Goal: Task Accomplishment & Management: Complete application form

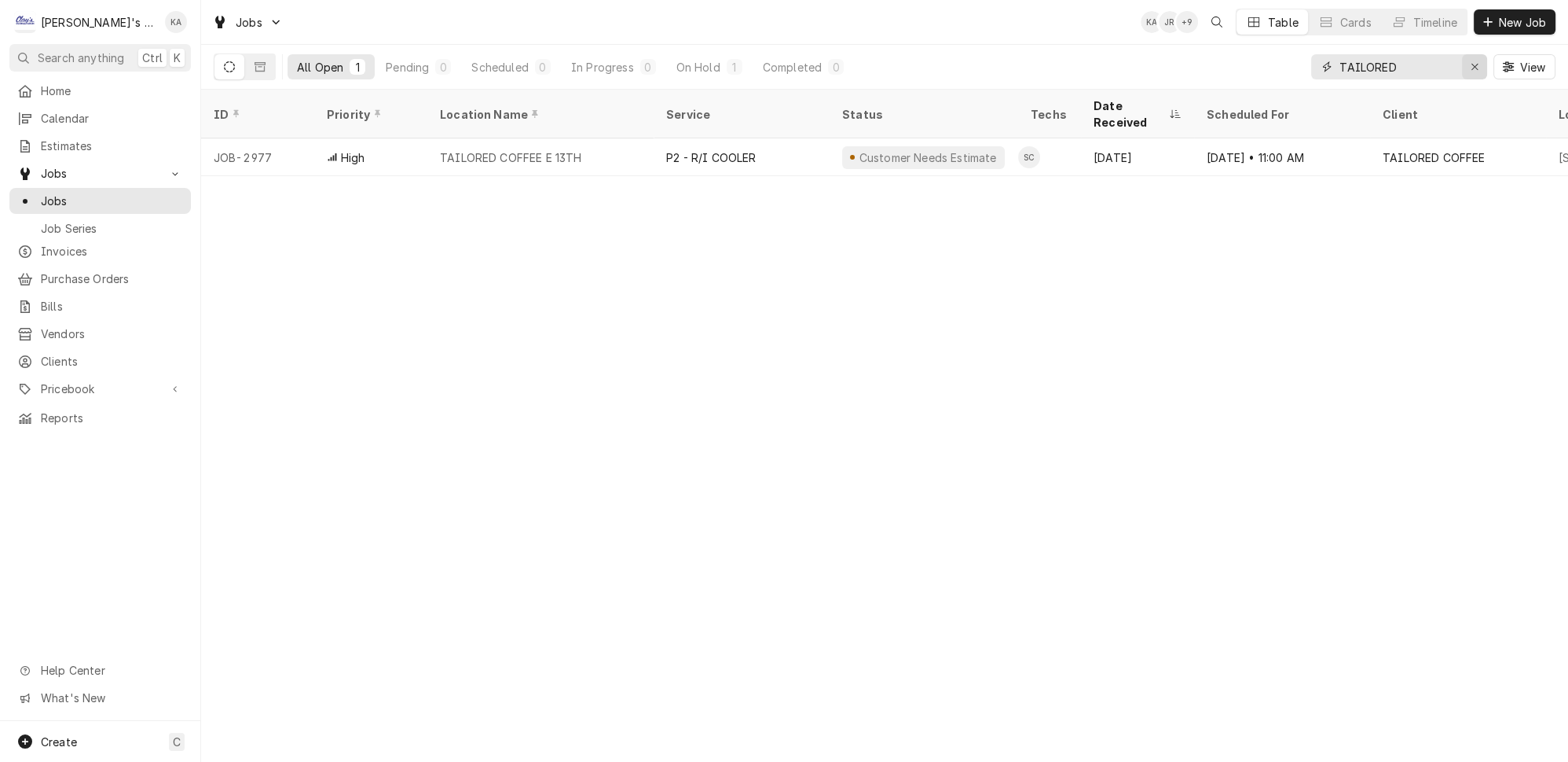
click at [1478, 64] on icon "Erase input" at bounding box center [1475, 67] width 6 height 6
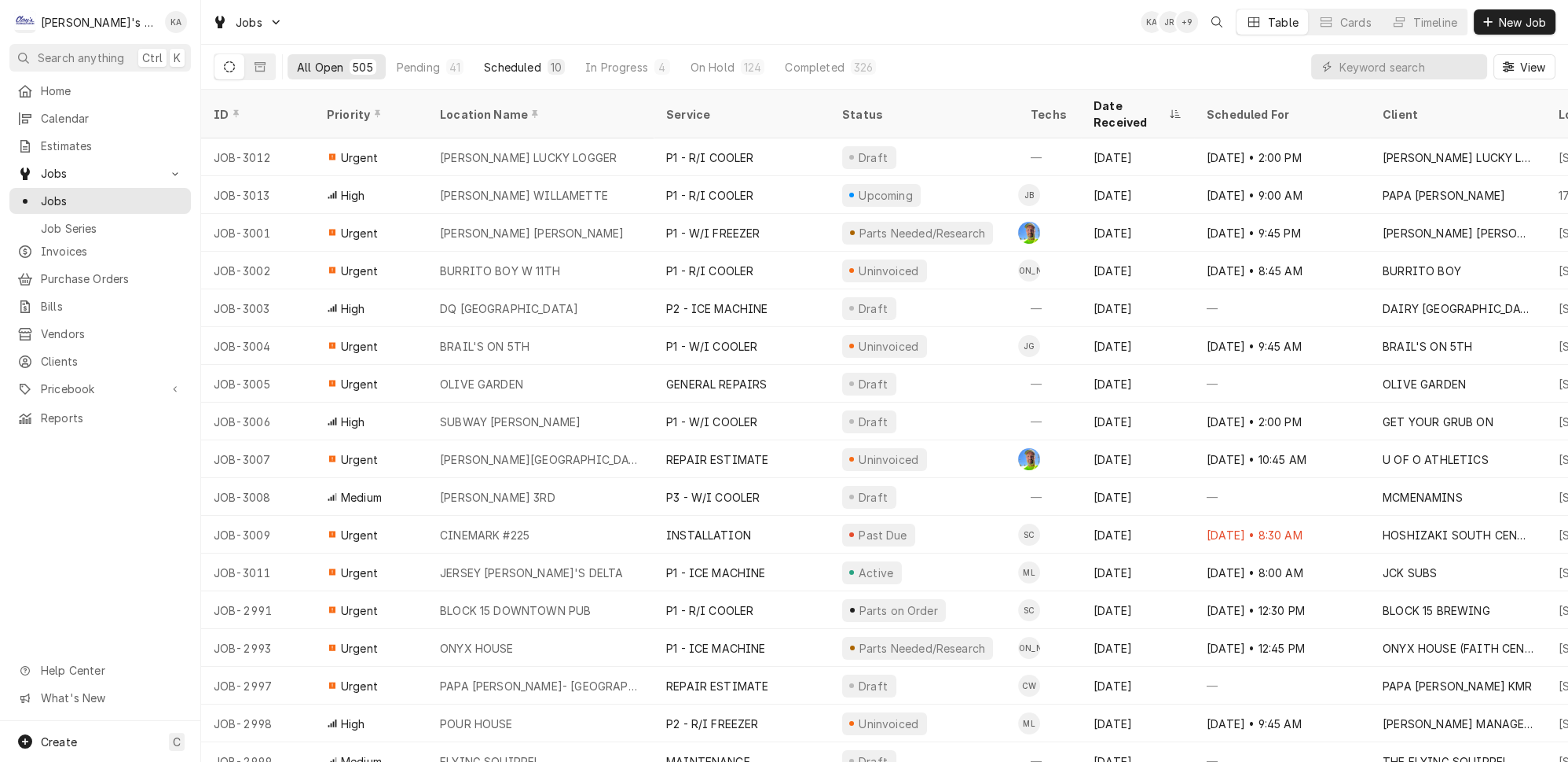
click at [504, 63] on div "Scheduled" at bounding box center [512, 67] width 57 height 17
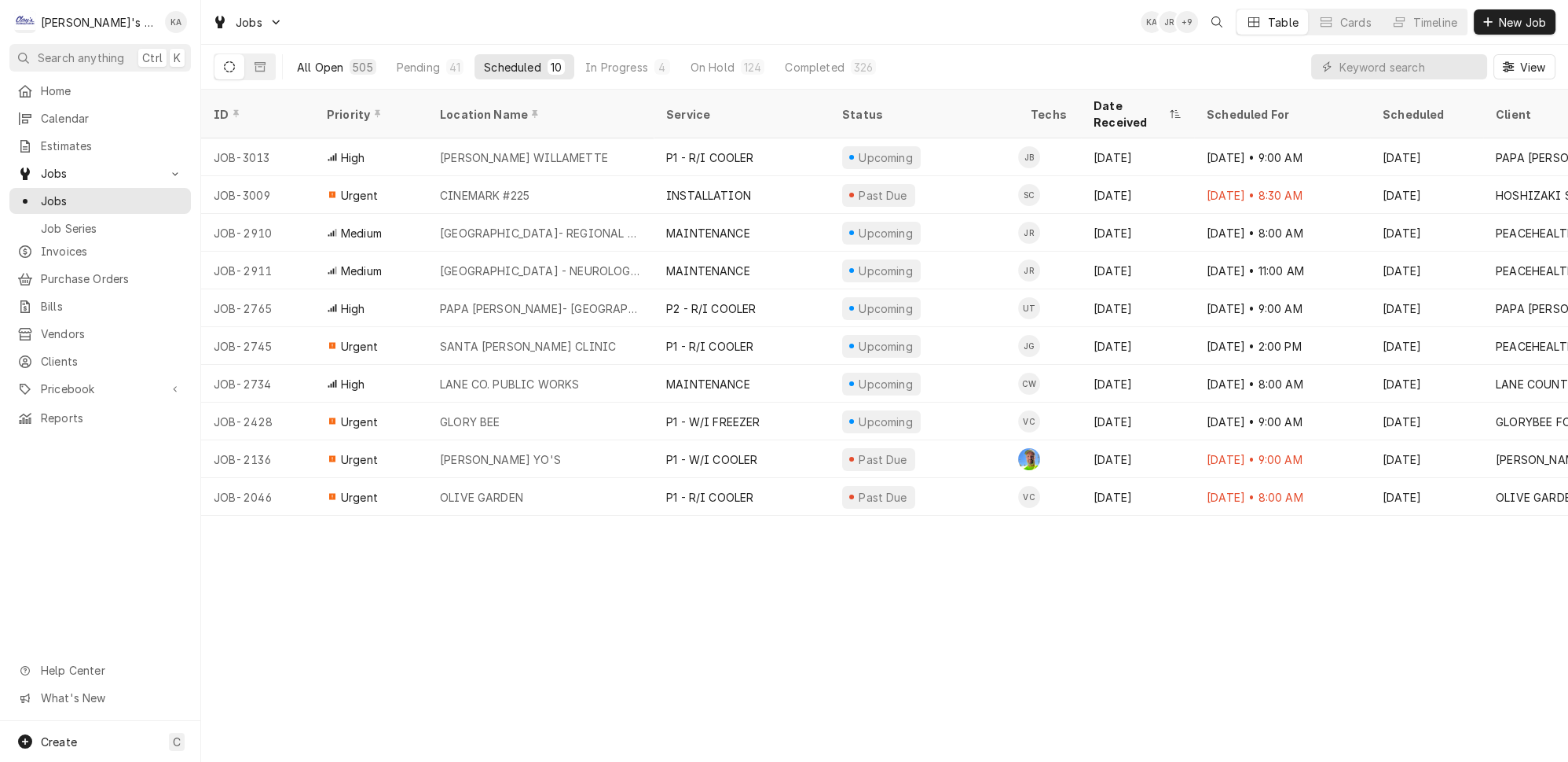
click at [304, 59] on div "All Open" at bounding box center [320, 67] width 46 height 17
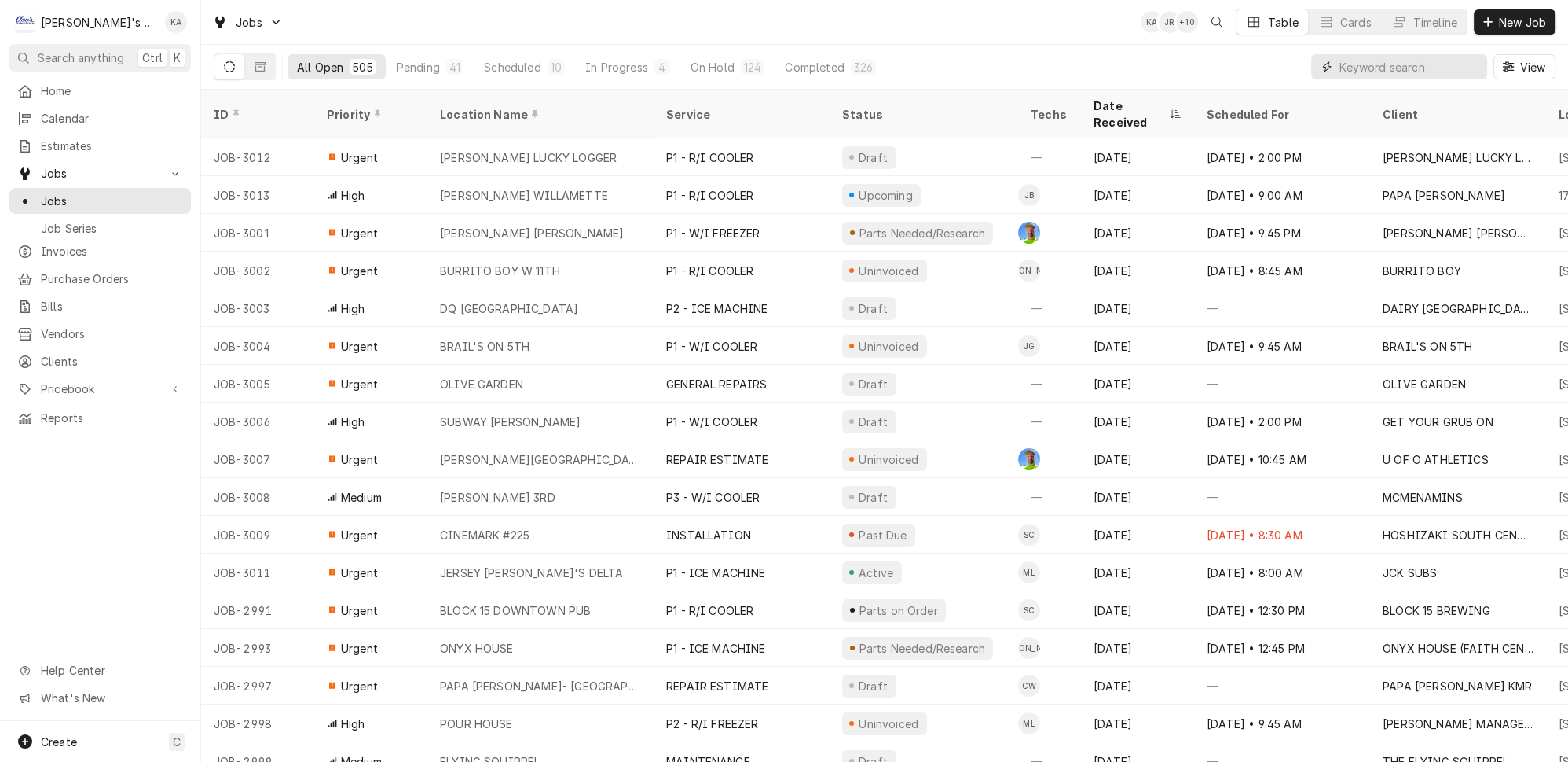
click at [1361, 60] on input "Dynamic Content Wrapper" at bounding box center [1409, 67] width 140 height 26
click at [1496, 14] on div "Dynamic Content Wrapper" at bounding box center [1488, 22] width 16 height 16
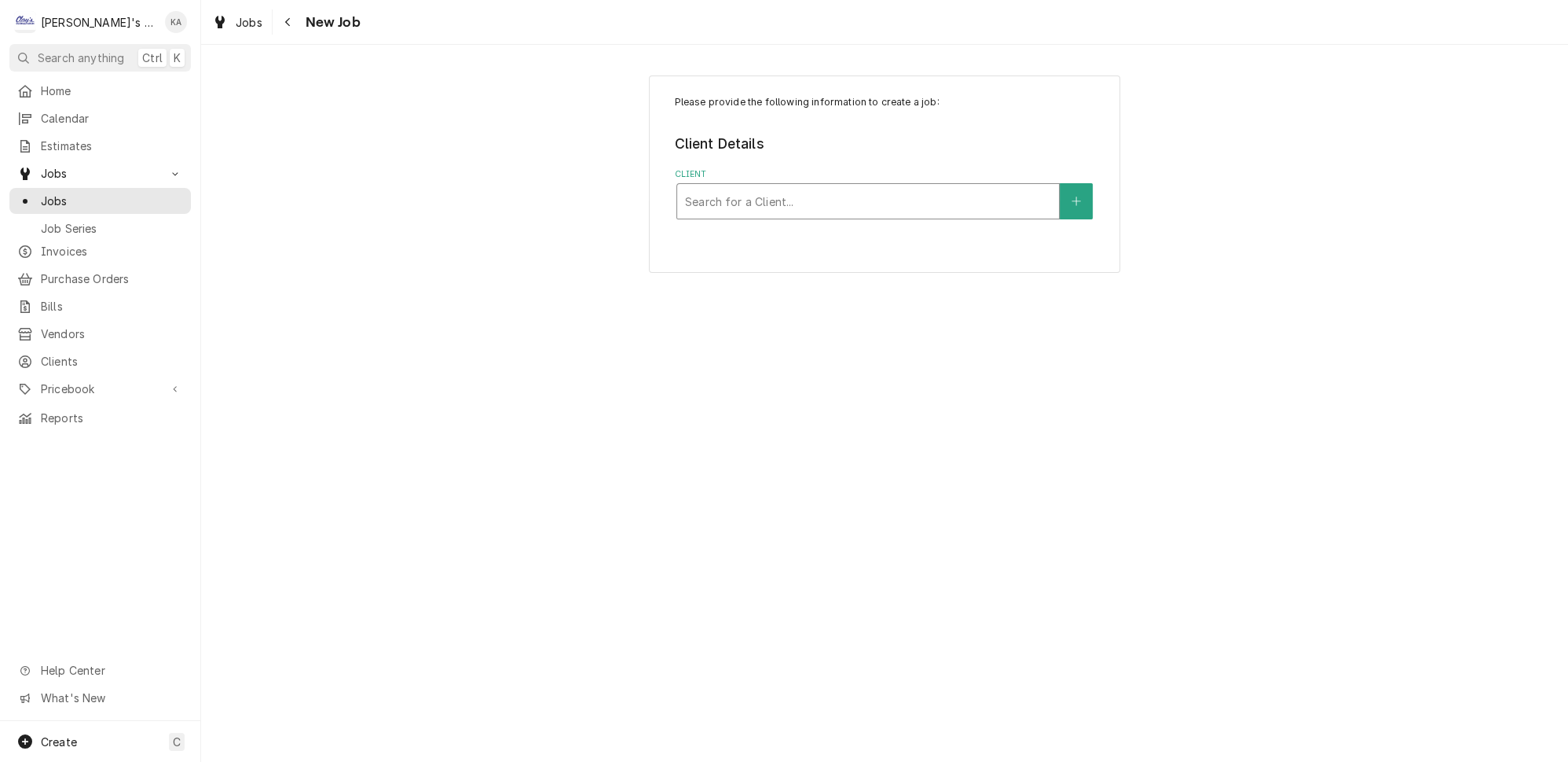
click at [794, 187] on div "Client" at bounding box center [868, 200] width 366 height 28
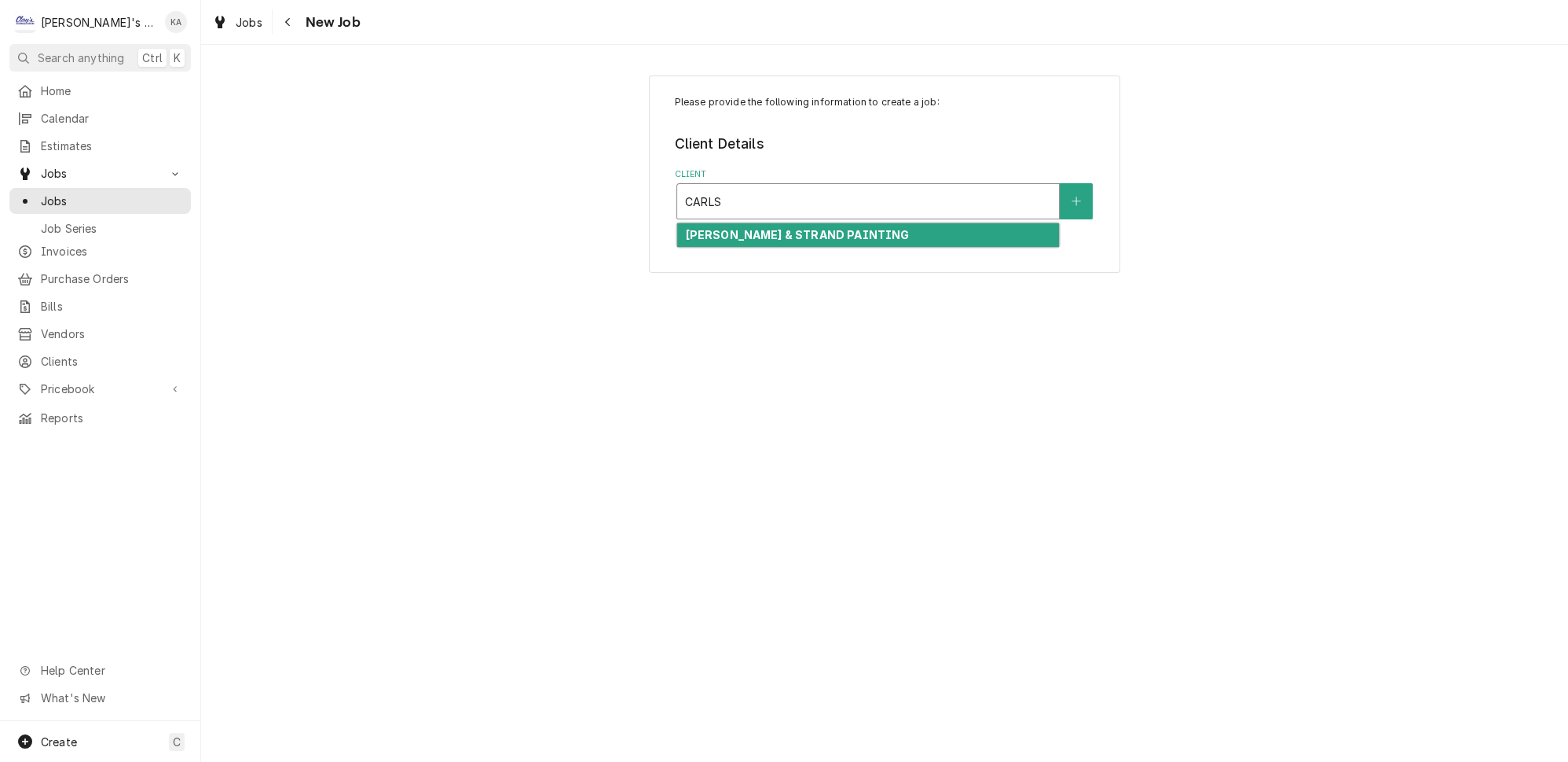
type input "CARL"
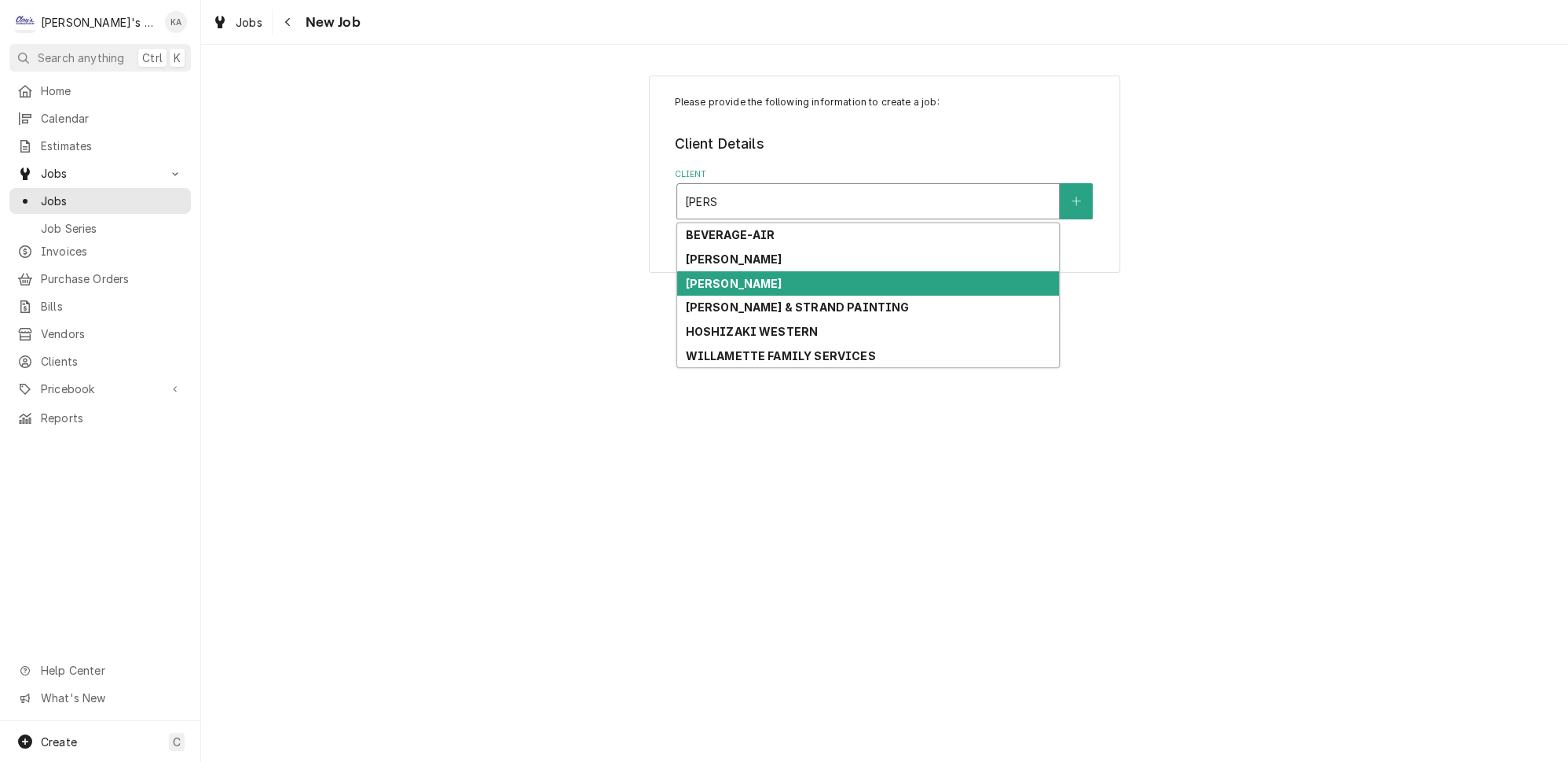
click at [787, 273] on div "CARL'S JR." at bounding box center [868, 283] width 382 height 25
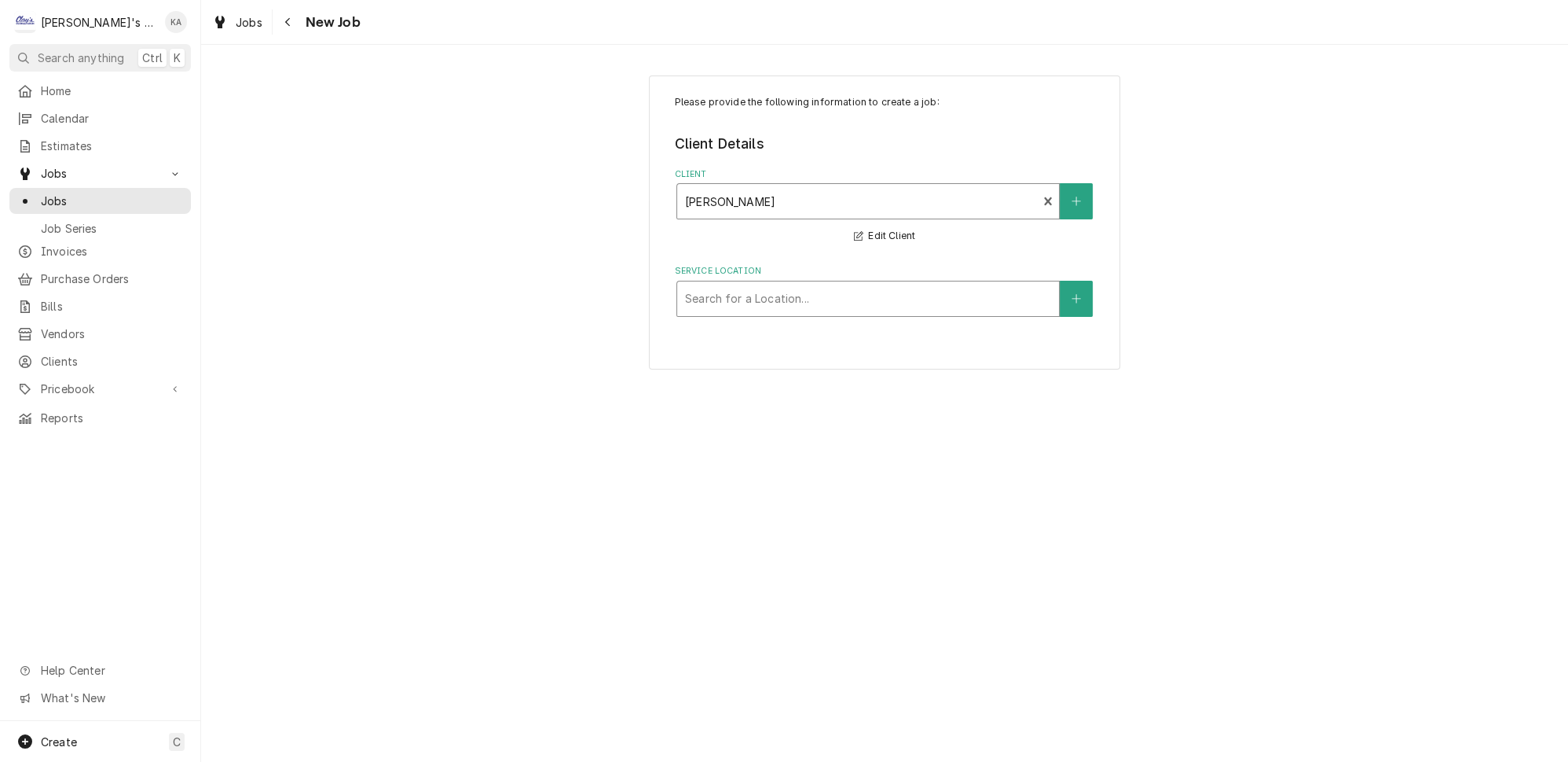
click at [779, 290] on div "Service Location" at bounding box center [868, 298] width 366 height 28
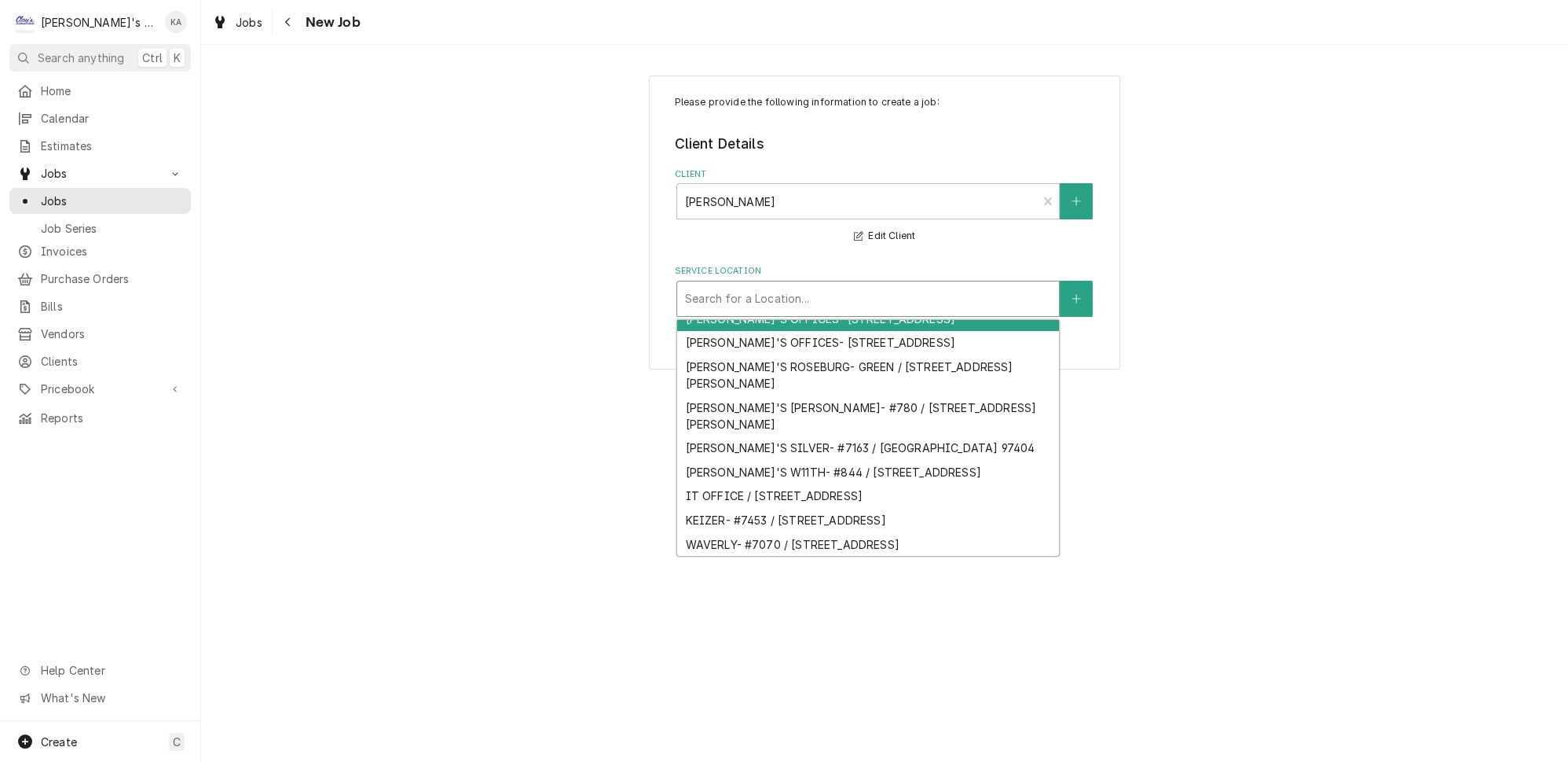
scroll to position [355, 0]
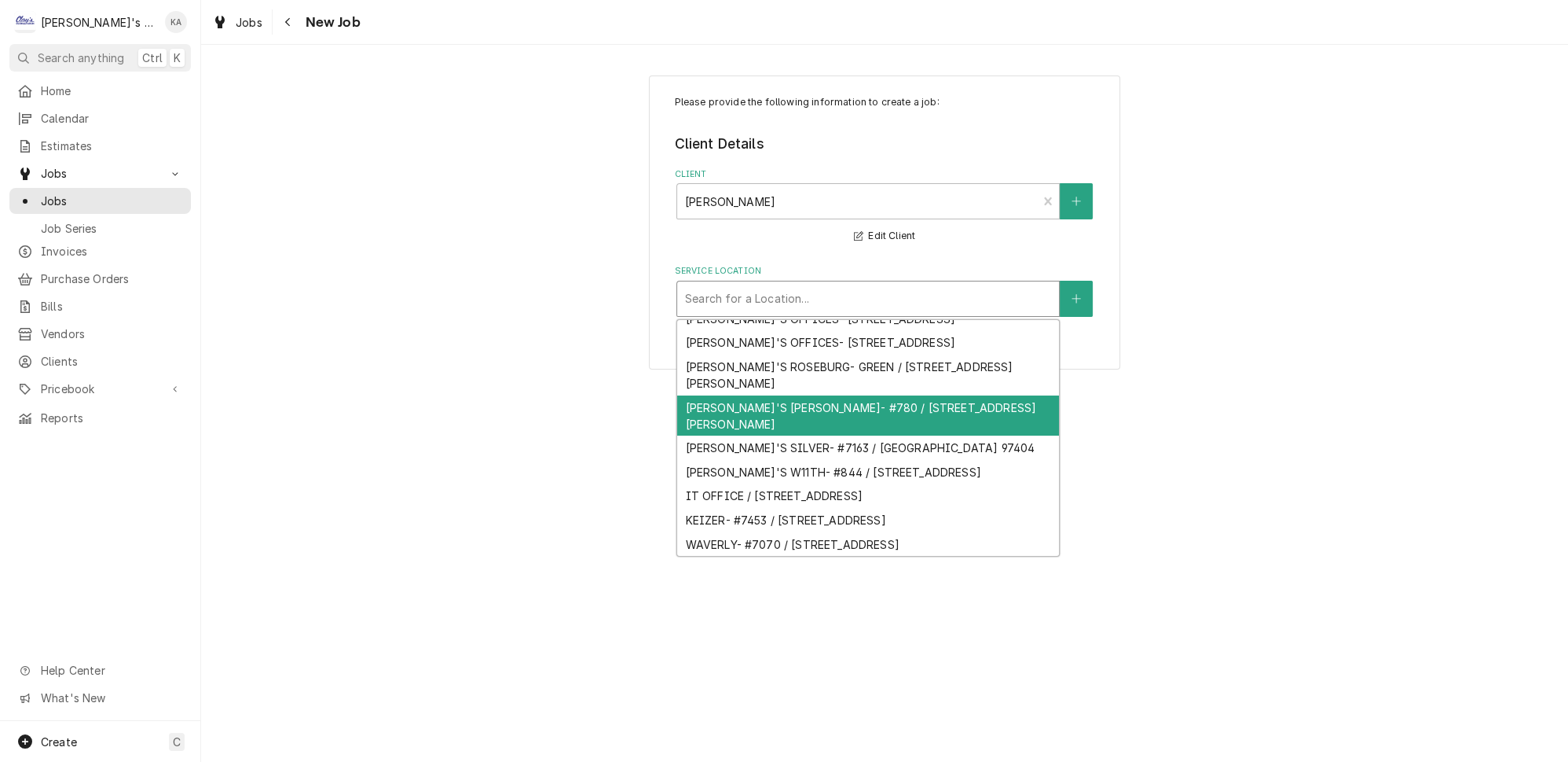
click at [815, 424] on div "CARL'S ROSEBURG- STEWART- #780 / 2035 STEWART PARKWAY, ROSEBURG, OR 97471" at bounding box center [868, 415] width 382 height 41
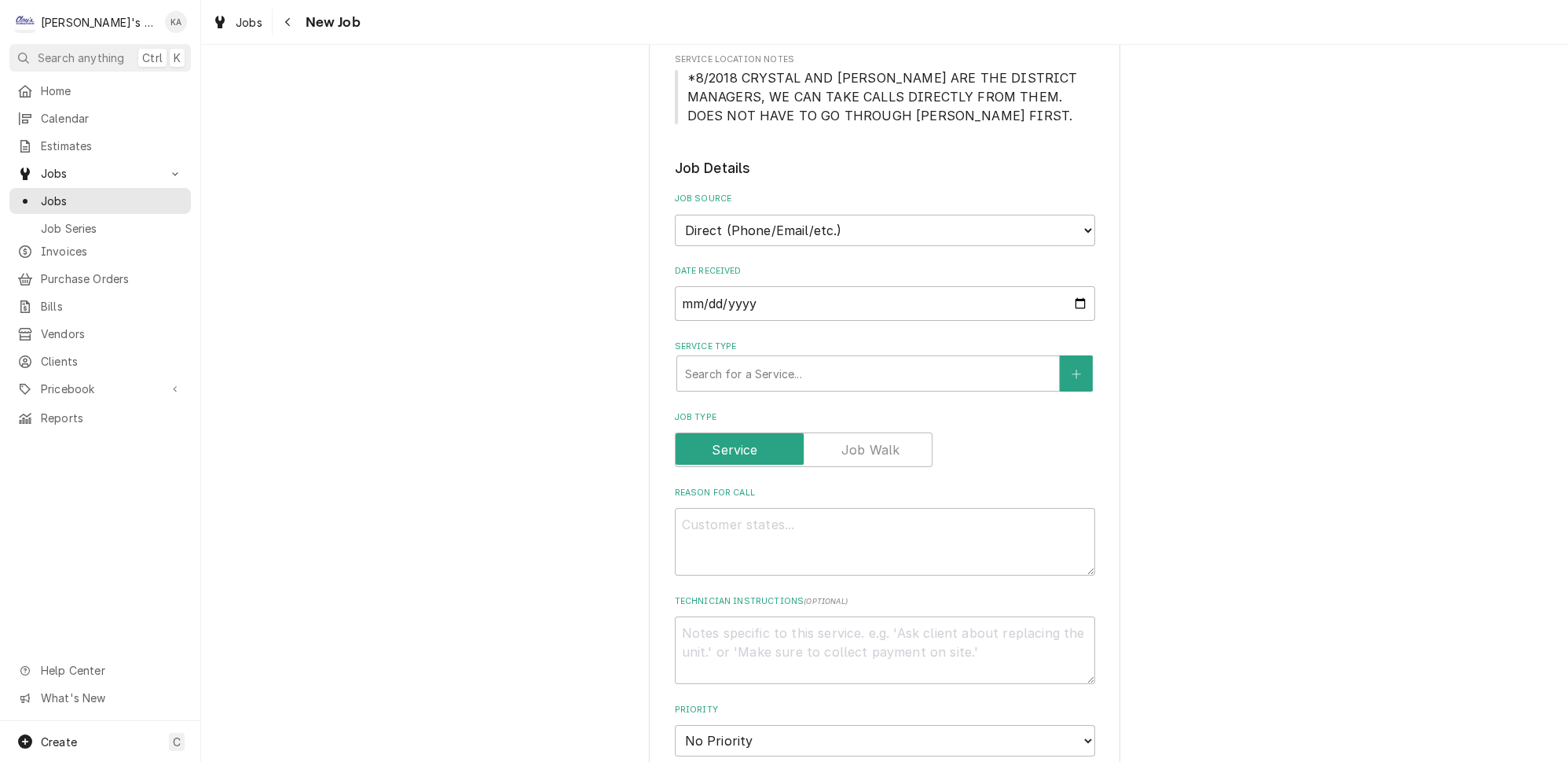
scroll to position [357, 0]
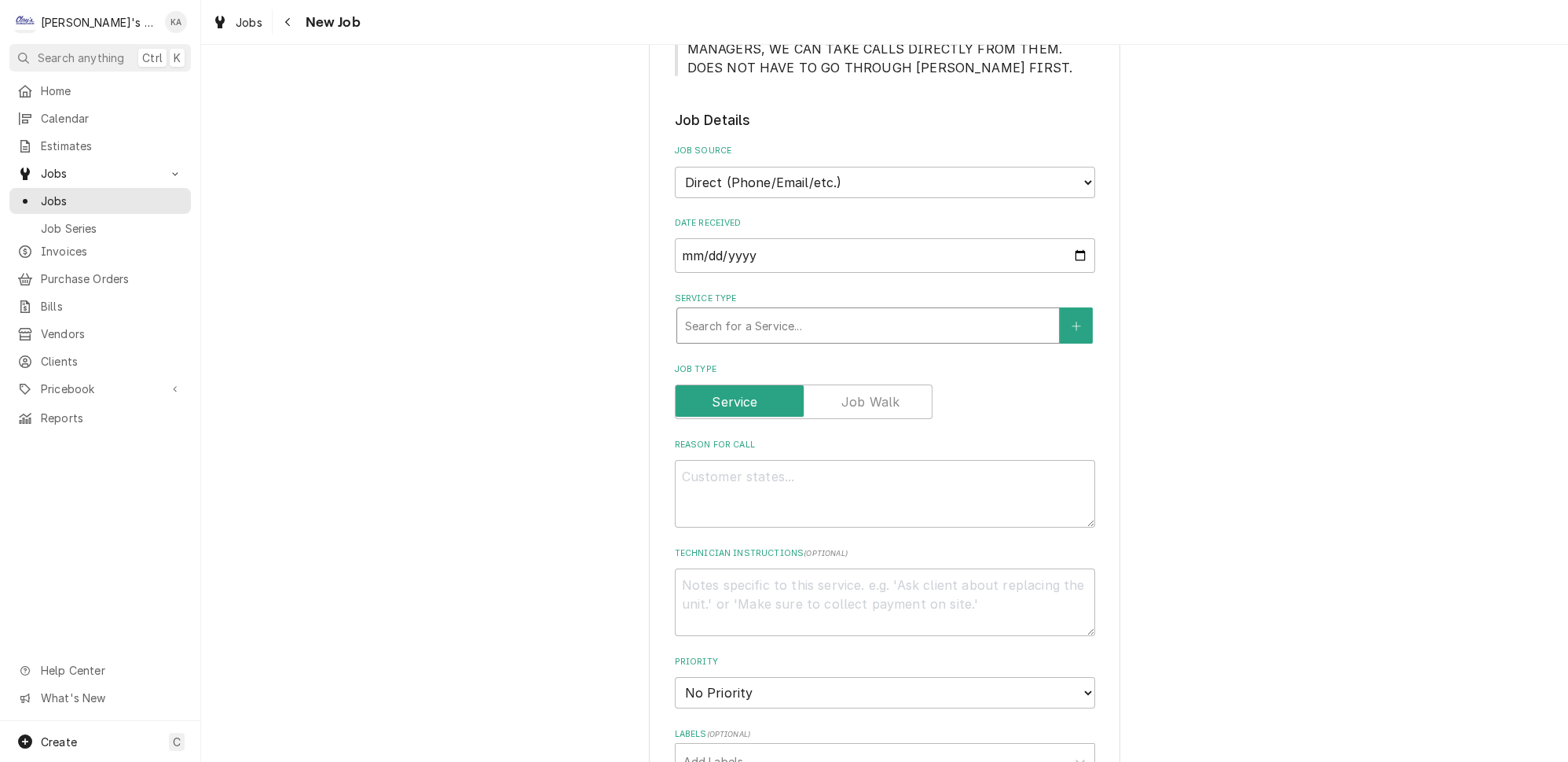
click at [781, 311] on div "Service Type" at bounding box center [868, 325] width 366 height 28
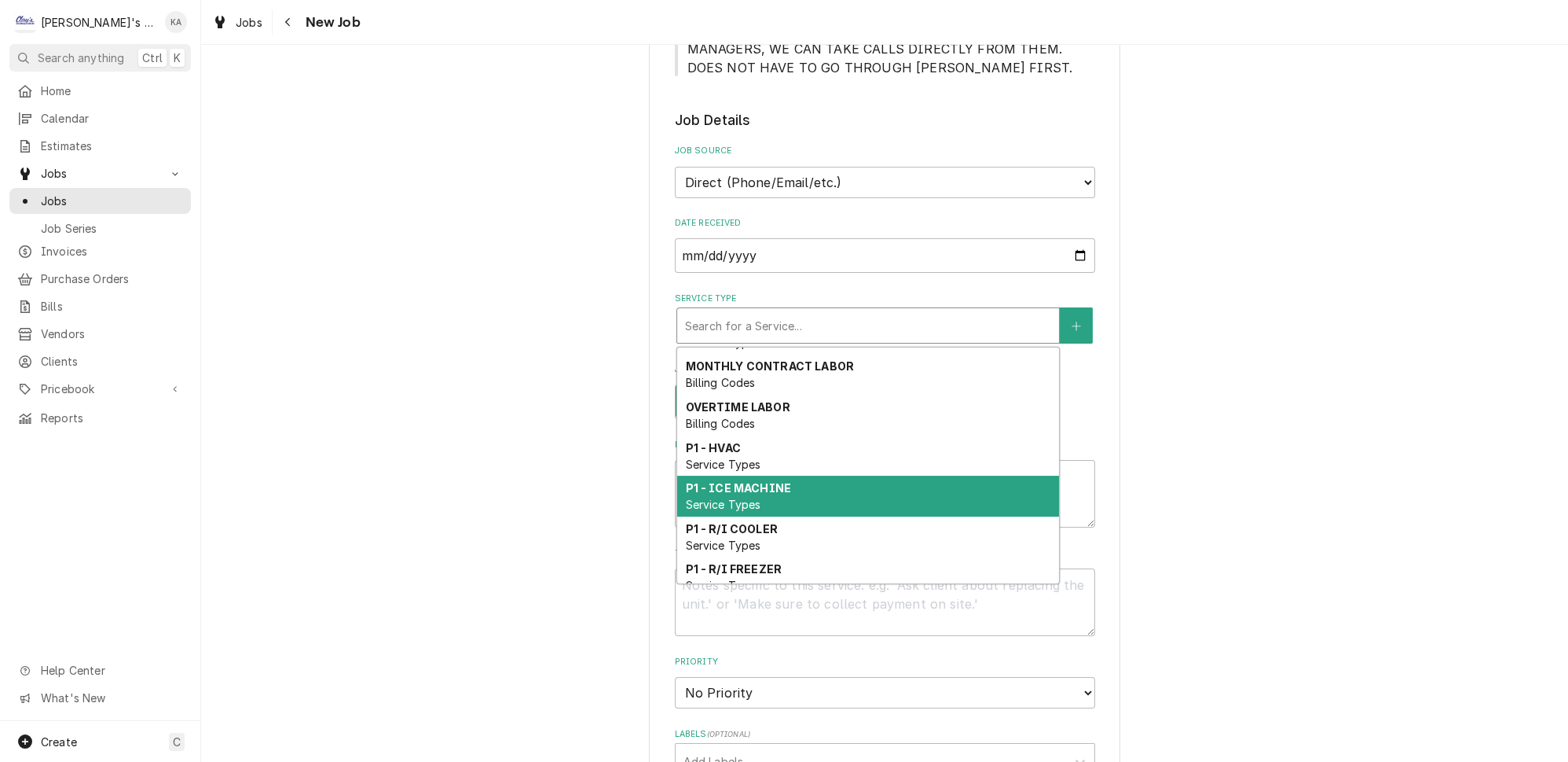
scroll to position [524, 0]
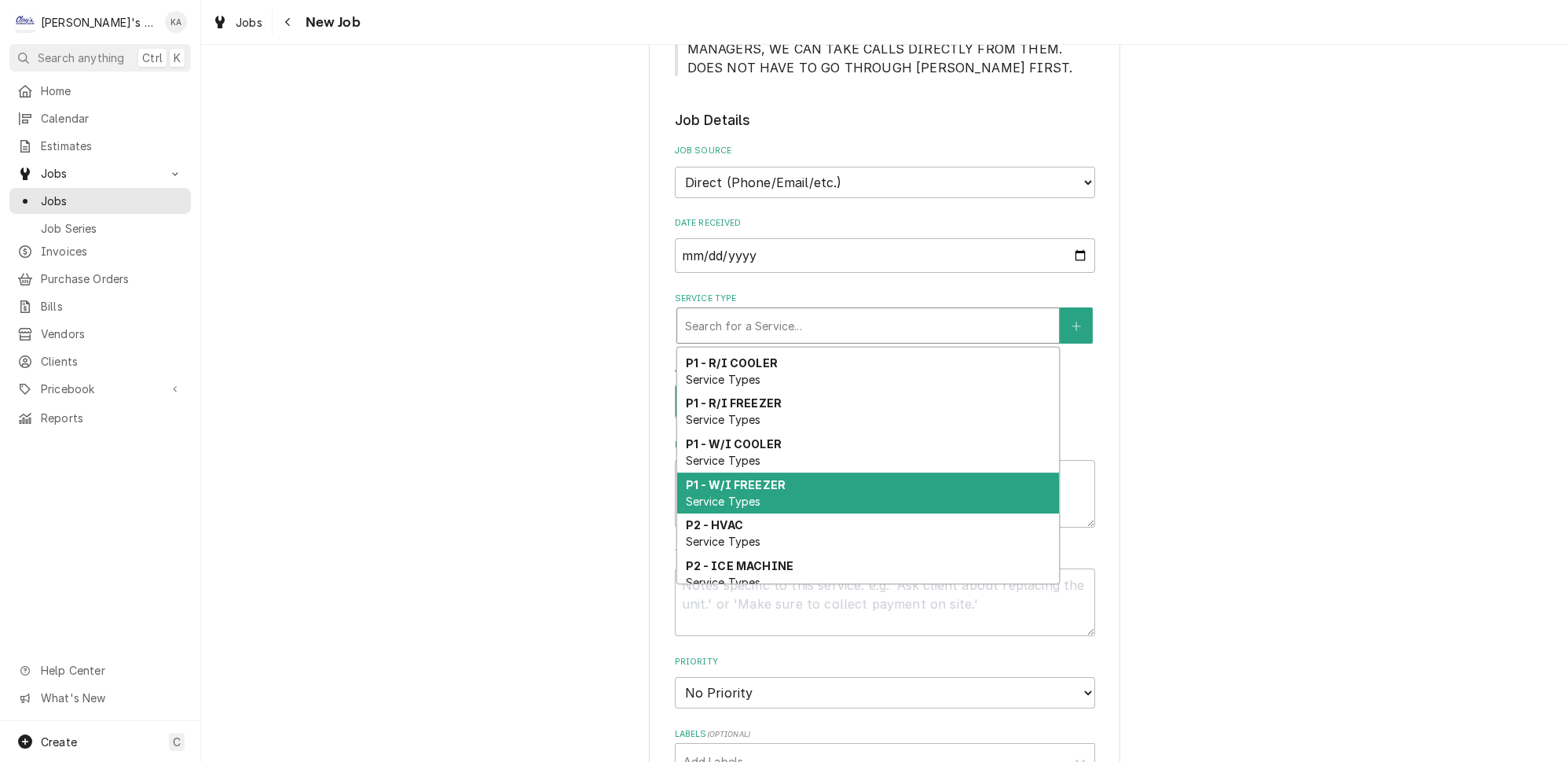
click at [788, 472] on div "P1 - W/I FREEZER Service Types" at bounding box center [868, 492] width 382 height 41
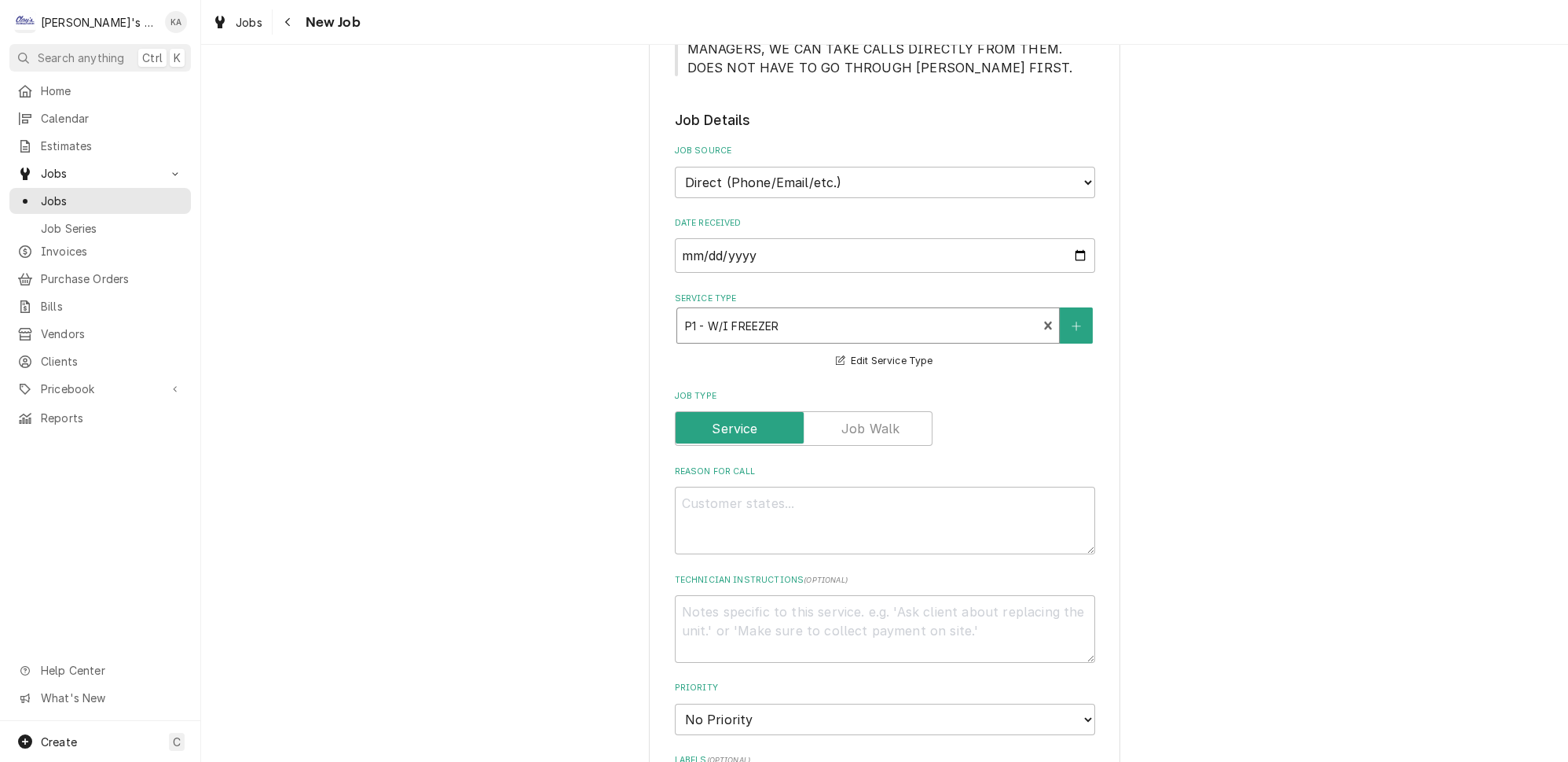
scroll to position [428, 0]
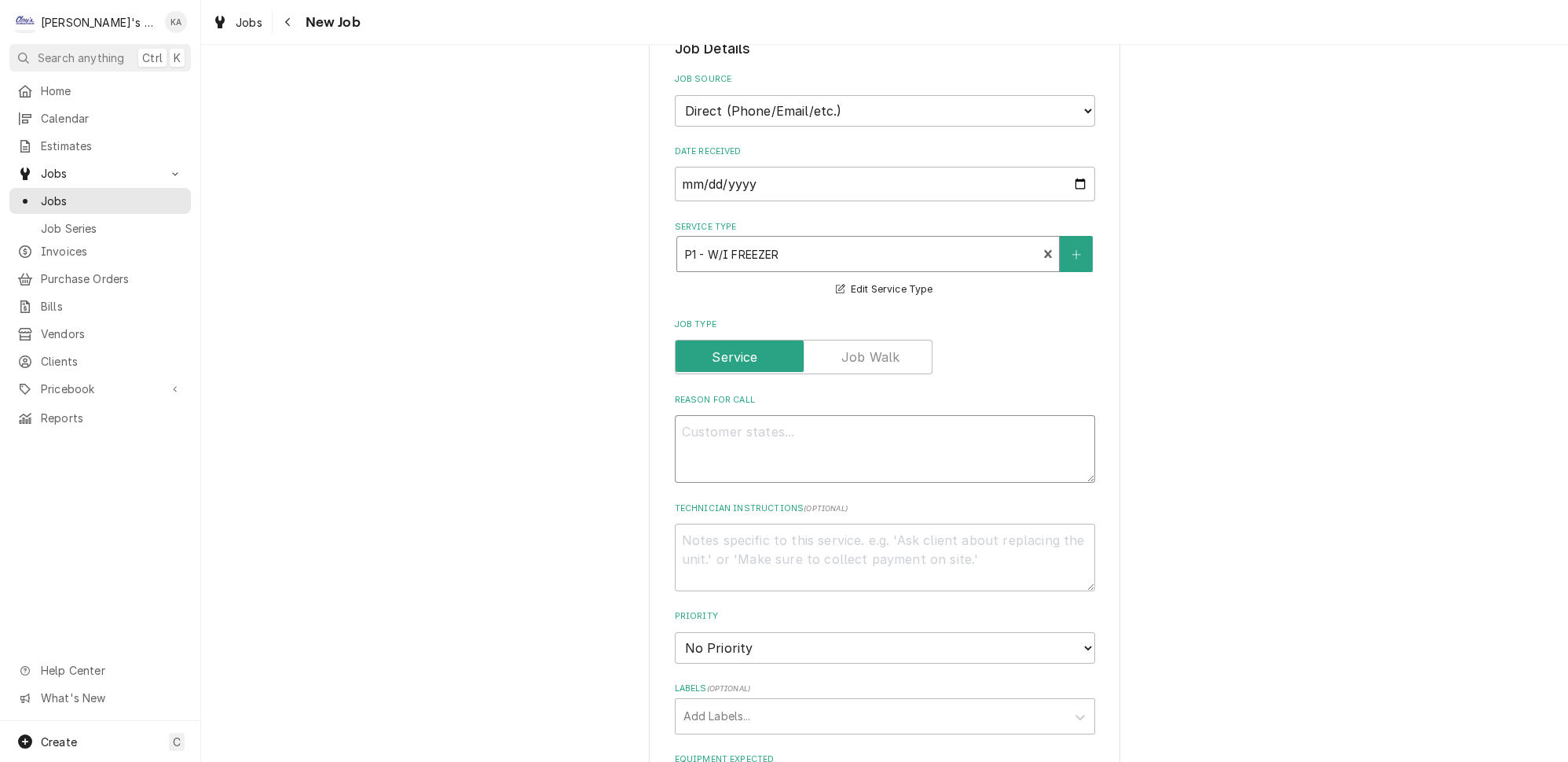
click at [789, 415] on textarea "Reason For Call" at bounding box center [884, 448] width 420 height 68
type textarea "x"
type textarea "9"
type textarea "x"
type textarea "9/"
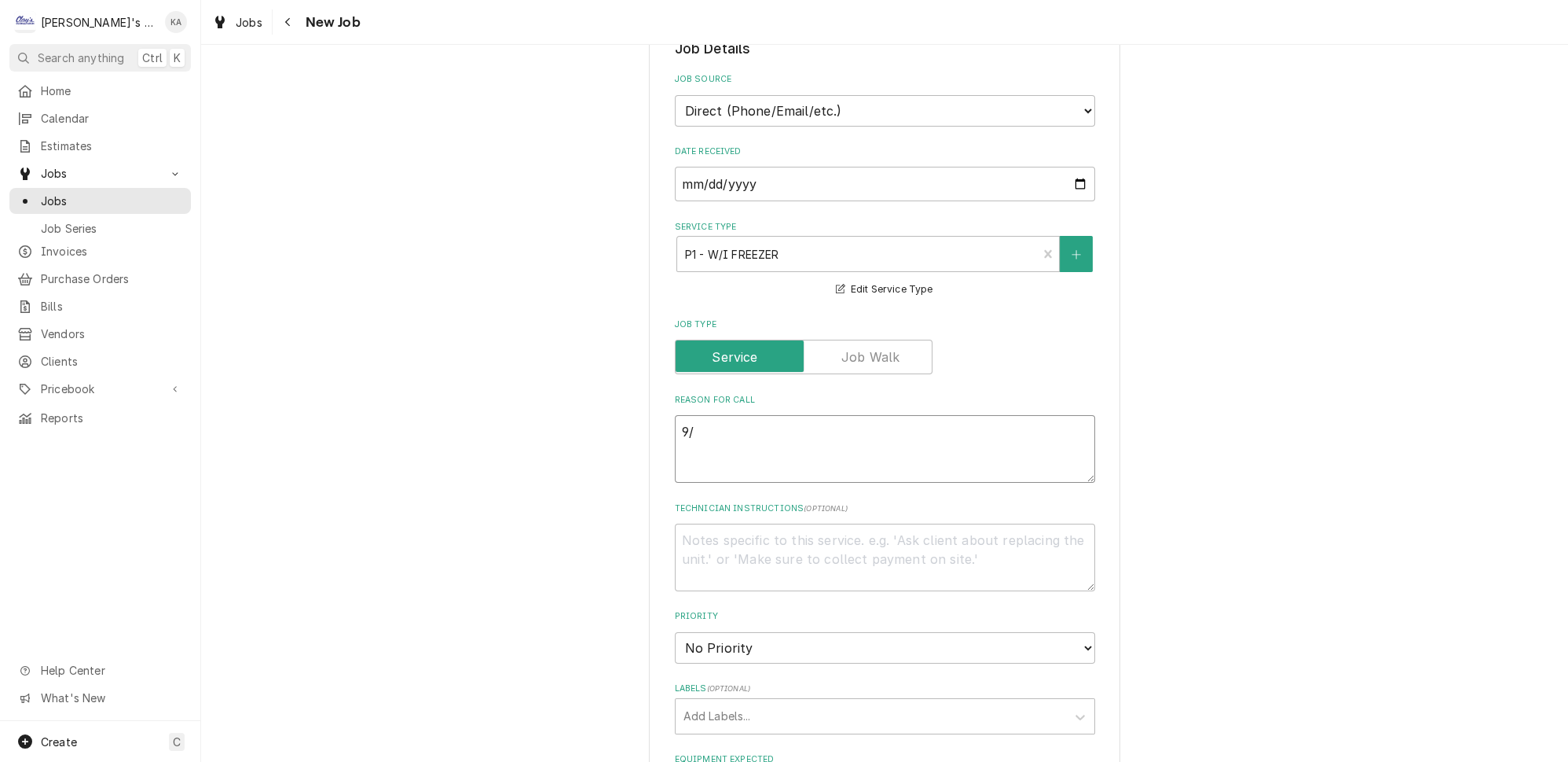
type textarea "x"
type textarea "9/2"
type textarea "x"
type textarea "9/24"
type textarea "x"
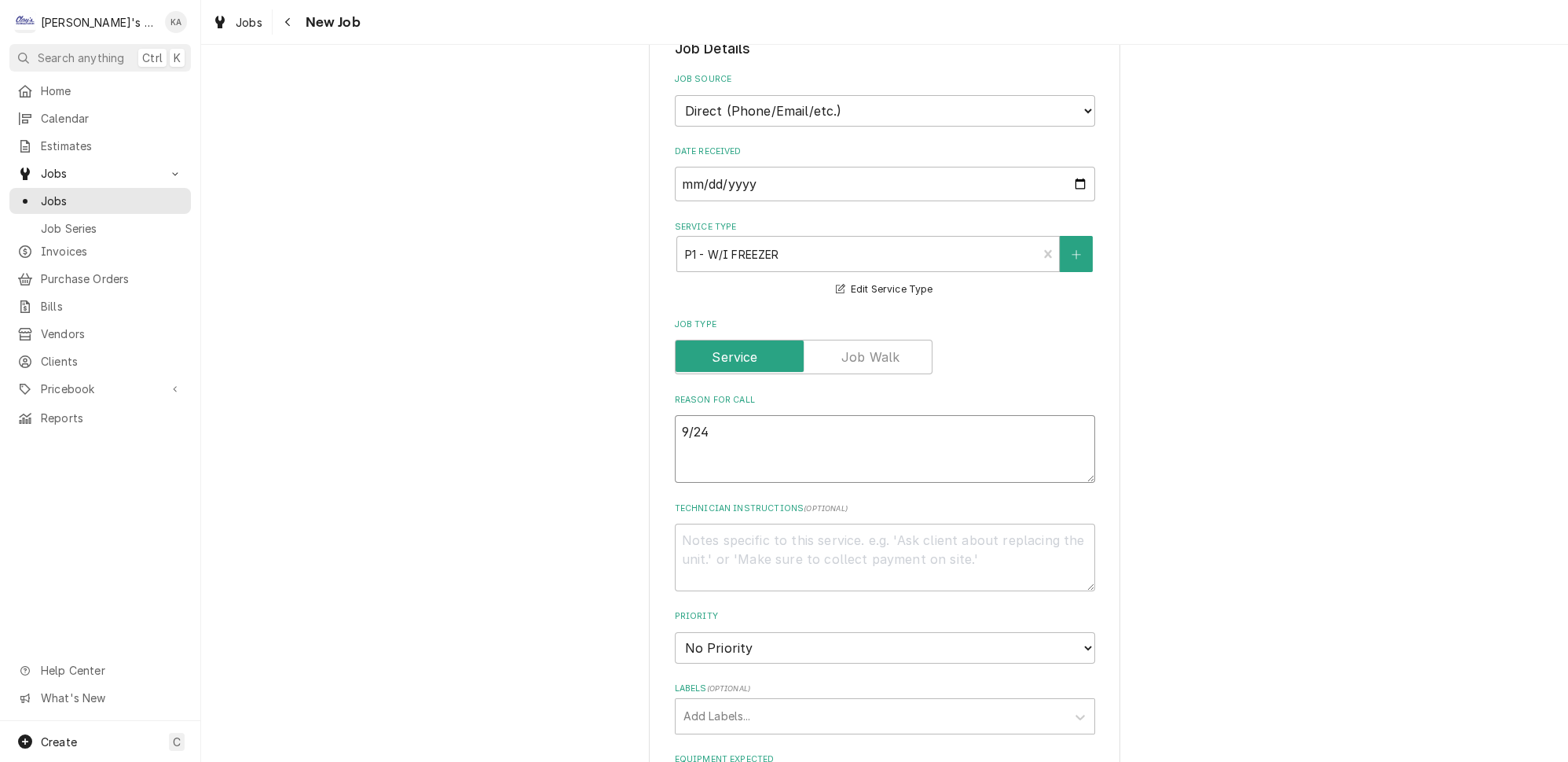
type textarea "9/24/"
type textarea "x"
type textarea "9/24/2"
type textarea "x"
type textarea "9/24/20"
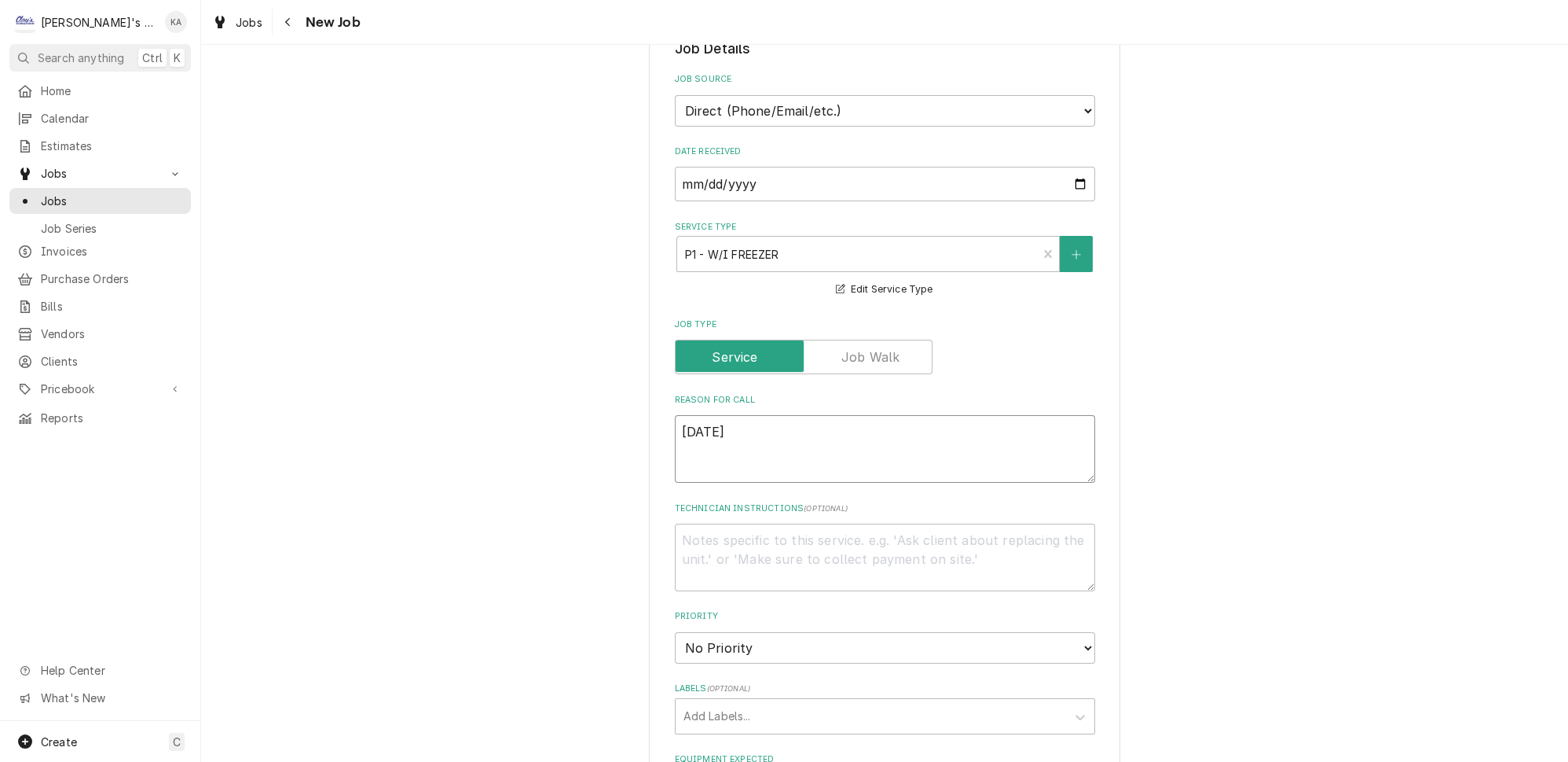
type textarea "x"
type textarea "9/24/202"
type textarea "x"
type textarea "9/24/2025"
type textarea "x"
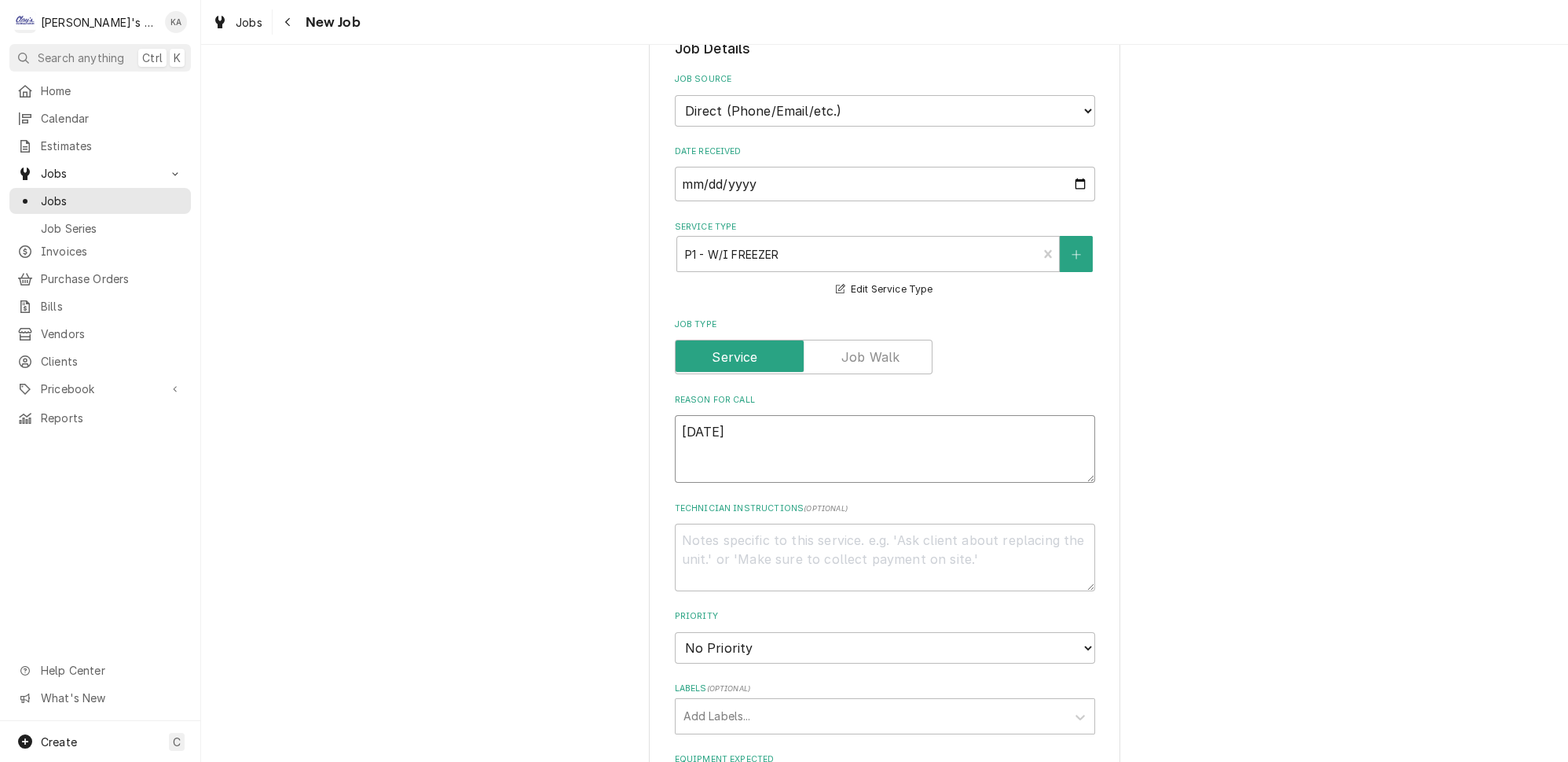
type textarea "9/24/2025"
type textarea "x"
type textarea "9/24/2025 9"
type textarea "x"
type textarea "9/24/2025 9:"
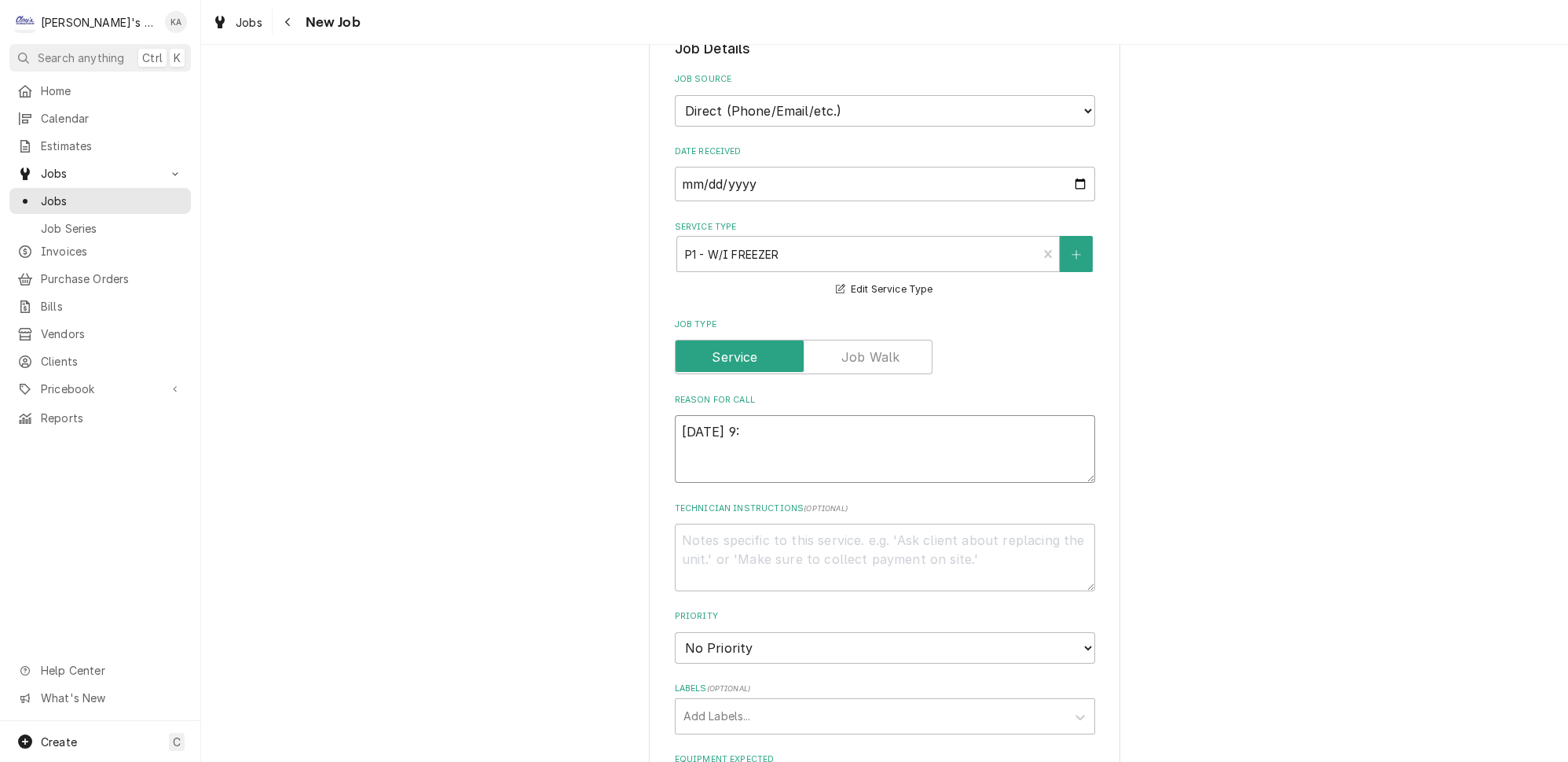
type textarea "x"
type textarea "9/24/2025 9:0"
type textarea "x"
type textarea "9/24/2025 9:00"
type textarea "x"
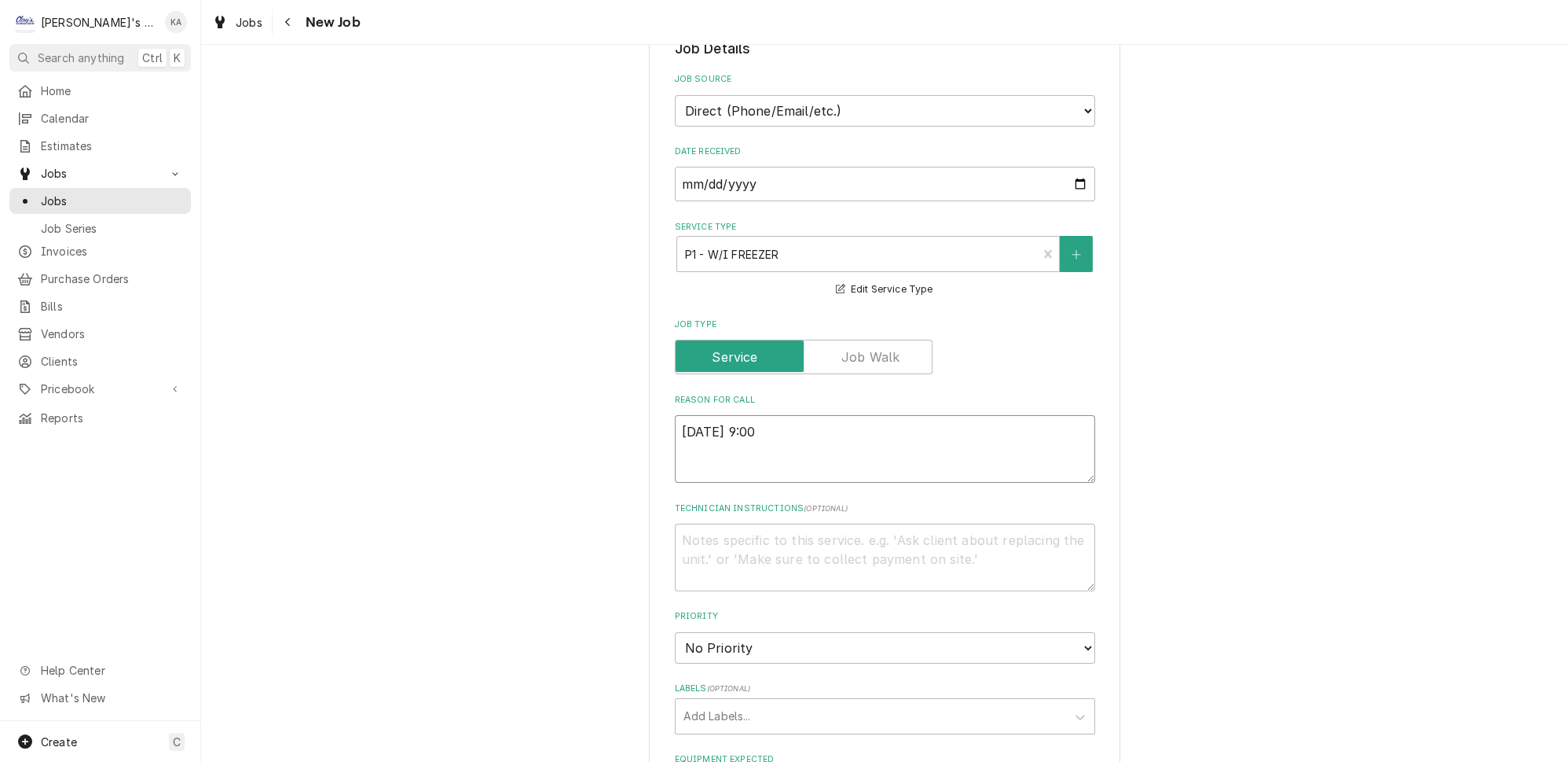
type textarea "9/24/2025 9:00"
type textarea "x"
type textarea "9/24/2025 9:00 A"
type textarea "x"
type textarea "9/24/2025 9:00 AM"
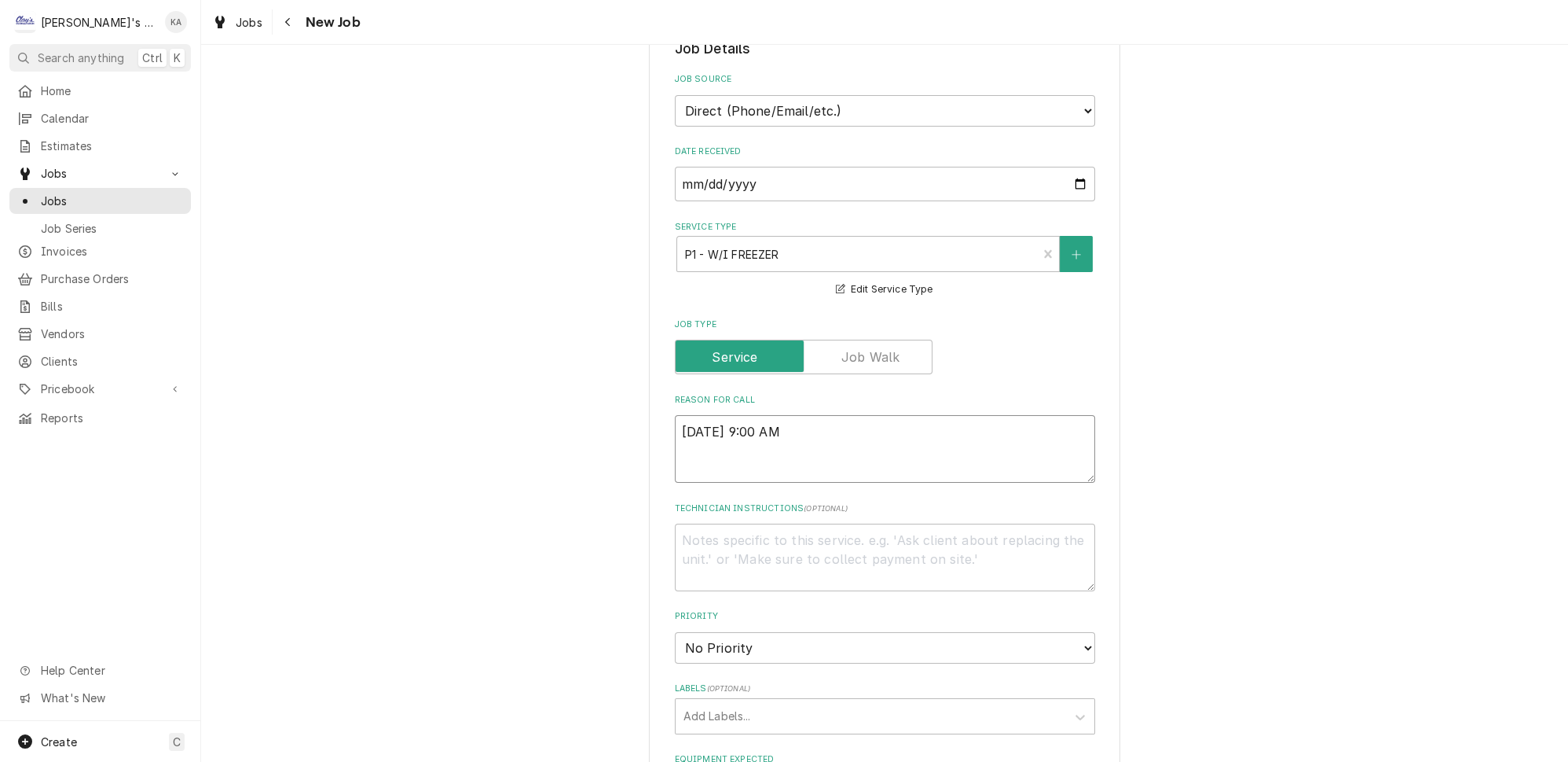
type textarea "x"
type textarea "9/24/2025 9:00 AM-"
type textarea "x"
type textarea "9/24/2025 9:00 AM-"
type textarea "x"
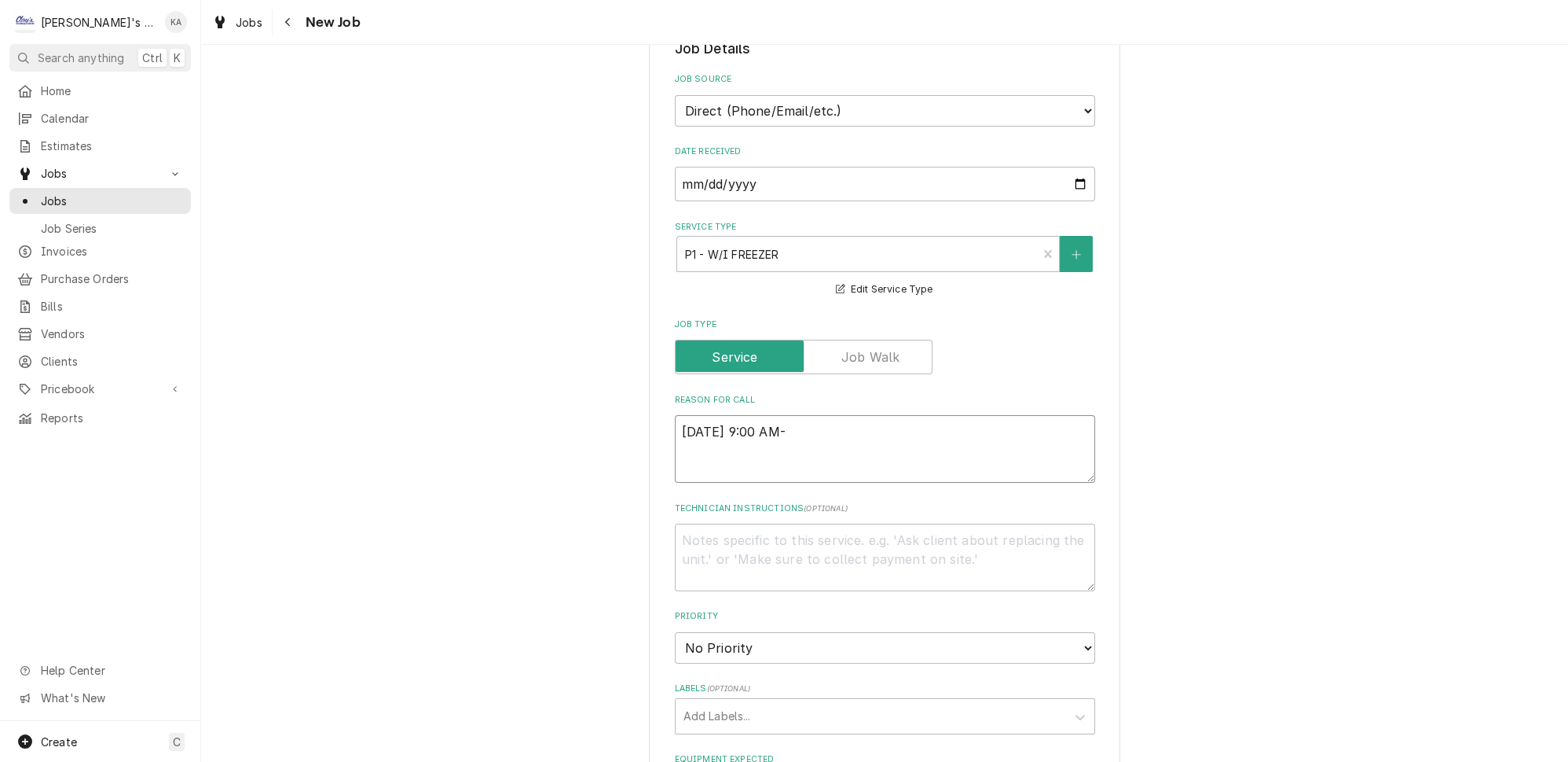
type textarea "9/24/2025 9:00 AM- I"
type textarea "x"
type textarea "9/24/2025 9:00 AM- IS"
type textarea "x"
type textarea "9/24/2025 9:00 AM- ISA"
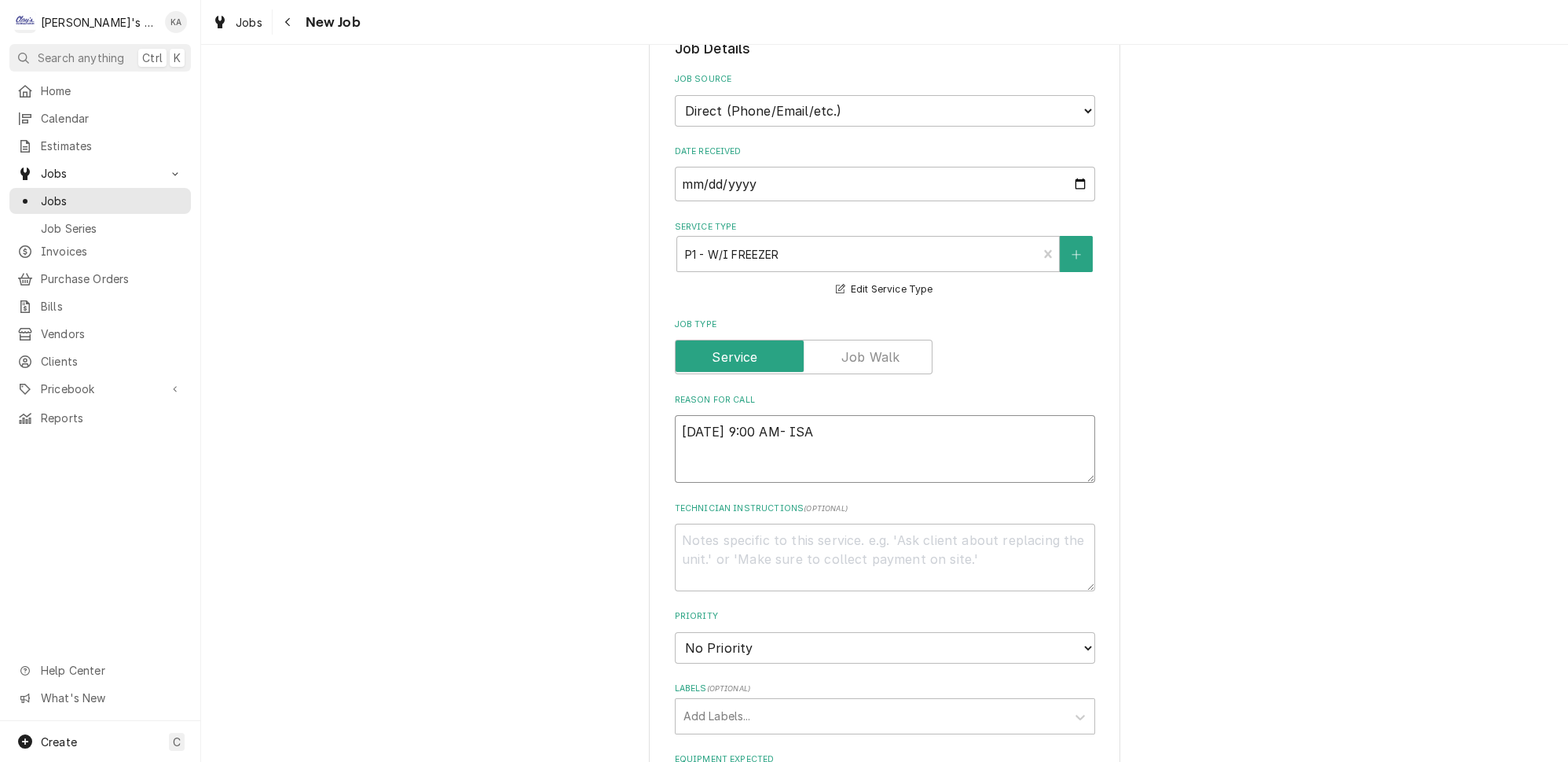
type textarea "x"
type textarea "9/24/2025 9:00 AM- ISAB"
type textarea "x"
type textarea "9/24/2025 9:00 AM- ISABE"
type textarea "x"
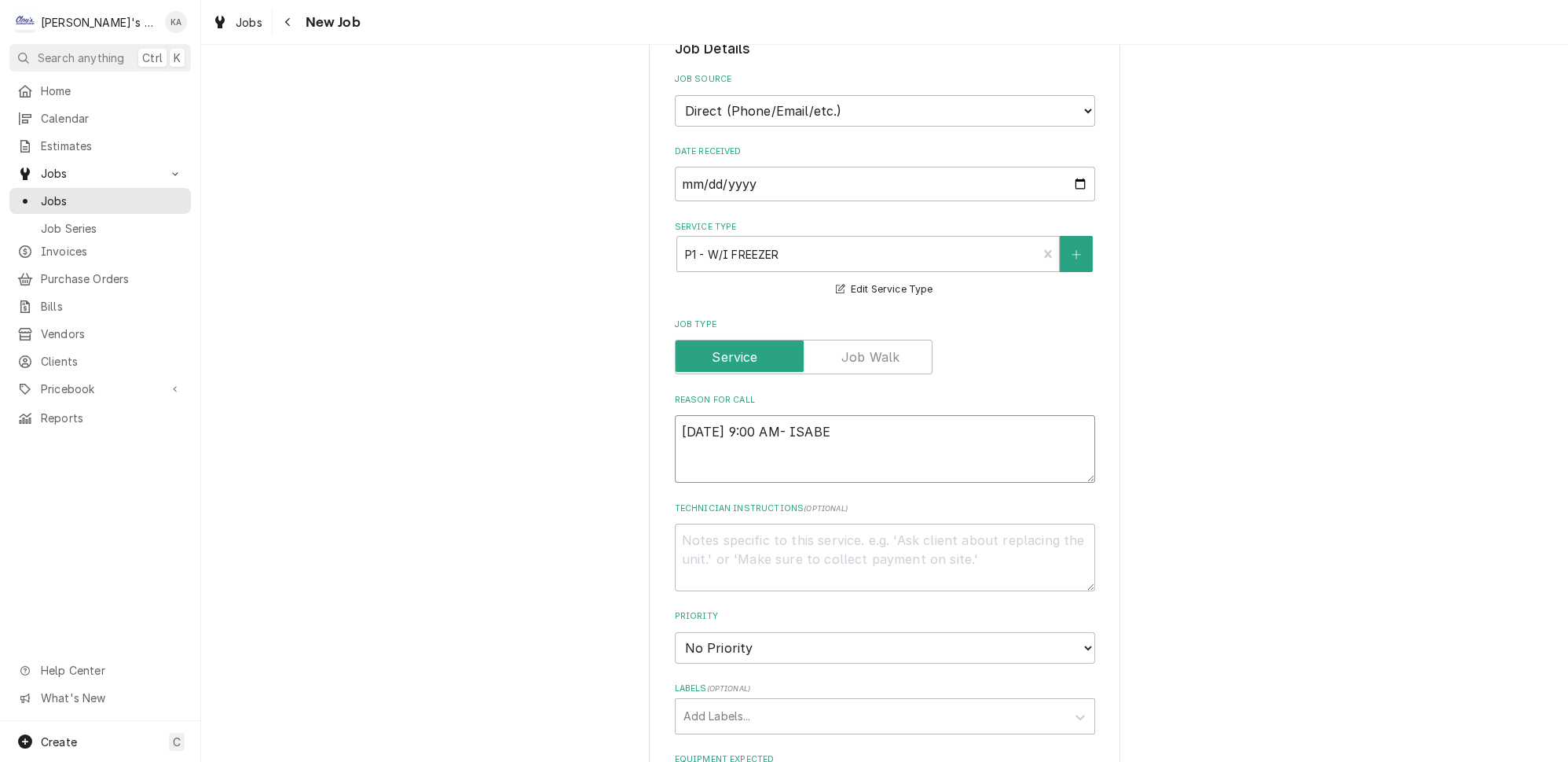
type textarea "9/24/2025 9:00 AM- ISABEL"
type textarea "x"
type textarea "9/24/2025 9:00 AM- ISABELL"
type textarea "x"
type textarea "9/24/2025 9:00 AM- ISABELLE"
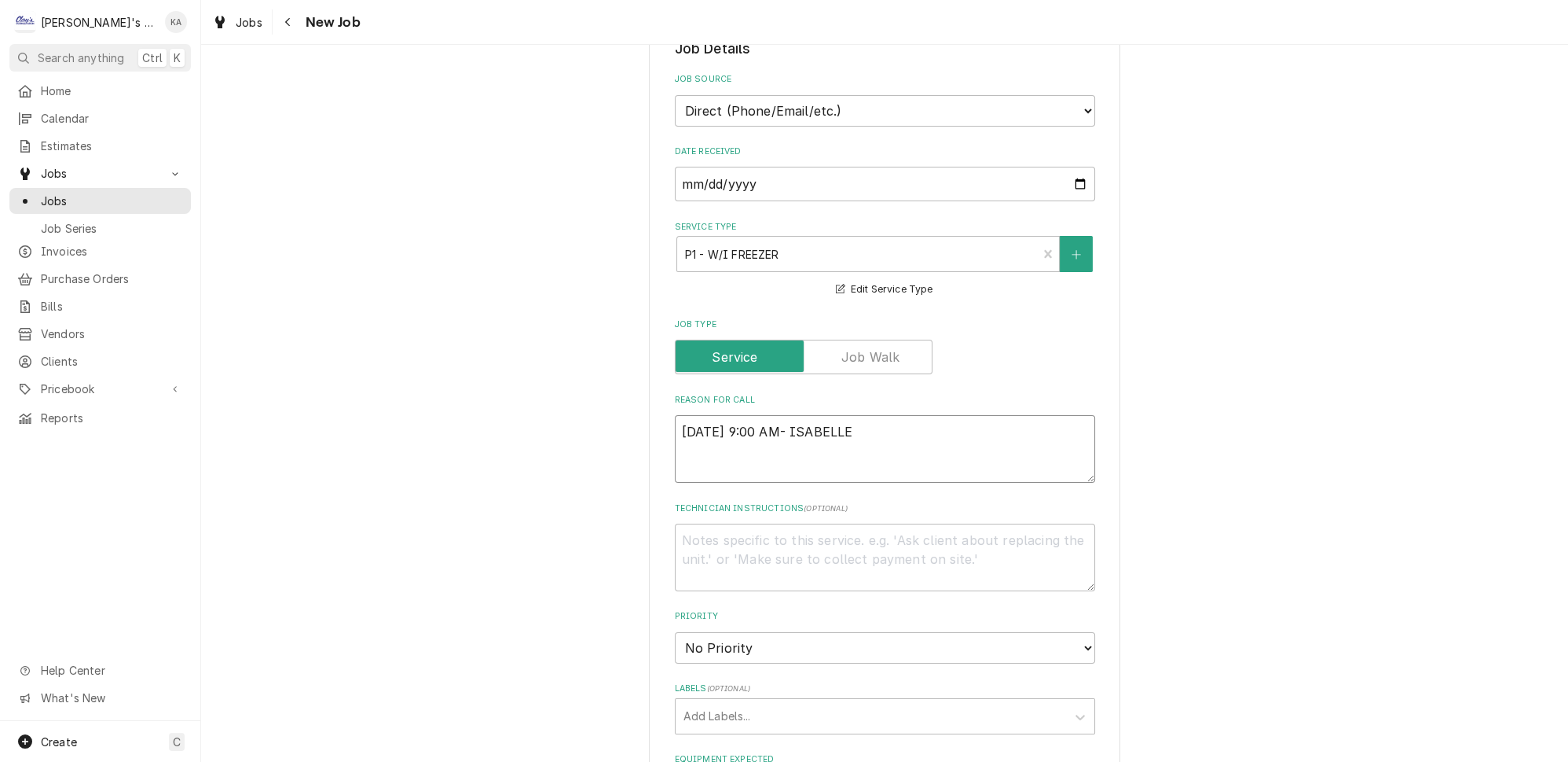
type textarea "x"
type textarea "9/24/2025 9:00 AM- ISABELLE-"
type textarea "x"
type textarea "9/24/2025 9:00 AM- ISABELLE-"
type textarea "x"
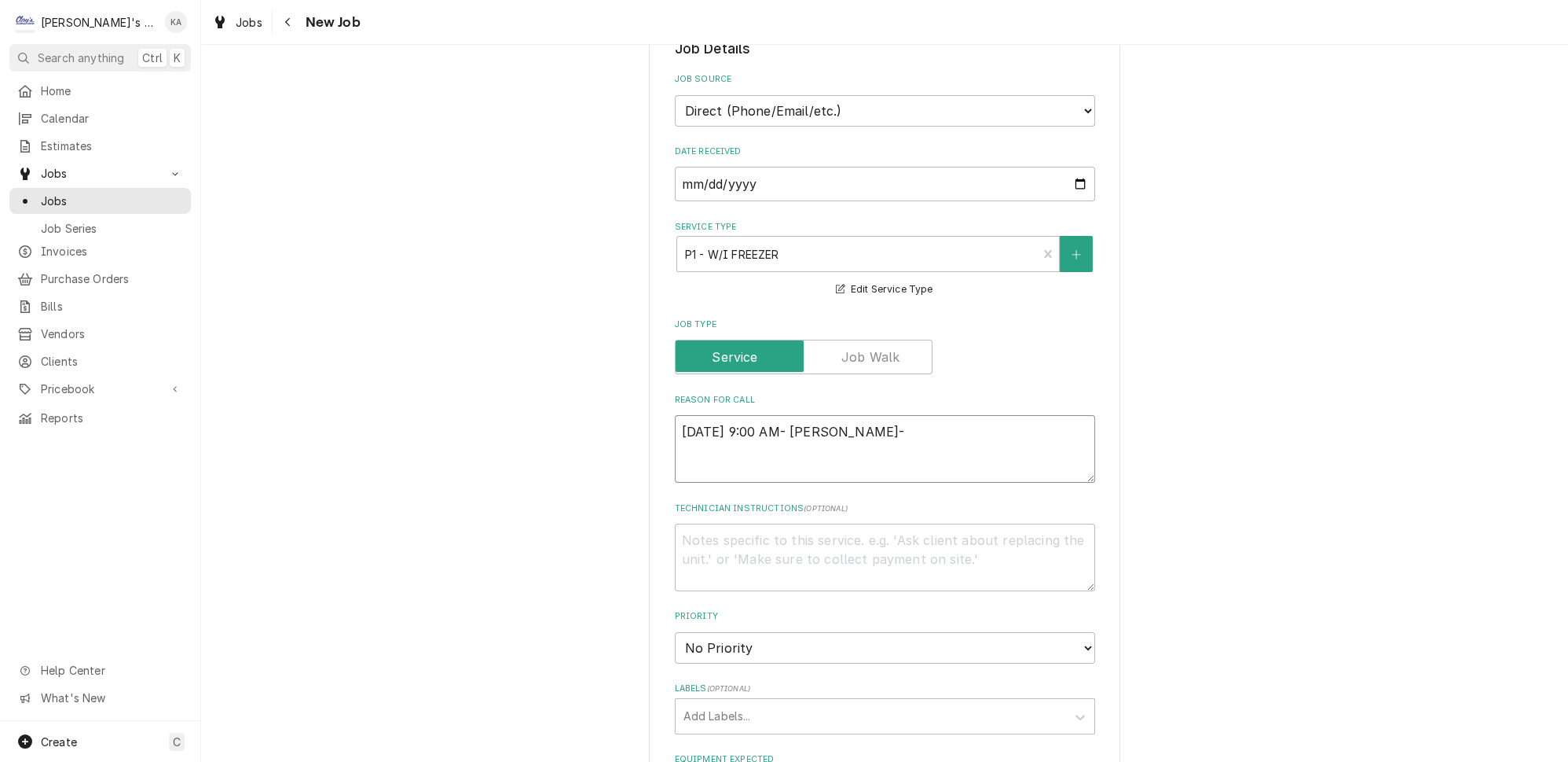
type textarea "9/24/2025 9:00 AM- ISABELLE- P"
type textarea "x"
type textarea "9/24/2025 9:00 AM- ISABELLE- PE"
type textarea "x"
type textarea "9/24/2025 9:00 AM- ISABELLE- PER"
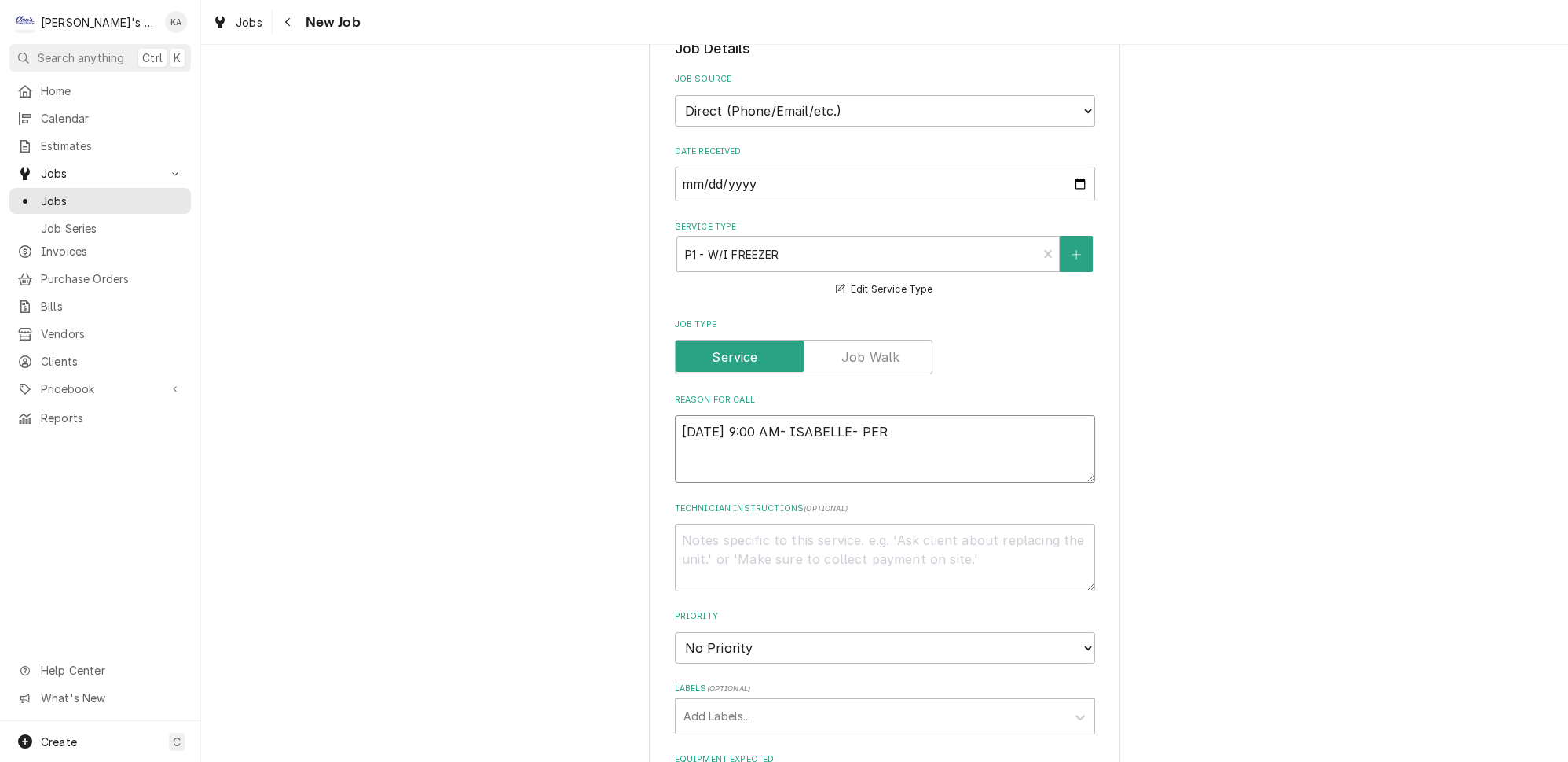
type textarea "x"
type textarea "9/24/2025 9:00 AM- ISABELLE- PER"
type textarea "x"
type textarea "9/24/2025 9:00 AM- ISABELLE- PER R"
type textarea "x"
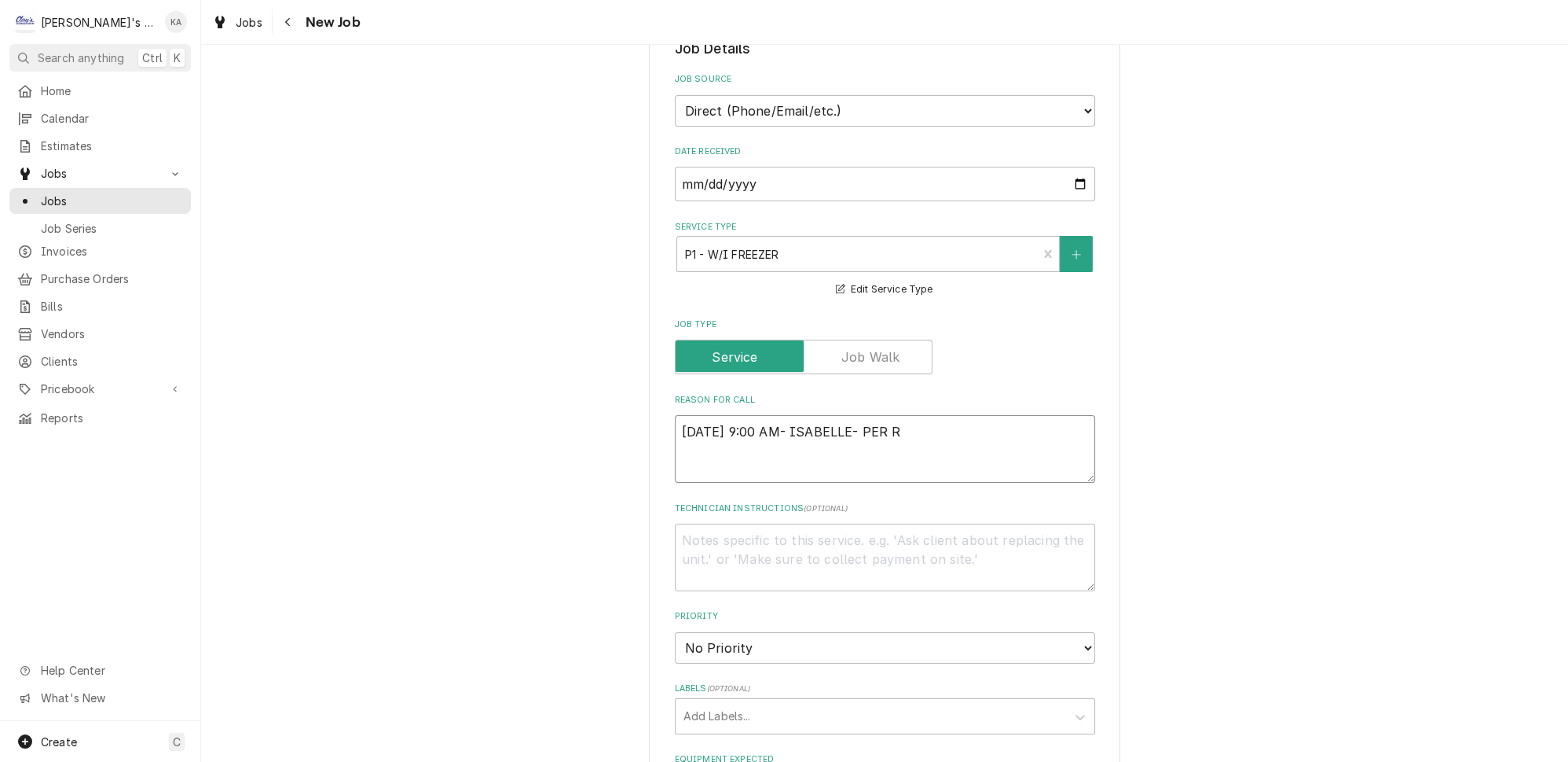
type textarea "9/24/2025 9:00 AM- ISABELLE- PER RE"
type textarea "x"
type textarea "9/24/2025 9:00 AM- ISABELLE- PER REN"
type textarea "x"
type textarea "9/24/2025 9:00 AM- ISABELLE- PER RENE"
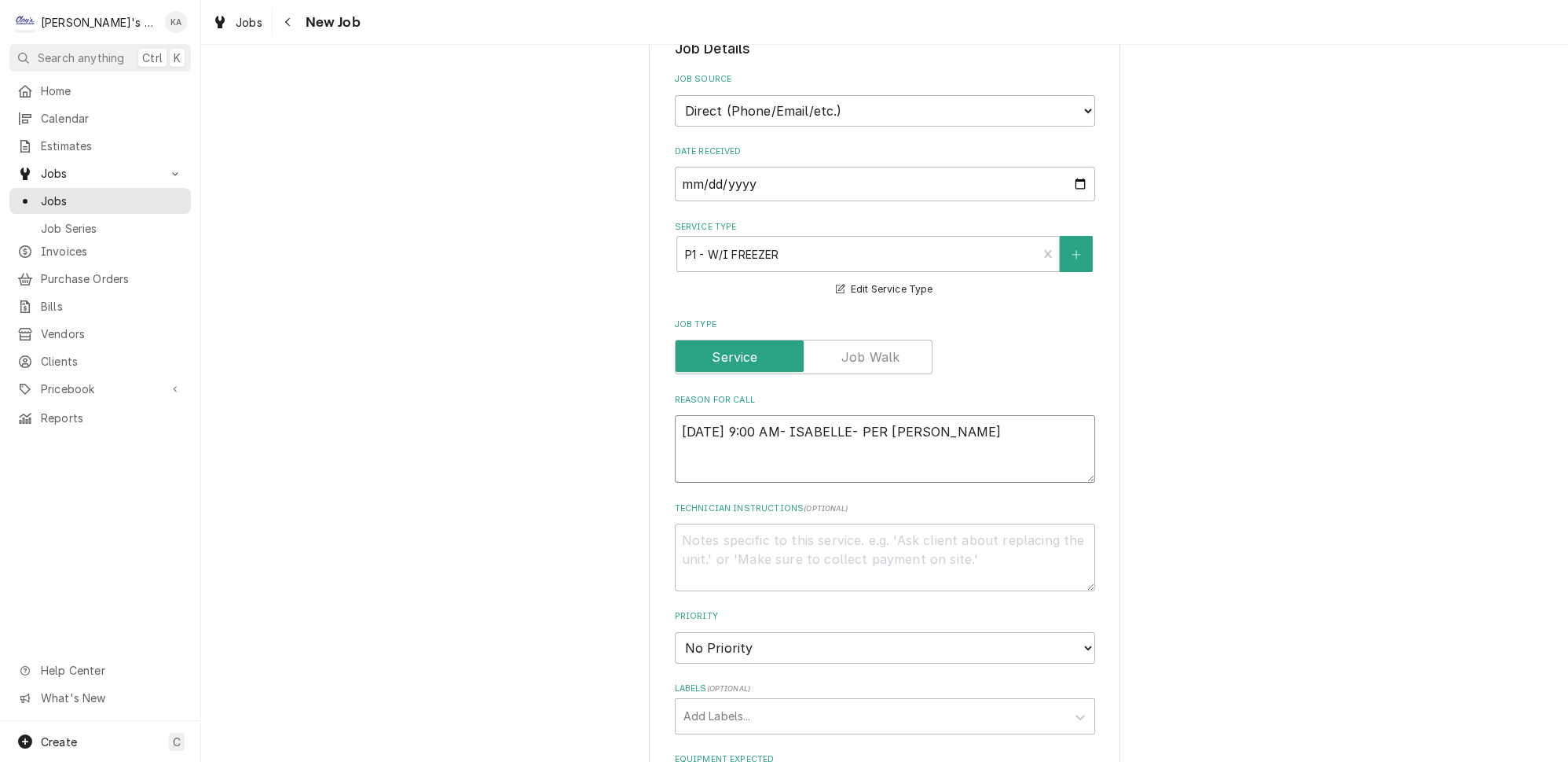
type textarea "x"
type textarea "9/24/2025 9:00 AM- ISABELLE- PER RENEE"
type textarea "x"
type textarea "9/24/2025 9:00 AM- ISABELLE- PER RENEE-"
type textarea "x"
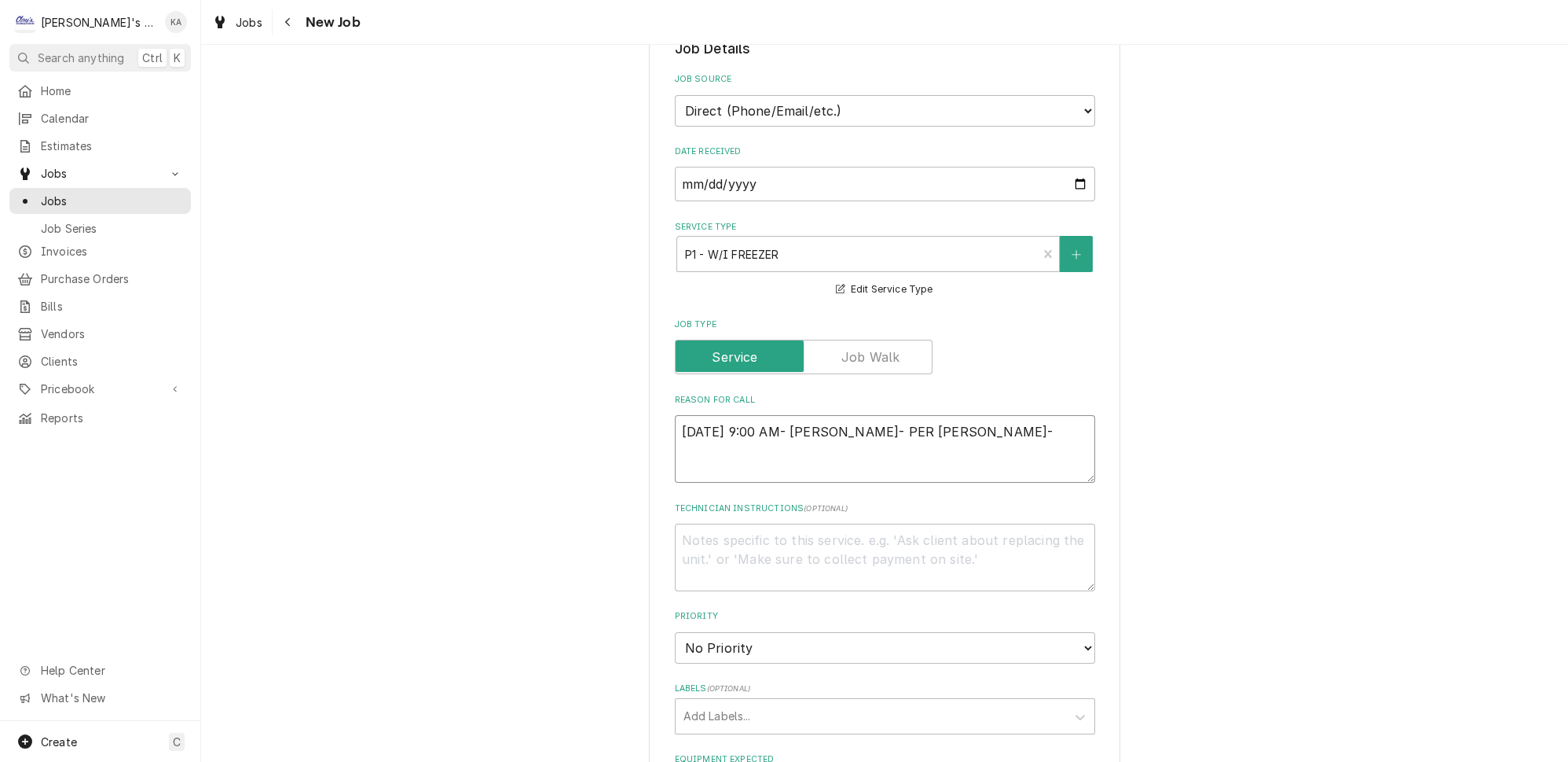
type textarea "9/24/2025 9:00 AM- ISABELLE- PER RENEE-"
type textarea "x"
type textarea "9/24/2025 9:00 AM- ISABELLE- PER RENEE- W"
type textarea "x"
type textarea "9/24/2025 9:00 AM- ISABELLE- PER RENEE- W/"
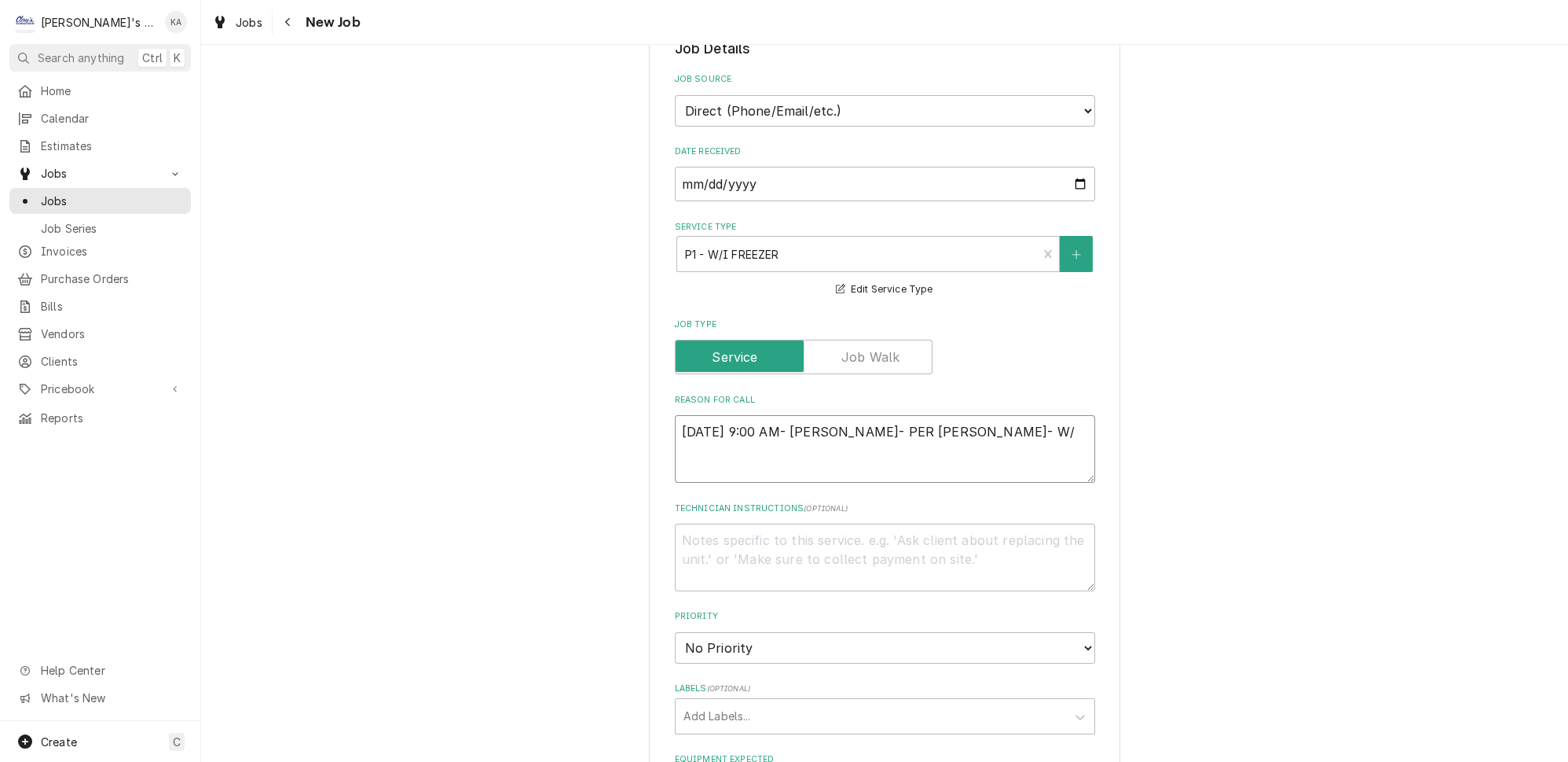
type textarea "x"
type textarea "9/24/2025 9:00 AM- ISABELLE- PER RENEE- W/I"
type textarea "x"
type textarea "9/24/2025 9:00 AM- ISABELLE- PER RENEE- W/I"
type textarea "x"
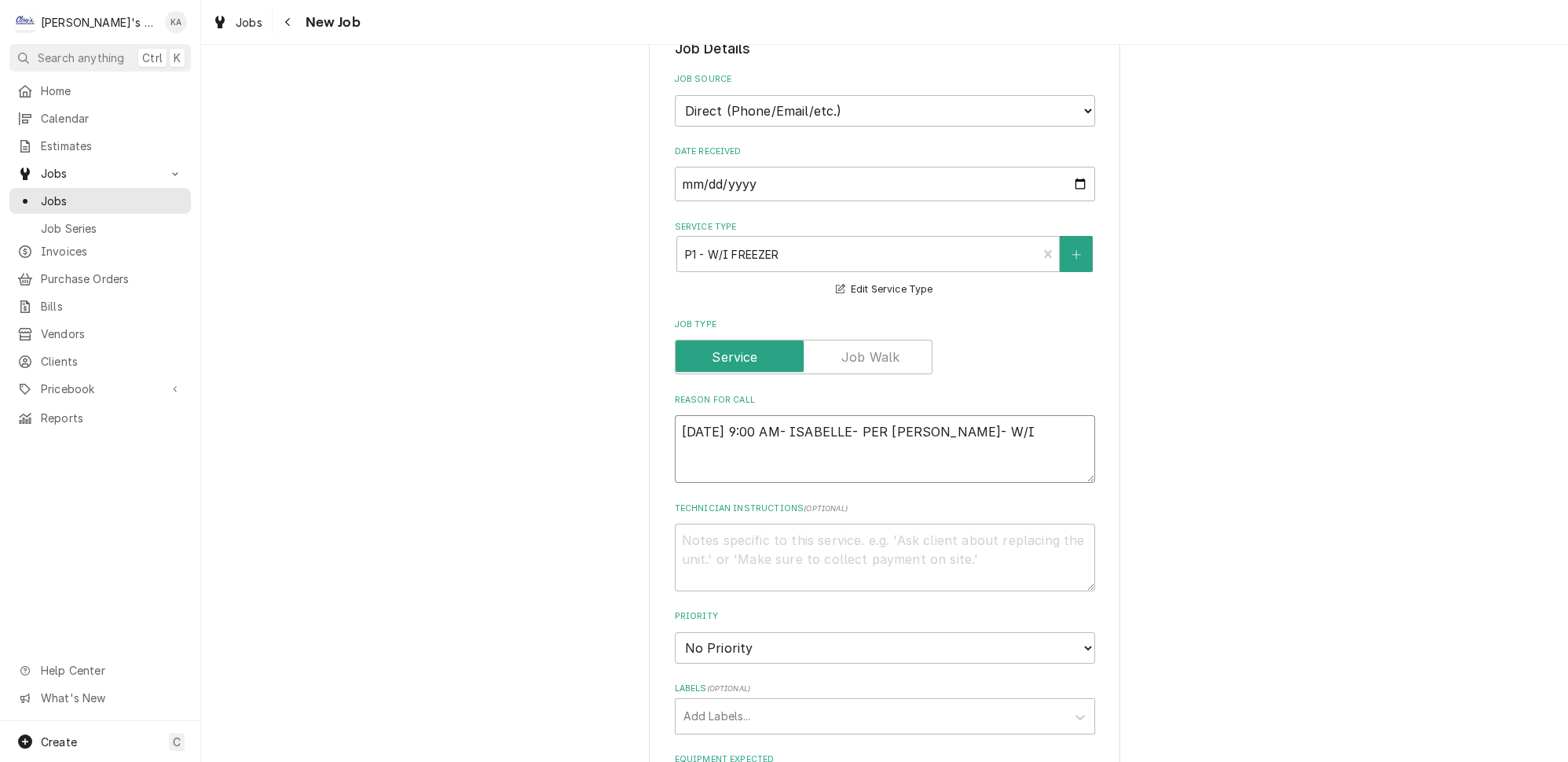
type textarea "9/24/2025 9:00 AM- ISABELLE- PER RENEE- W/I F"
type textarea "x"
type textarea "9/24/2025 9:00 AM- ISABELLE- PER RENEE- W/I FR"
type textarea "x"
type textarea "9/24/2025 9:00 AM- ISABELLE- PER RENEE- W/I FRE"
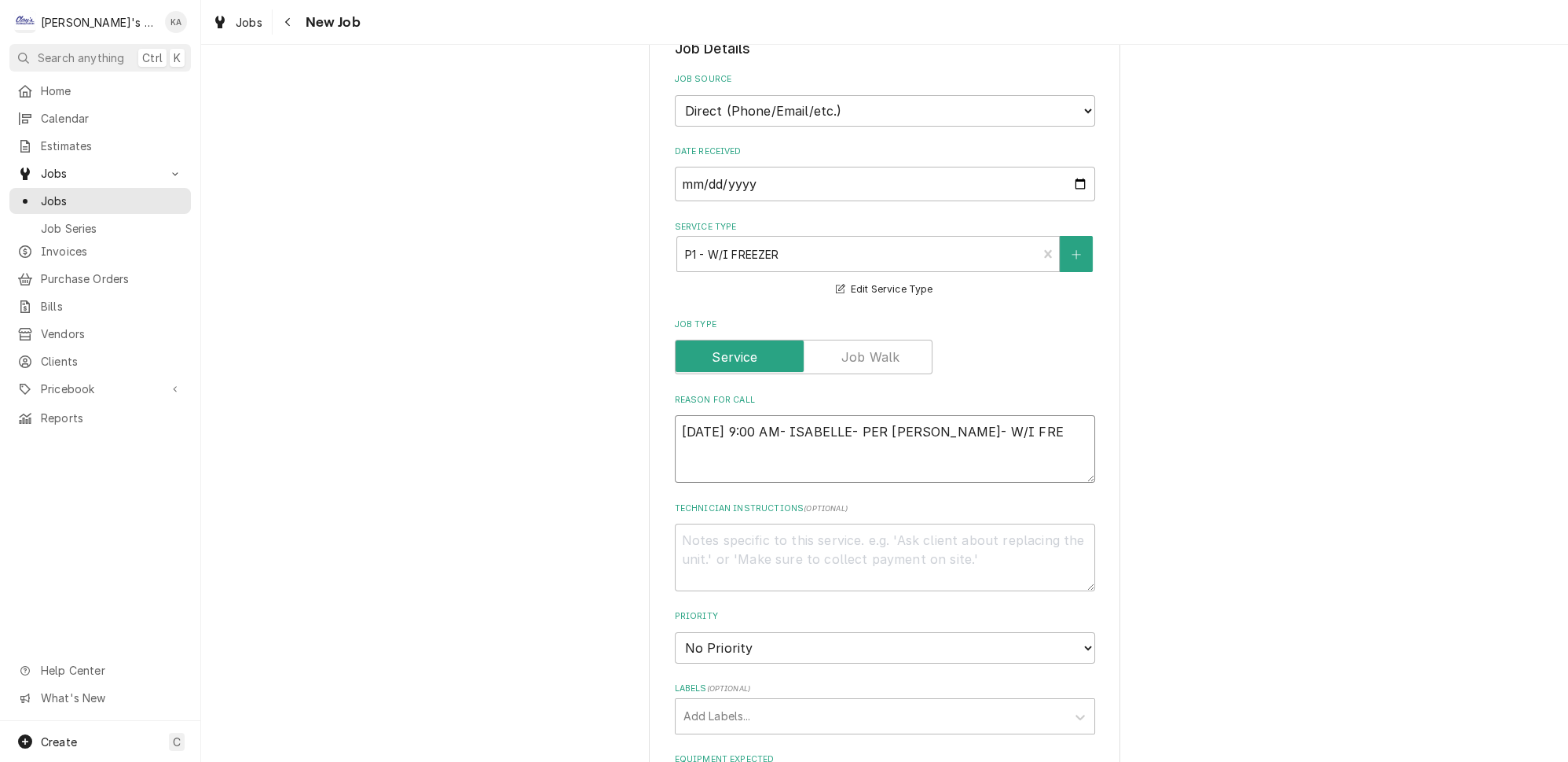
type textarea "x"
type textarea "9/24/2025 9:00 AM- ISABELLE- PER RENEE- W/I FREE"
type textarea "x"
type textarea "9/24/2025 9:00 AM- ISABELLE- PER RENEE- W/I FREEZ"
type textarea "x"
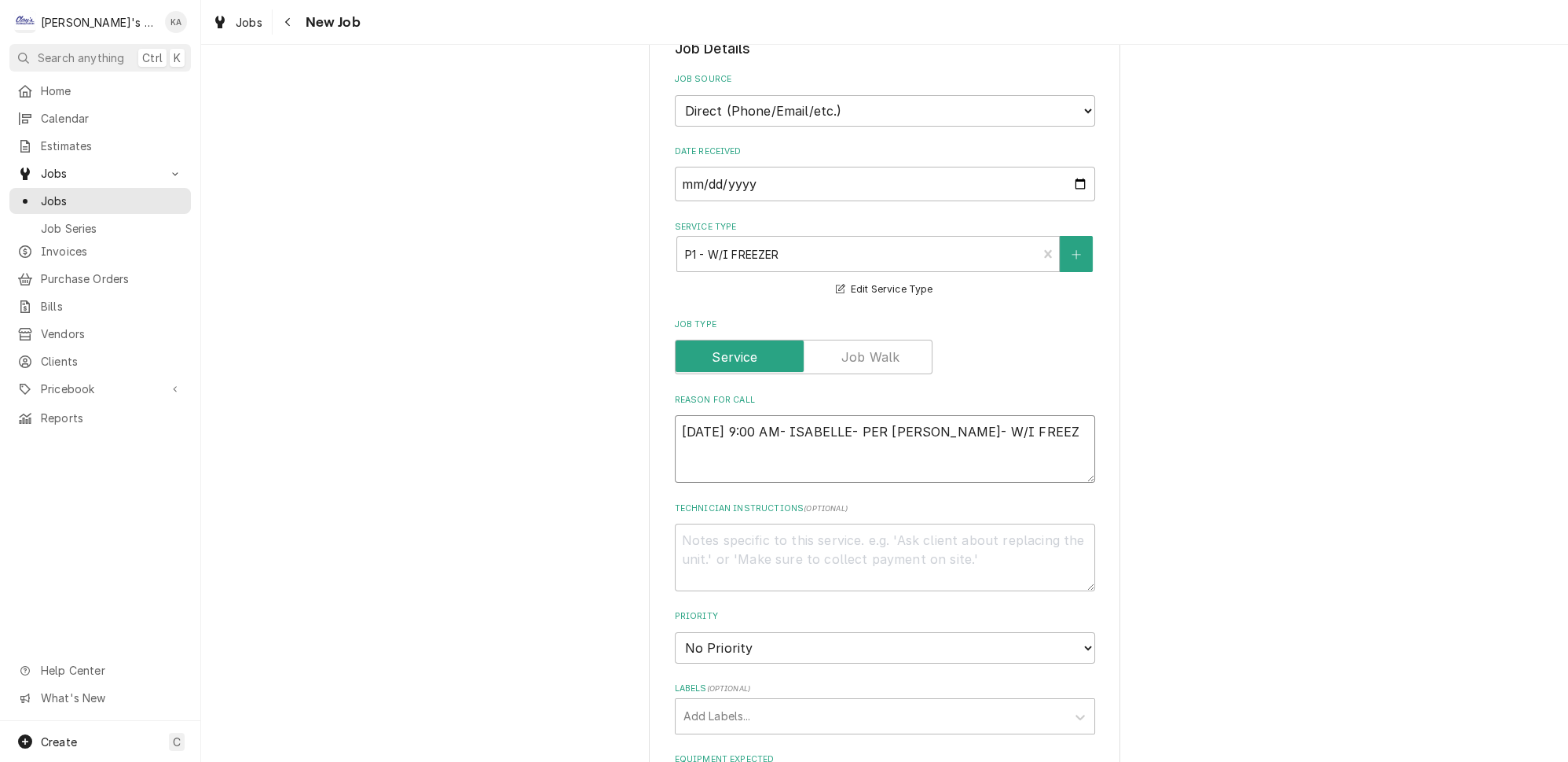
type textarea "9/24/2025 9:00 AM- ISABELLE- PER RENEE- W/I FREEZE"
type textarea "x"
type textarea "9/24/2025 9:00 AM- ISABELLE- PER RENEE- W/I FREEZER"
type textarea "x"
type textarea "9/24/2025 9:00 AM- ISABELLE- PER RENEE- W/I FREEZER"
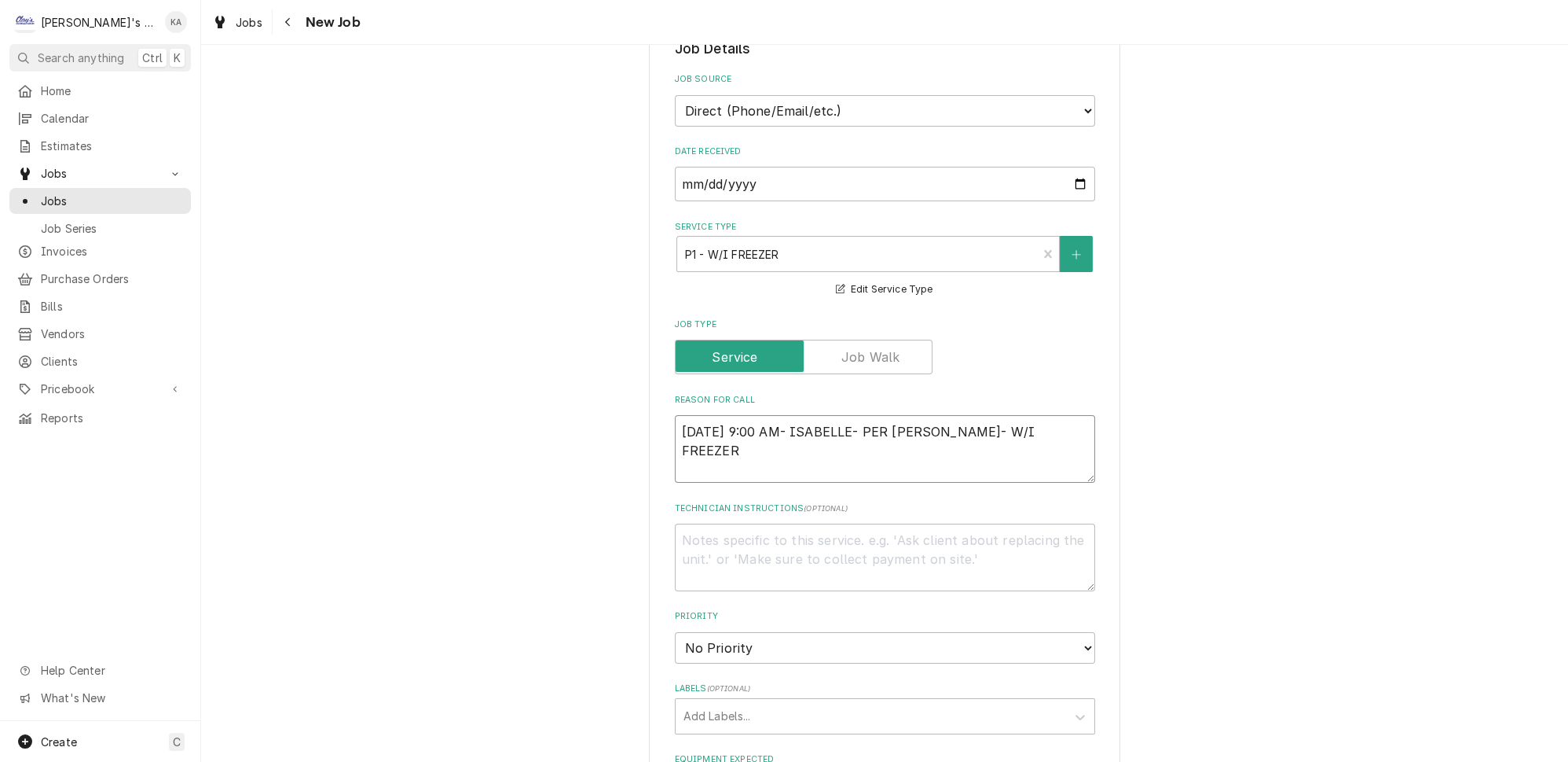
type textarea "x"
type textarea "9/24/2025 9:00 AM- ISABELLE- PER RENEE- W/I FREEZER I"
type textarea "x"
type textarea "9/24/2025 9:00 AM- ISABELLE- PER RENEE- W/I FREEZER IS"
type textarea "x"
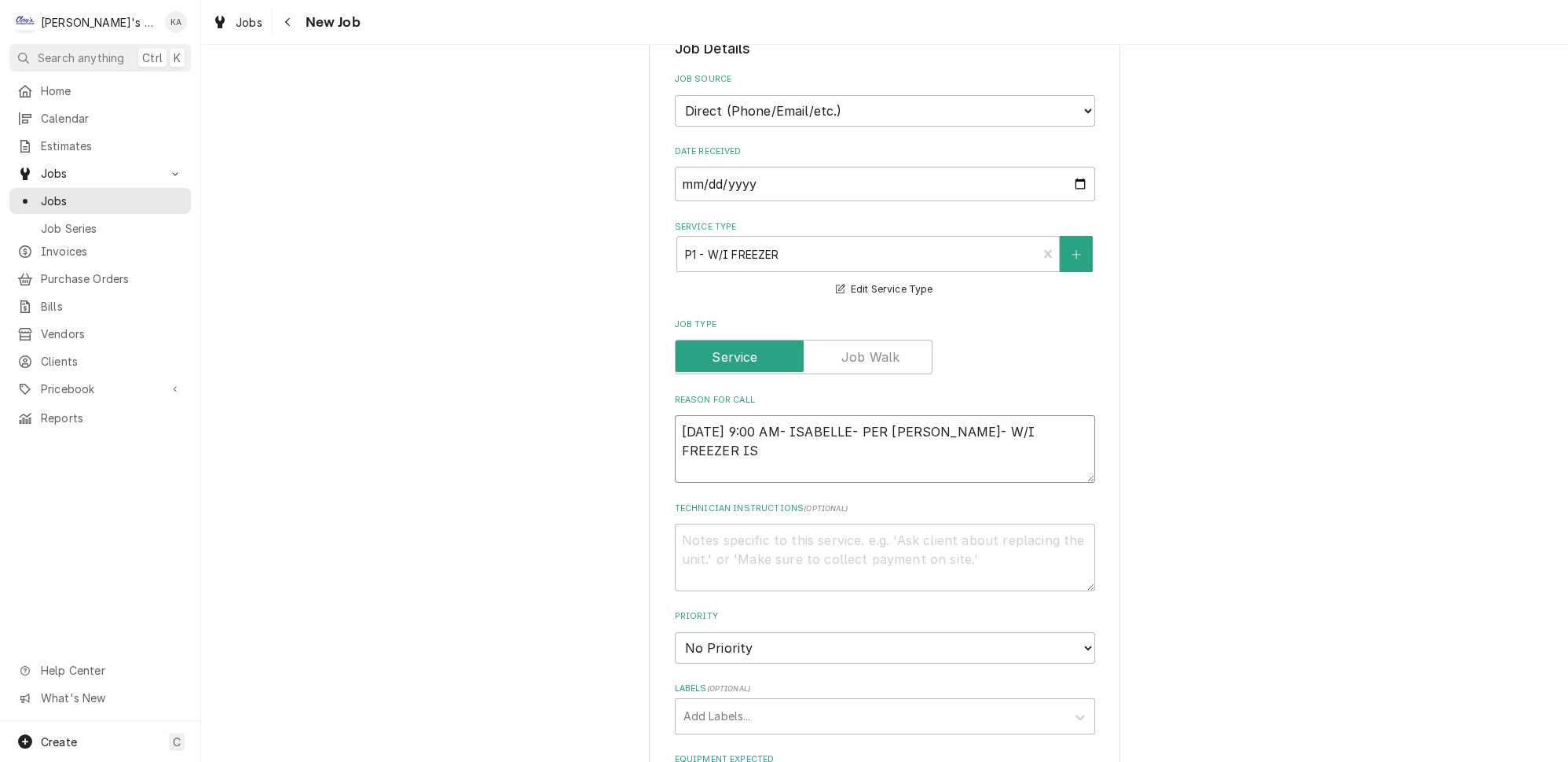
type textarea "9/24/2025 9:00 AM- ISABELLE- PER RENEE- W/I FREEZER IS"
type textarea "x"
type textarea "9/24/2025 9:00 AM- ISABELLE- PER RENEE- W/I FREEZER IS T"
type textarea "x"
type textarea "9/24/2025 9:00 AM- ISABELLE- PER RENEE- W/I FREEZER IS TE"
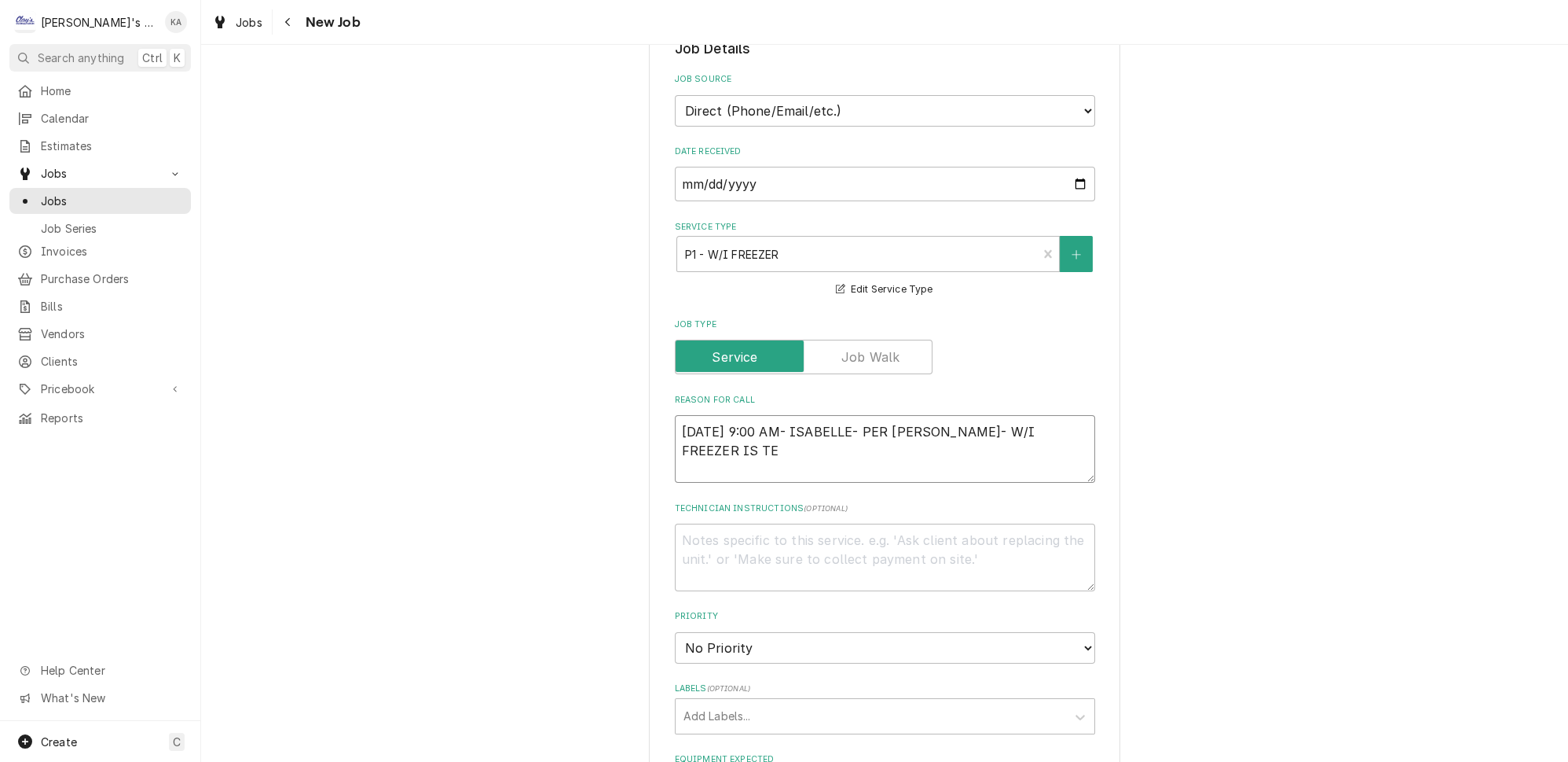
type textarea "x"
type textarea "9/24/2025 9:00 AM- ISABELLE- PER RENEE- W/I FREEZER IS TEM"
type textarea "x"
type textarea "9/24/2025 9:00 AM- ISABELLE- PER RENEE- W/I FREEZER IS TEMP"
type textarea "x"
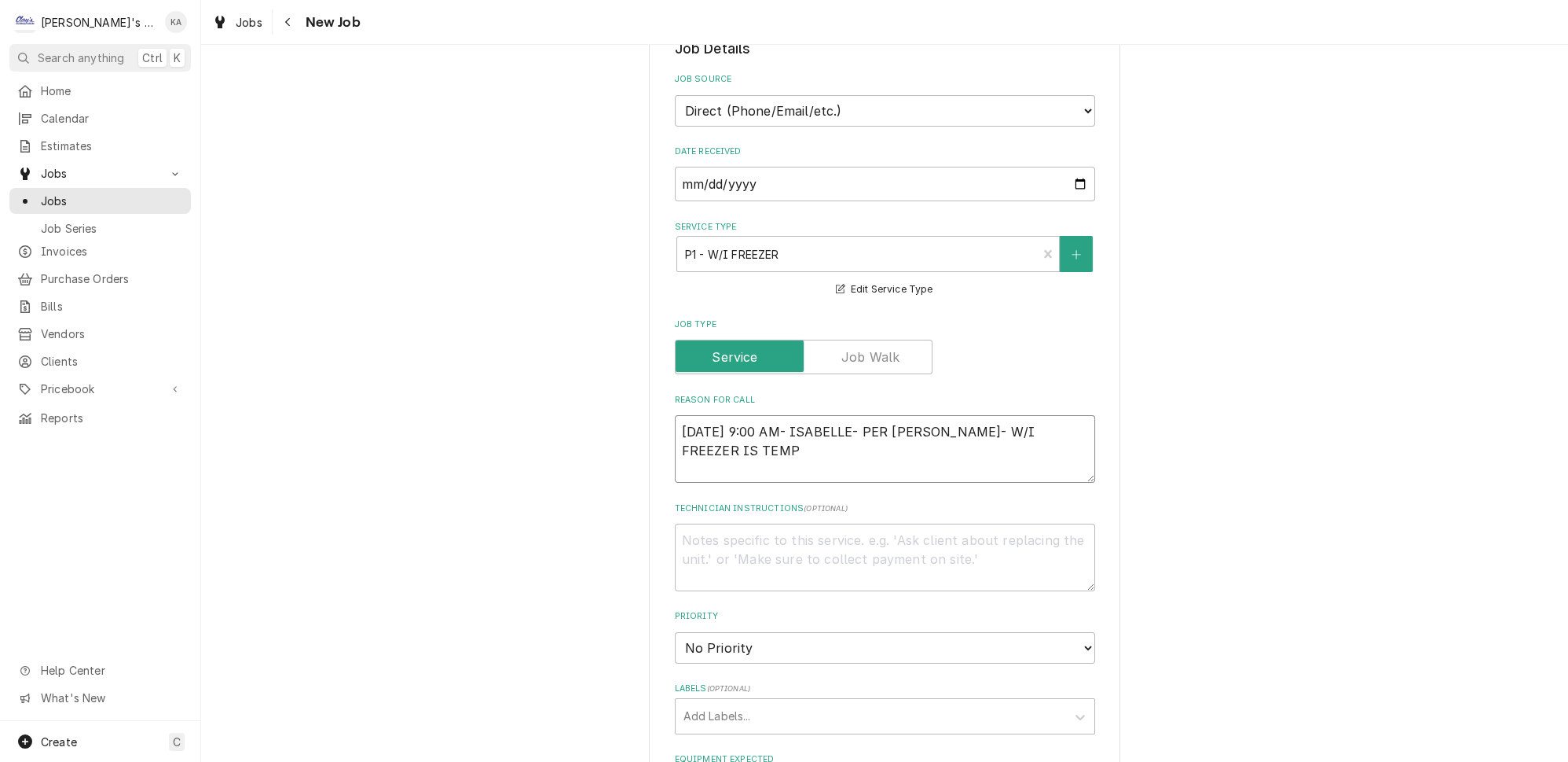
type textarea "9/24/2025 9:00 AM- ISABELLE- PER RENEE- W/I FREEZER IS TEMPI"
type textarea "x"
type textarea "9/24/2025 9:00 AM- ISABELLE- PER RENEE- W/I FREEZER IS TEMPIN"
type textarea "x"
type textarea "9/24/2025 9:00 AM- ISABELLE- PER RENEE- W/I FREEZER IS TEMPING"
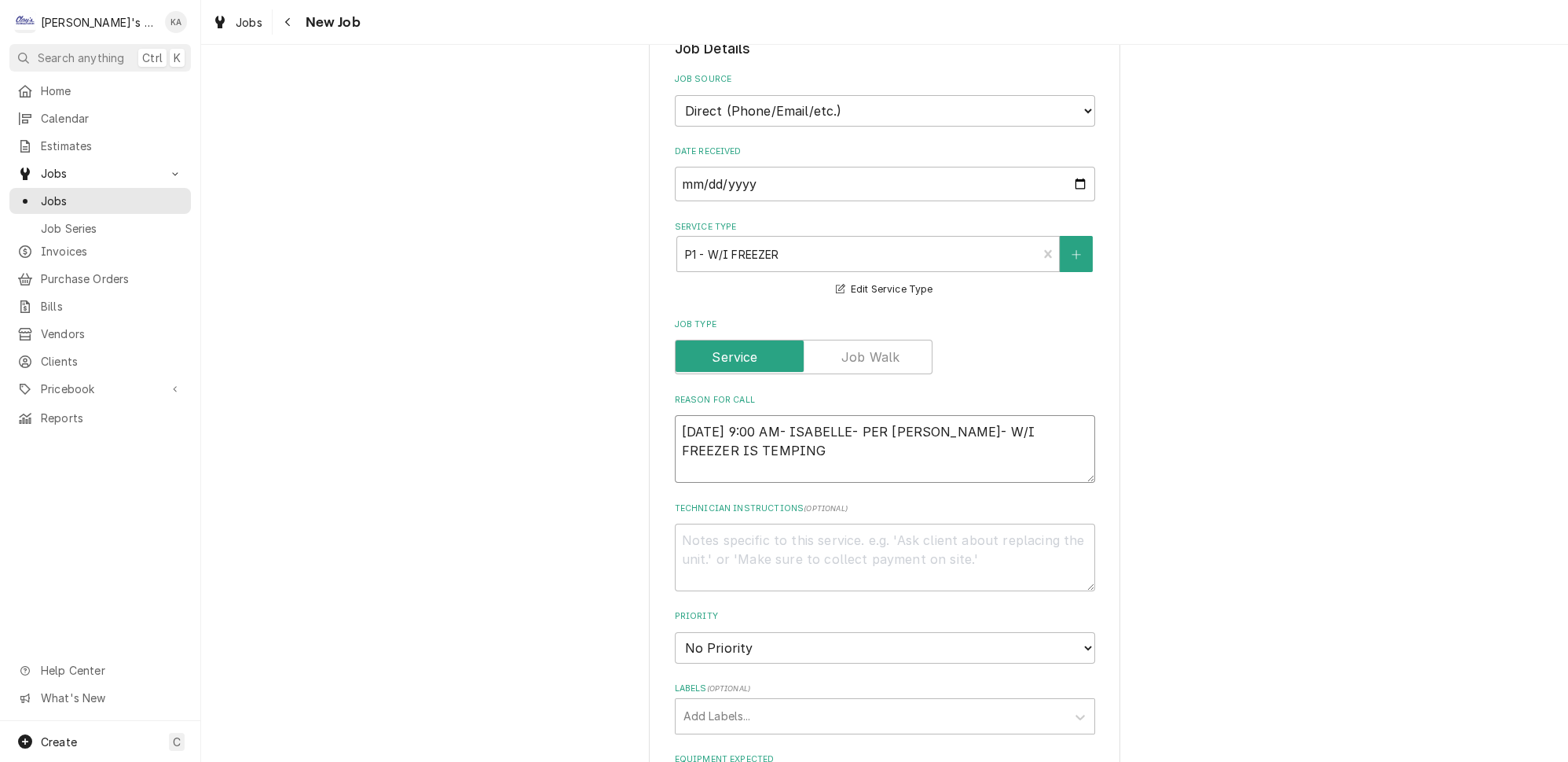
type textarea "x"
type textarea "9/24/2025 9:00 AM- ISABELLE- PER RENEE- W/I FREEZER IS TEMPING"
type textarea "x"
type textarea "9/24/2025 9:00 AM- ISABELLE- PER RENEE- W/I FREEZER IS TEMPING A"
type textarea "x"
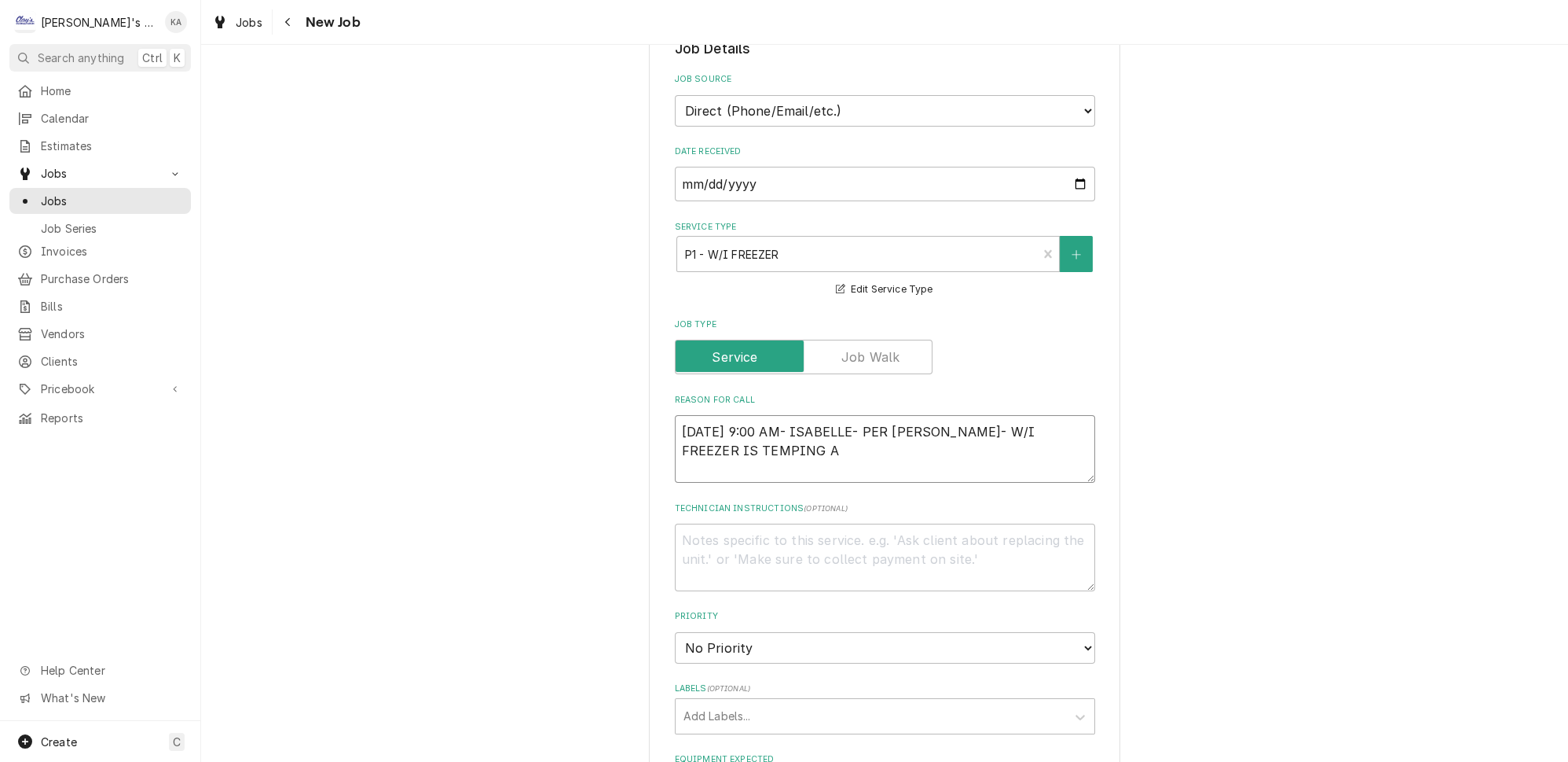
type textarea "9/24/2025 9:00 AM- ISABELLE- PER RENEE- W/I FREEZER IS TEMPING AT"
type textarea "x"
type textarea "9/24/2025 9:00 AM- ISABELLE- PER RENEE- W/I FREEZER IS TEMPING AT"
type textarea "x"
type textarea "9/24/2025 9:00 AM- ISABELLE- PER RENEE- W/I FREEZER IS TEMPING AT 2"
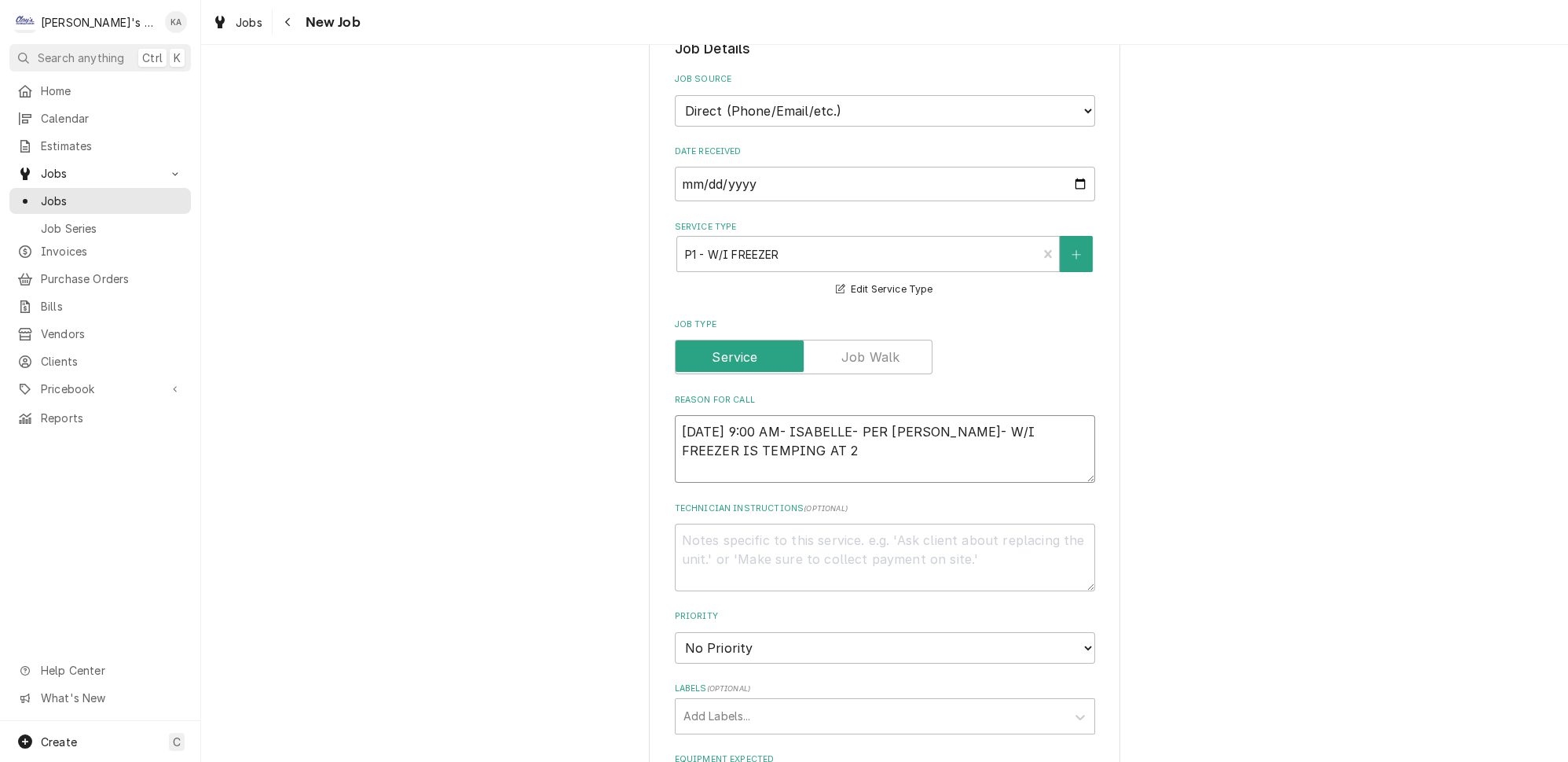
type textarea "x"
type textarea "9/24/2025 9:00 AM- ISABELLE- PER RENEE- W/I FREEZER IS TEMPING AT 20"
type textarea "x"
type textarea "9/24/2025 9:00 AM- ISABELLE- PER RENEE- W/I FREEZER IS TEMPING AT 20"
type textarea "x"
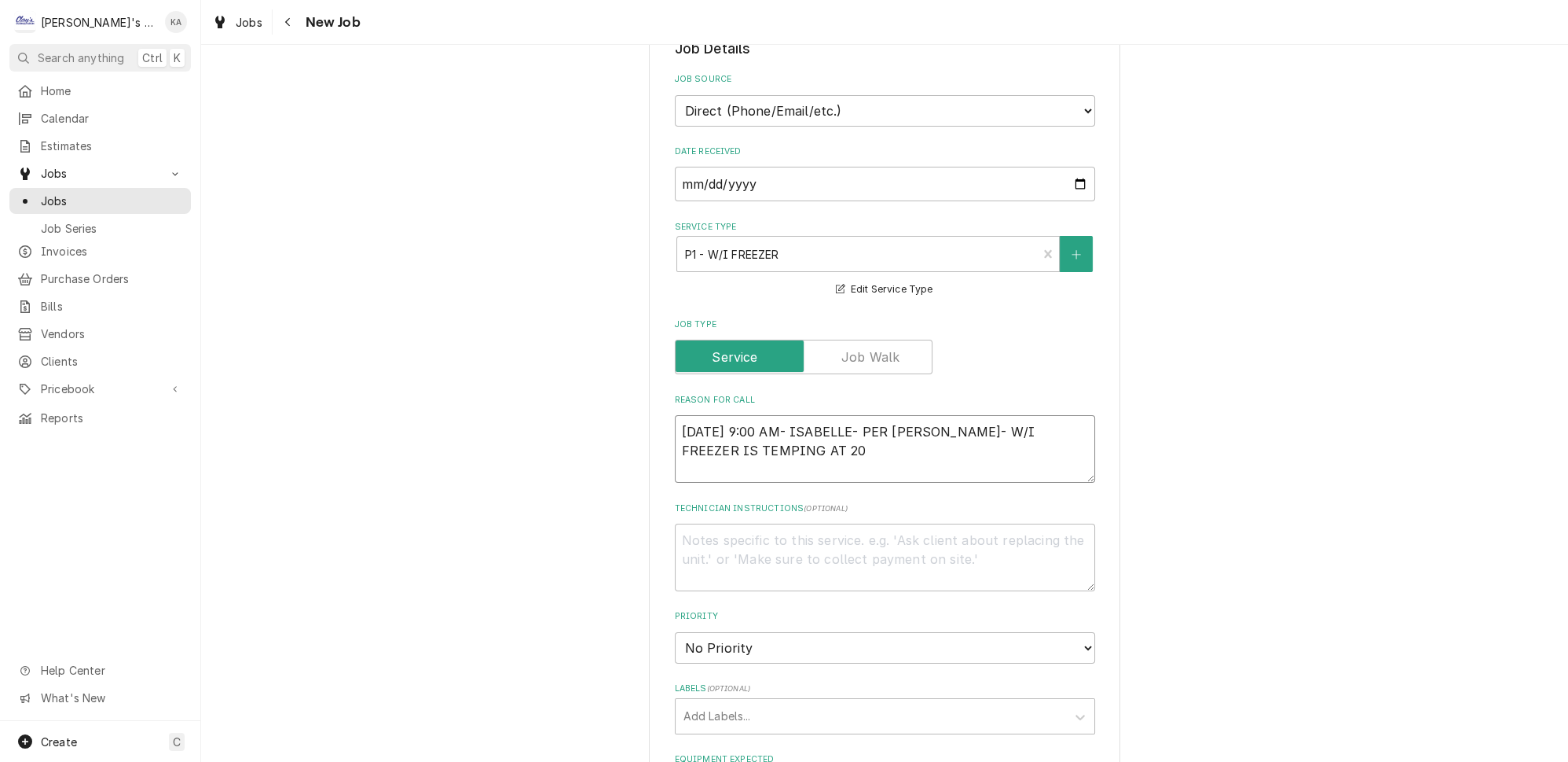
type textarea "9/24/2025 9:00 AM- ISABELLE- PER RENEE- W/I FREEZER IS TEMPING AT 20 D"
type textarea "x"
type textarea "9/24/2025 9:00 AM- ISABELLE- PER RENEE- W/I FREEZER IS TEMPING AT 20 DE"
type textarea "x"
type textarea "9/24/2025 9:00 AM- ISABELLE- PER RENEE- W/I FREEZER IS TEMPING AT 20 DEG"
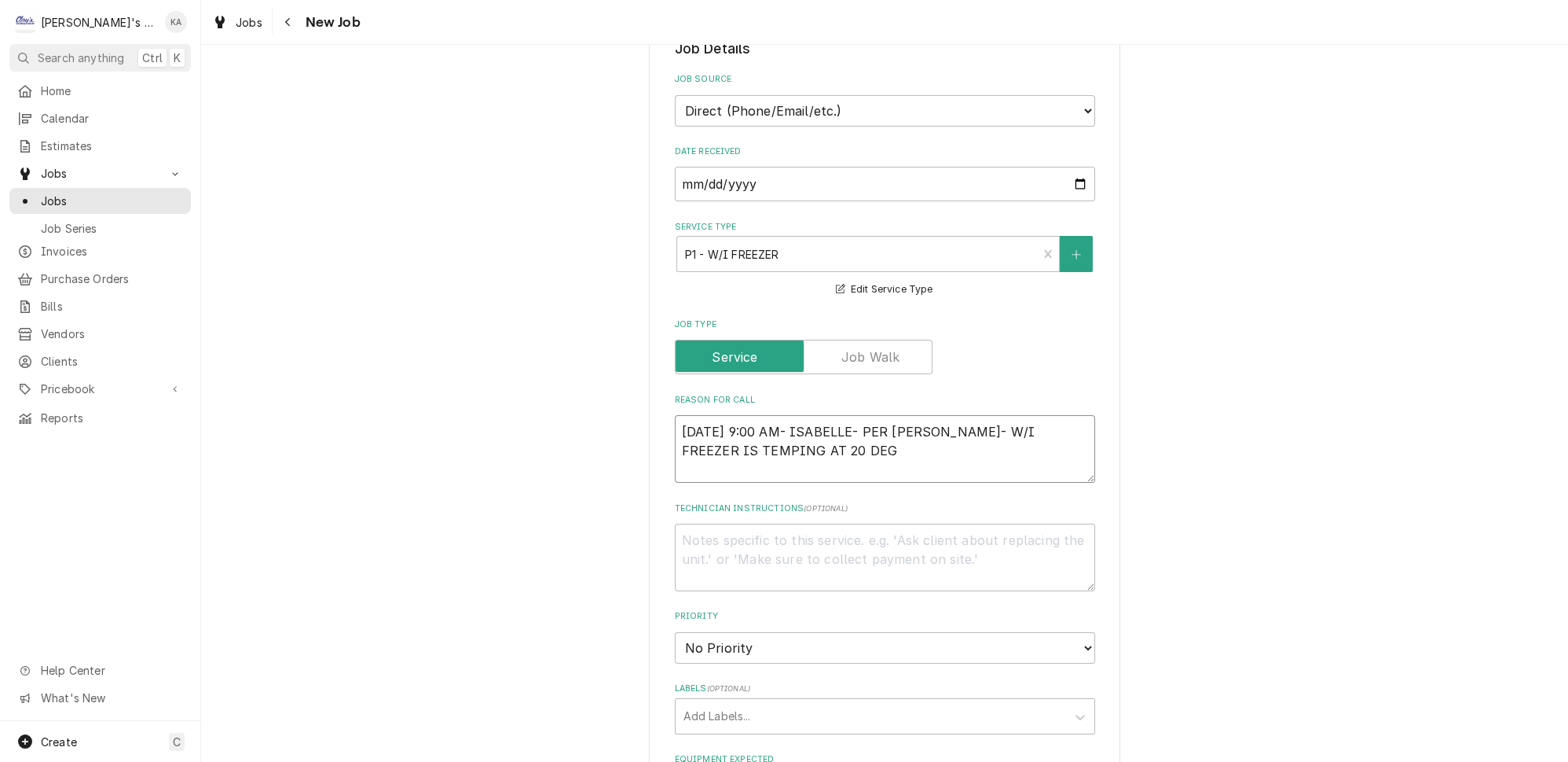
type textarea "x"
type textarea "9/24/2025 9:00 AM- ISABELLE- PER RENEE- W/I FREEZER IS TEMPING AT 20 DEGR"
type textarea "x"
type textarea "9/24/2025 9:00 AM- ISABELLE- PER RENEE- W/I FREEZER IS TEMPING AT 20 DEGRE"
type textarea "x"
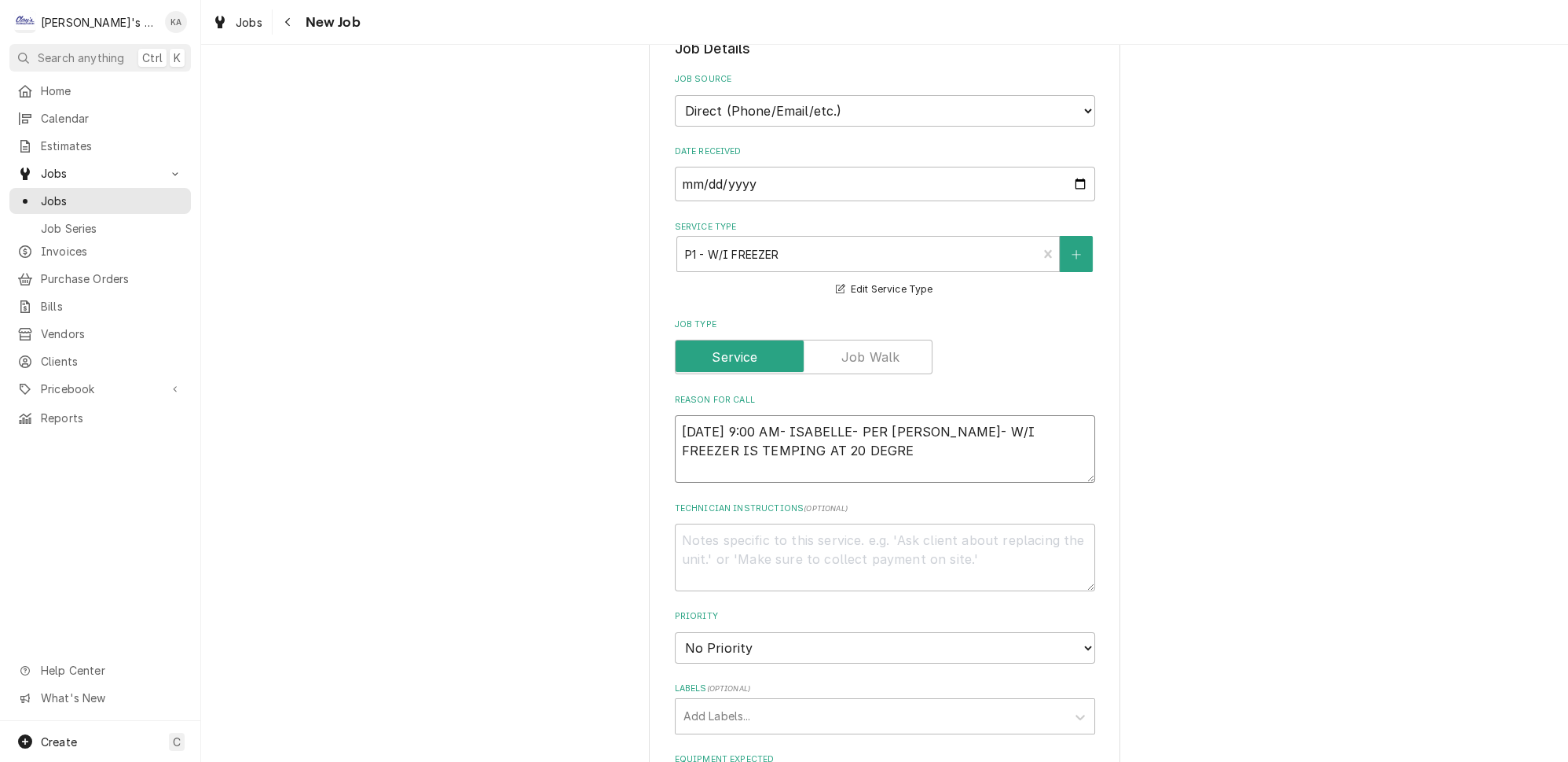
type textarea "9/24/2025 9:00 AM- ISABELLE- PER RENEE- W/I FREEZER IS TEMPING AT 20 DEGREE"
type textarea "x"
type textarea "9/24/2025 9:00 AM- ISABELLE- PER RENEE- W/I FREEZER IS TEMPING AT 20 DEGREES"
type textarea "x"
type textarea "9/24/2025 9:00 AM- ISABELLE- PER RENEE- W/I FREEZER IS TEMPING AT 20 DEGREES"
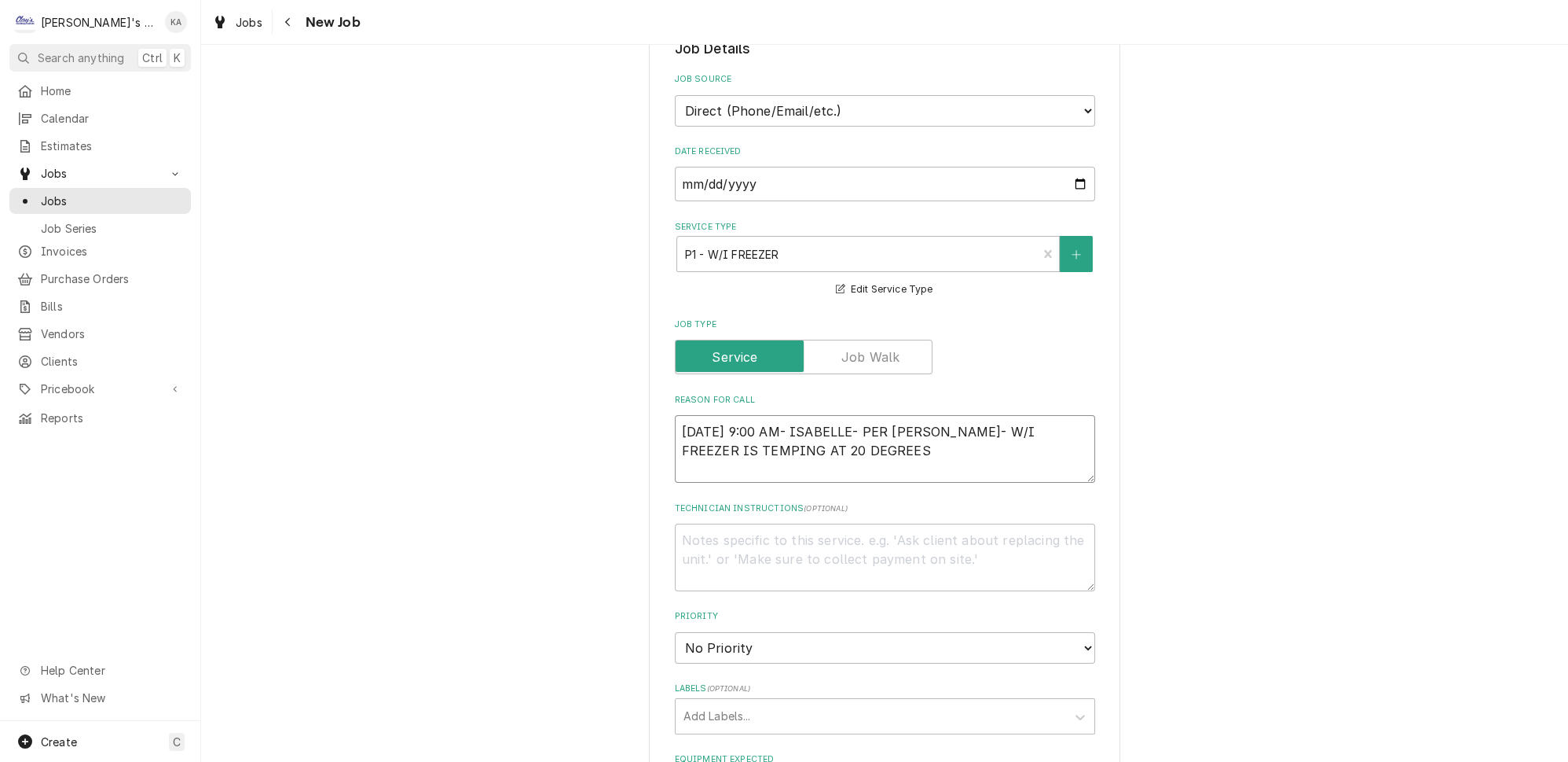
type textarea "x"
type textarea "9/24/2025 9:00 AM- ISABELLE- PER RENEE- W/I FREEZER IS TEMPING AT 20 DEGREES A"
type textarea "x"
type textarea "9/24/2025 9:00 AM- ISABELLE- PER RENEE- W/I FREEZER IS TEMPING AT 20 DEGREES AN"
type textarea "x"
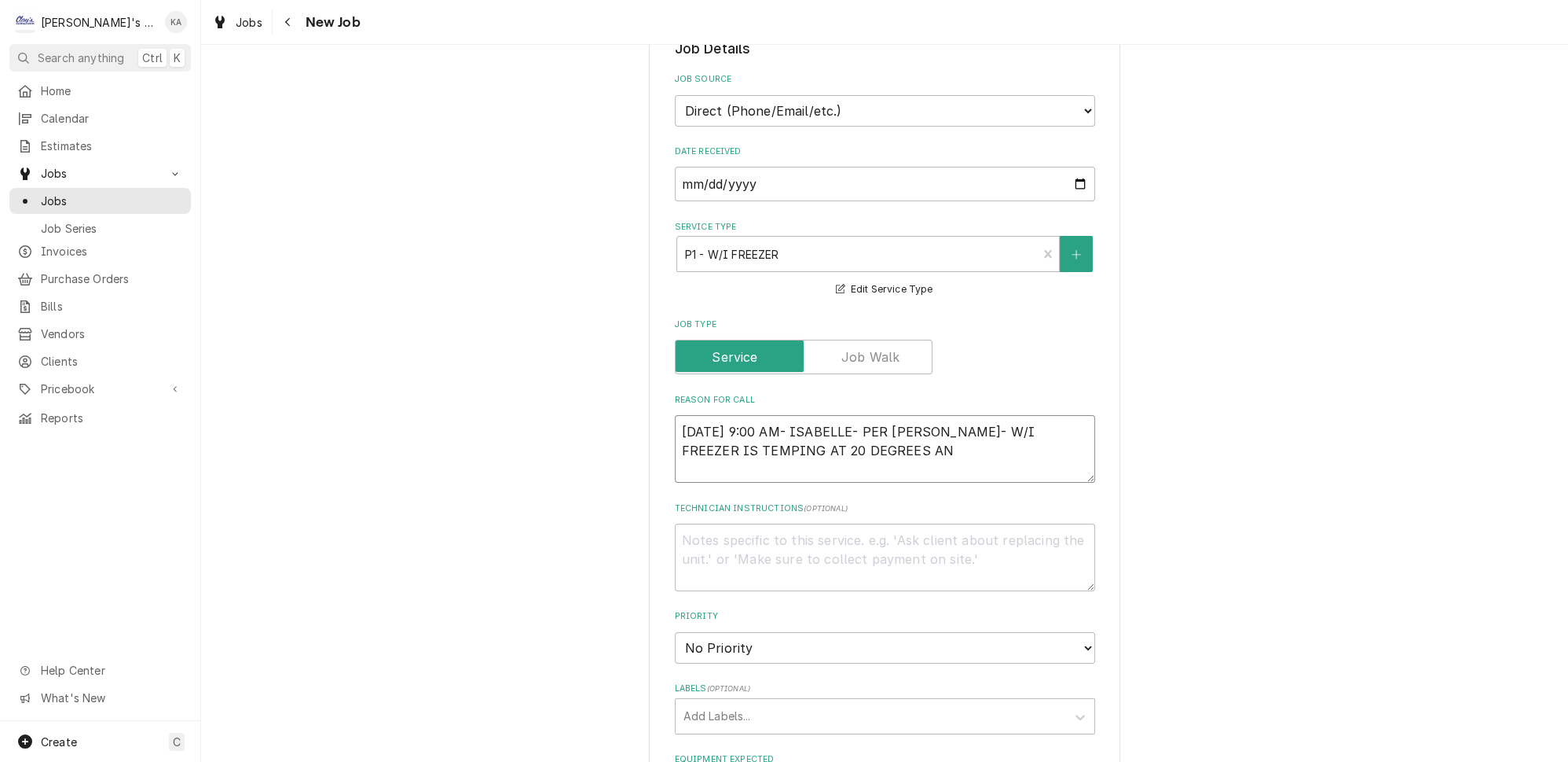
type textarea "9/24/2025 9:00 AM- ISABELLE- PER RENEE- W/I FREEZER IS TEMPING AT 20 DEGREES AND"
type textarea "x"
type textarea "9/24/2025 9:00 AM- ISABELLE- PER RENEE- W/I FREEZER IS TEMPING AT 20 DEGREES AND"
type textarea "x"
type textarea "9/24/2025 9:00 AM- ISABELLE- PER RENEE- W/I FREEZER IS TEMPING AT 20 DEGREES AN…"
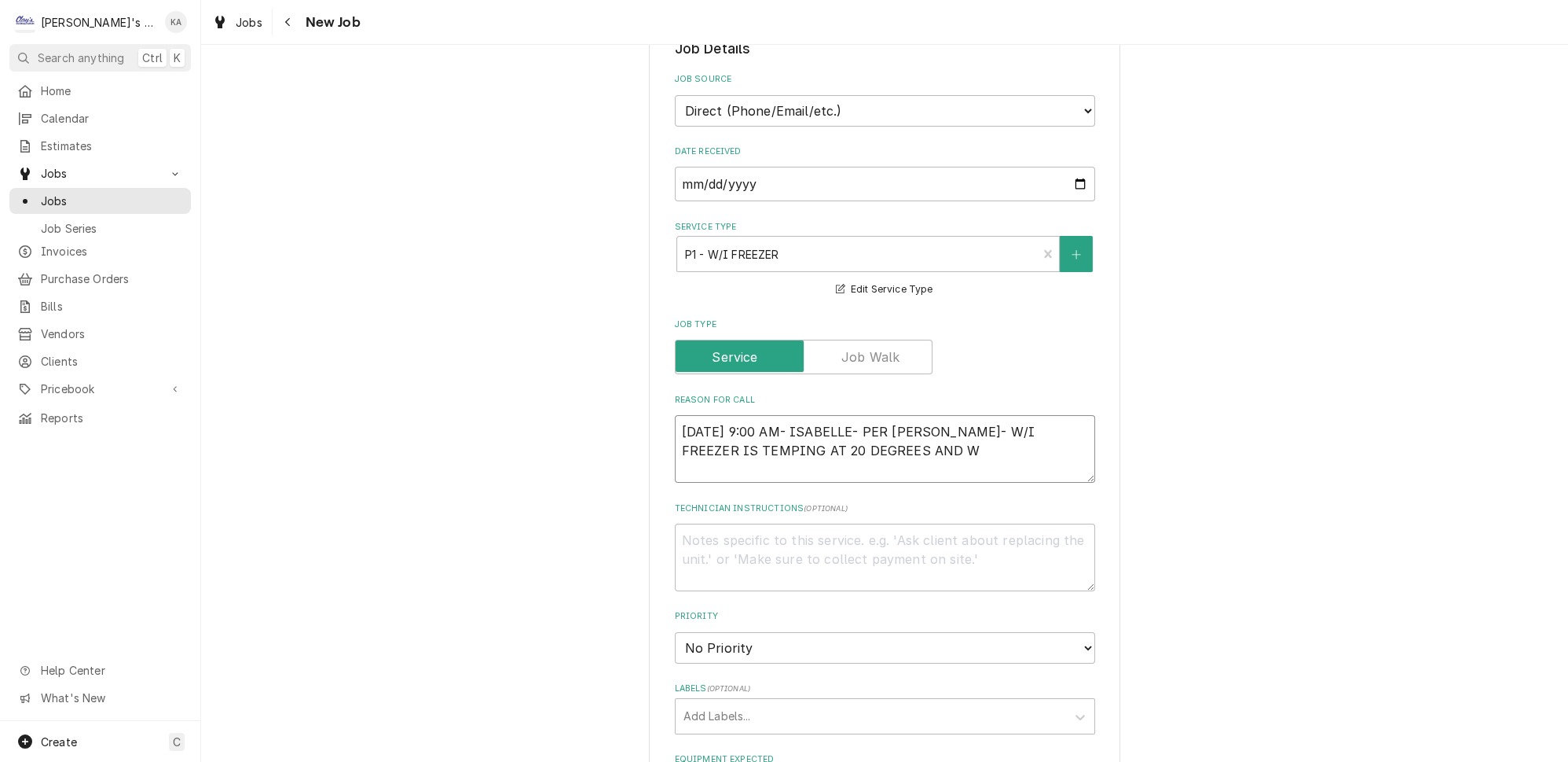
type textarea "x"
type textarea "9/24/2025 9:00 AM- ISABELLE- PER RENEE- W/I FREEZER IS TEMPING AT 20 DEGREES AN…"
type textarea "x"
type textarea "9/24/2025 9:00 AM- ISABELLE- PER RENEE- W/I FREEZER IS TEMPING AT 20 DEGREES AN…"
type textarea "x"
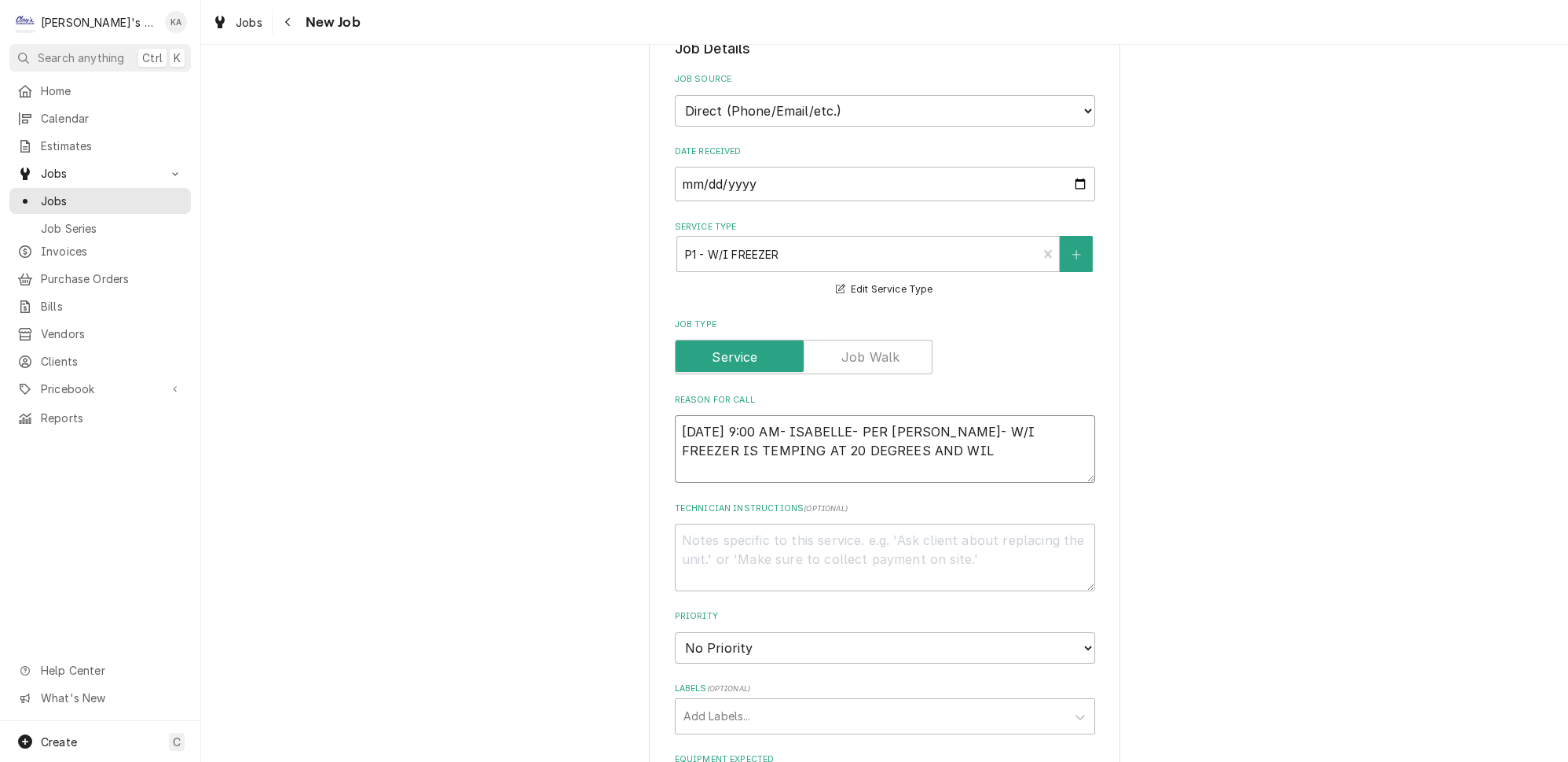
type textarea "9/24/2025 9:00 AM- ISABELLE- PER RENEE- W/I FREEZER IS TEMPING AT 20 DEGREES AN…"
type textarea "x"
type textarea "9/24/2025 9:00 AM- ISABELLE- PER RENEE- W/I FREEZER IS TEMPING AT 20 DEGREES AN…"
type textarea "x"
type textarea "9/24/2025 9:00 AM- ISABELLE- PER RENEE- W/I FREEZER IS TEMPING AT 20 DEGREES AN…"
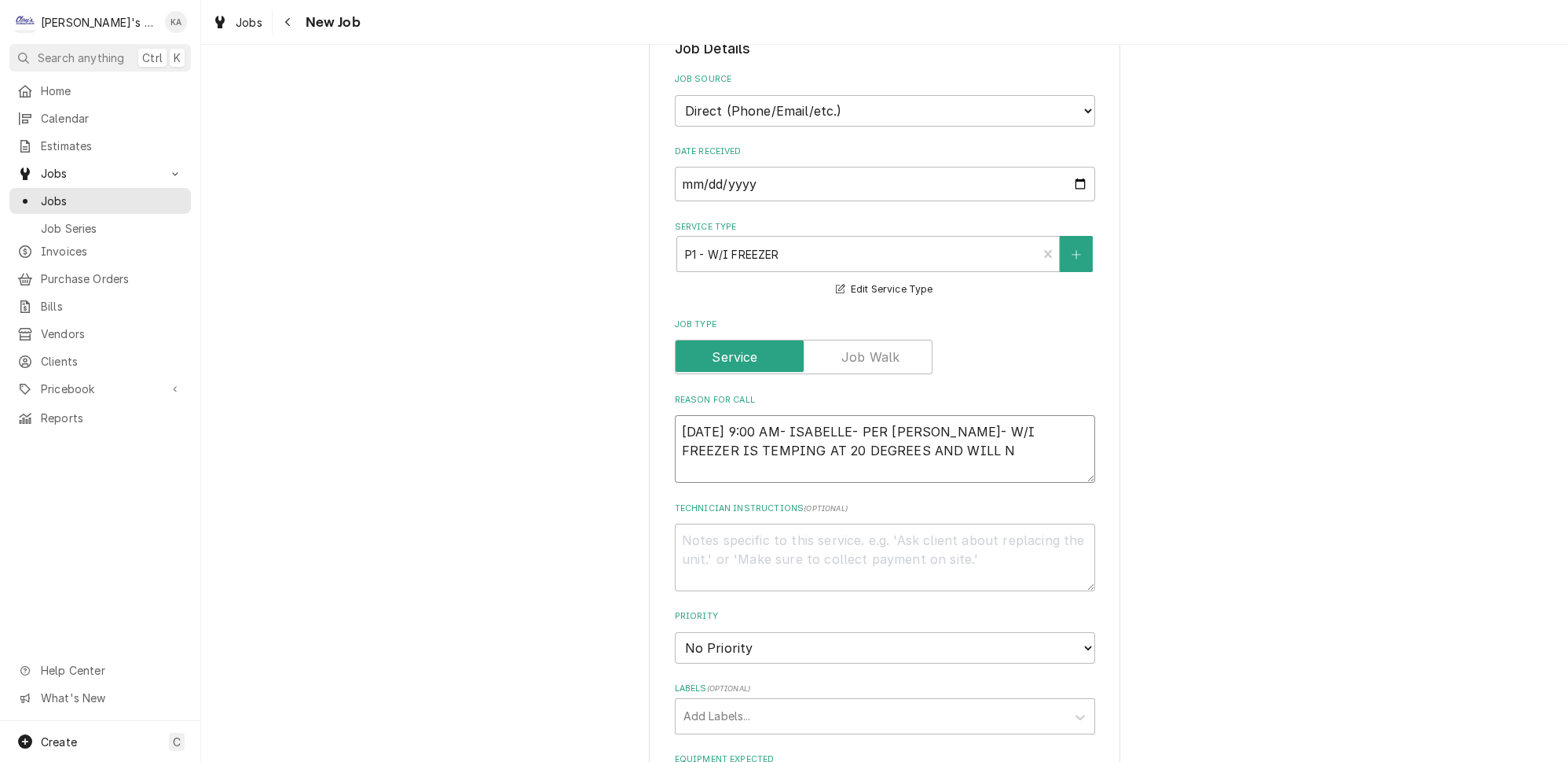
type textarea "x"
type textarea "9/24/2025 9:00 AM- ISABELLE- PER RENEE- W/I FREEZER IS TEMPING AT 20 DEGREES AN…"
type textarea "x"
type textarea "9/24/2025 9:00 AM- ISABELLE- PER RENEE- W/I FREEZER IS TEMPING AT 20 DEGREES AN…"
type textarea "x"
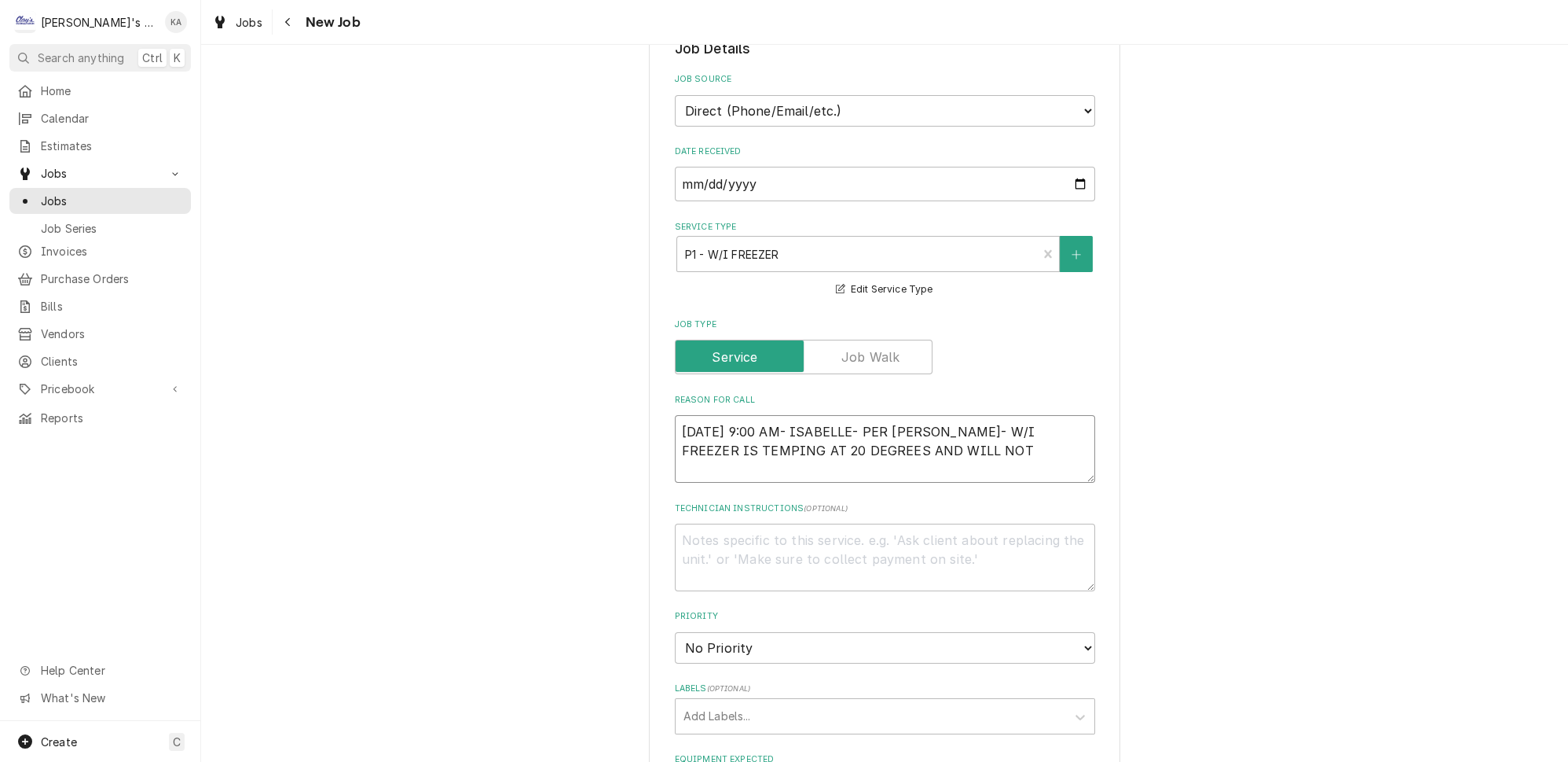
type textarea "9/24/2025 9:00 AM- ISABELLE- PER RENEE- W/I FREEZER IS TEMPING AT 20 DEGREES AN…"
type textarea "x"
type textarea "9/24/2025 9:00 AM- ISABELLE- PER RENEE- W/I FREEZER IS TEMPING AT 20 DEGREES AN…"
type textarea "x"
type textarea "9/24/2025 9:00 AM- ISABELLE- PER RENEE- W/I FREEZER IS TEMPING AT 20 DEGREES AN…"
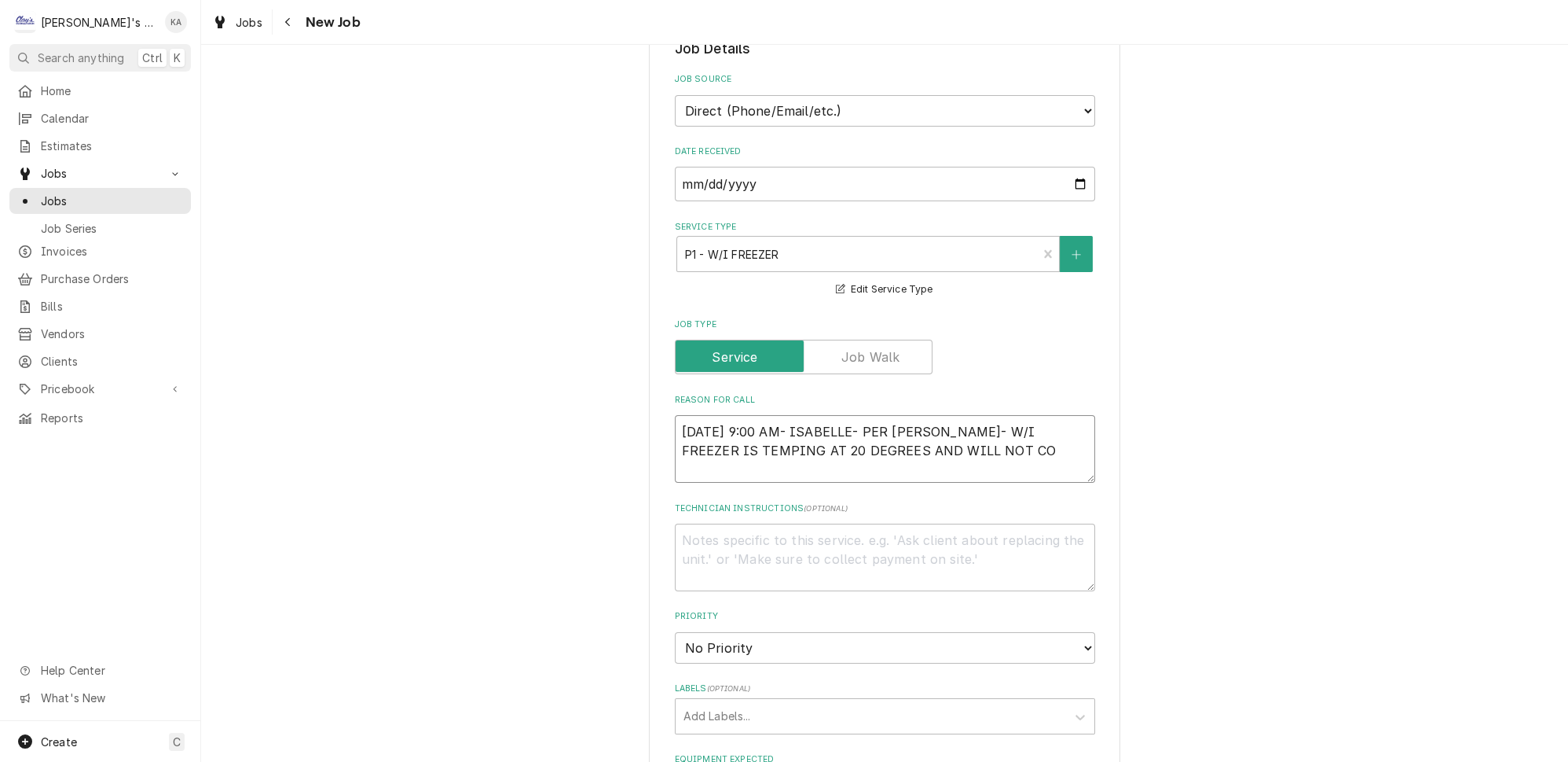
type textarea "x"
type textarea "9/24/2025 9:00 AM- ISABELLE- PER RENEE- W/I FREEZER IS TEMPING AT 20 DEGREES AN…"
type textarea "x"
type textarea "9/24/2025 9:00 AM- ISABELLE- PER RENEE- W/I FREEZER IS TEMPING AT 20 DEGREES AN…"
type textarea "x"
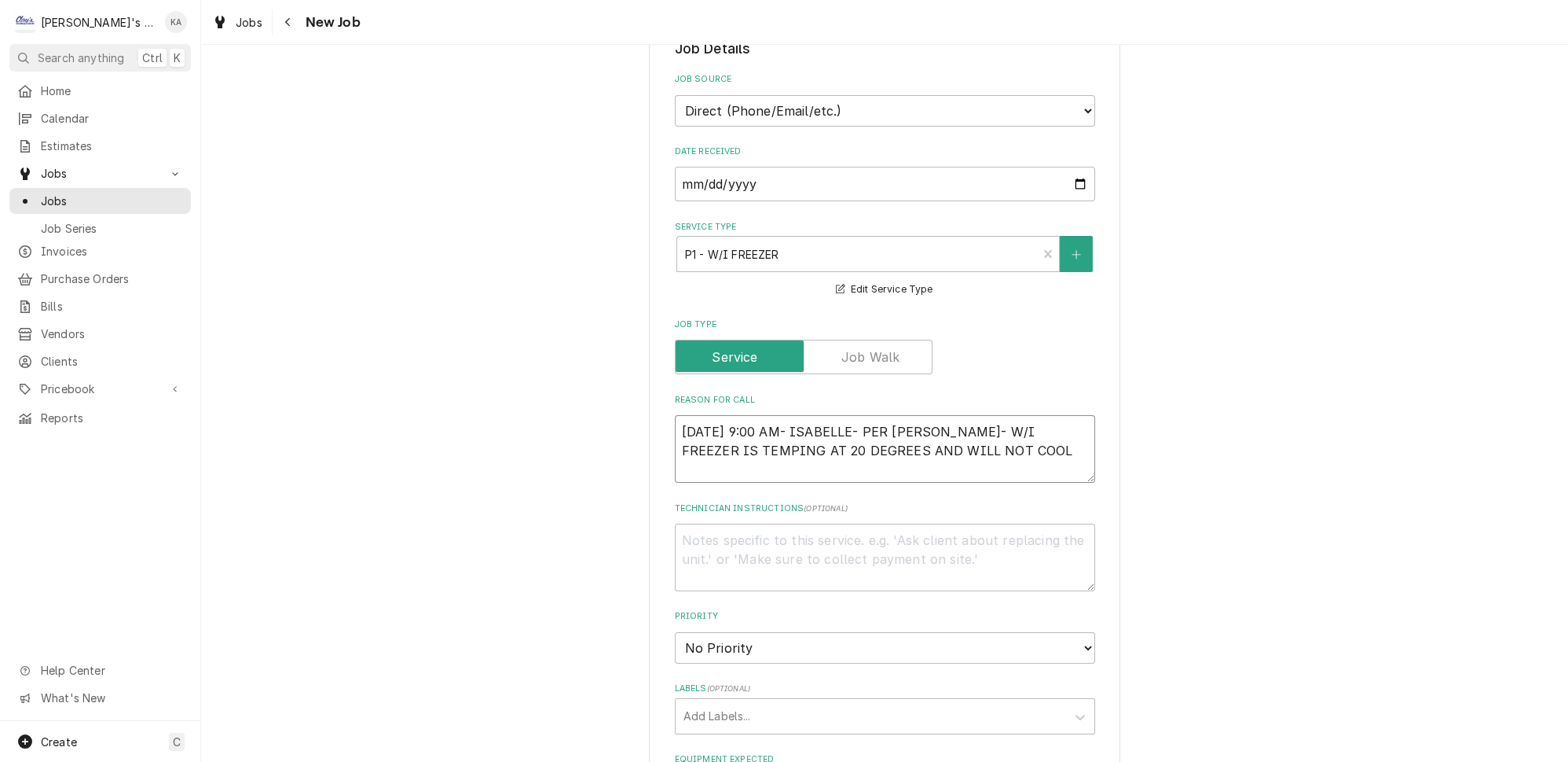
type textarea "9/24/2025 9:00 AM- ISABELLE- PER RENEE- W/I FREEZER IS TEMPING AT 20 DEGREES AN…"
type textarea "x"
type textarea "9/24/2025 9:00 AM- ISABELLE- PER RENEE- W/I FREEZER IS TEMPING AT 20 DEGREES AN…"
type textarea "x"
type textarea "9/24/2025 9:00 AM- ISABELLE- PER RENEE- W/I FREEZER IS TEMPING AT 20 DEGREES AN…"
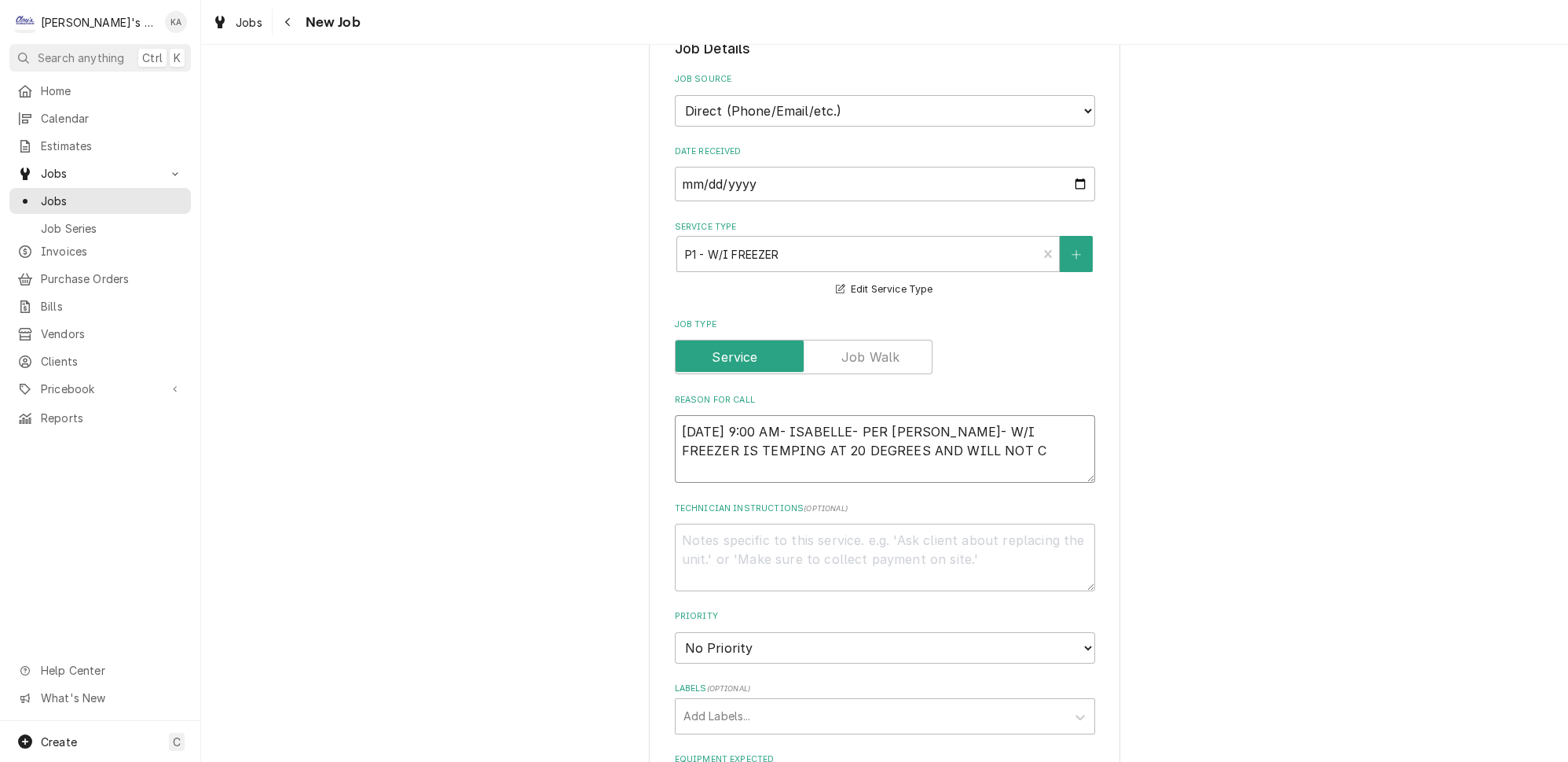
type textarea "x"
type textarea "9/24/2025 9:00 AM- ISABELLE- PER RENEE- W/I FREEZER IS TEMPING AT 20 DEGREES AN…"
type textarea "x"
type textarea "9/24/2025 9:00 AM- ISABELLE- PER RENEE- W/I FREEZER IS TEMPING AT 20 DEGREES AN…"
click at [683, 432] on textarea "9/24/2025 9:00 AM- ISABELLE- PER RENEE- W/I FREEZER IS TEMPING AT 20 DEGREES" at bounding box center [884, 448] width 420 height 68
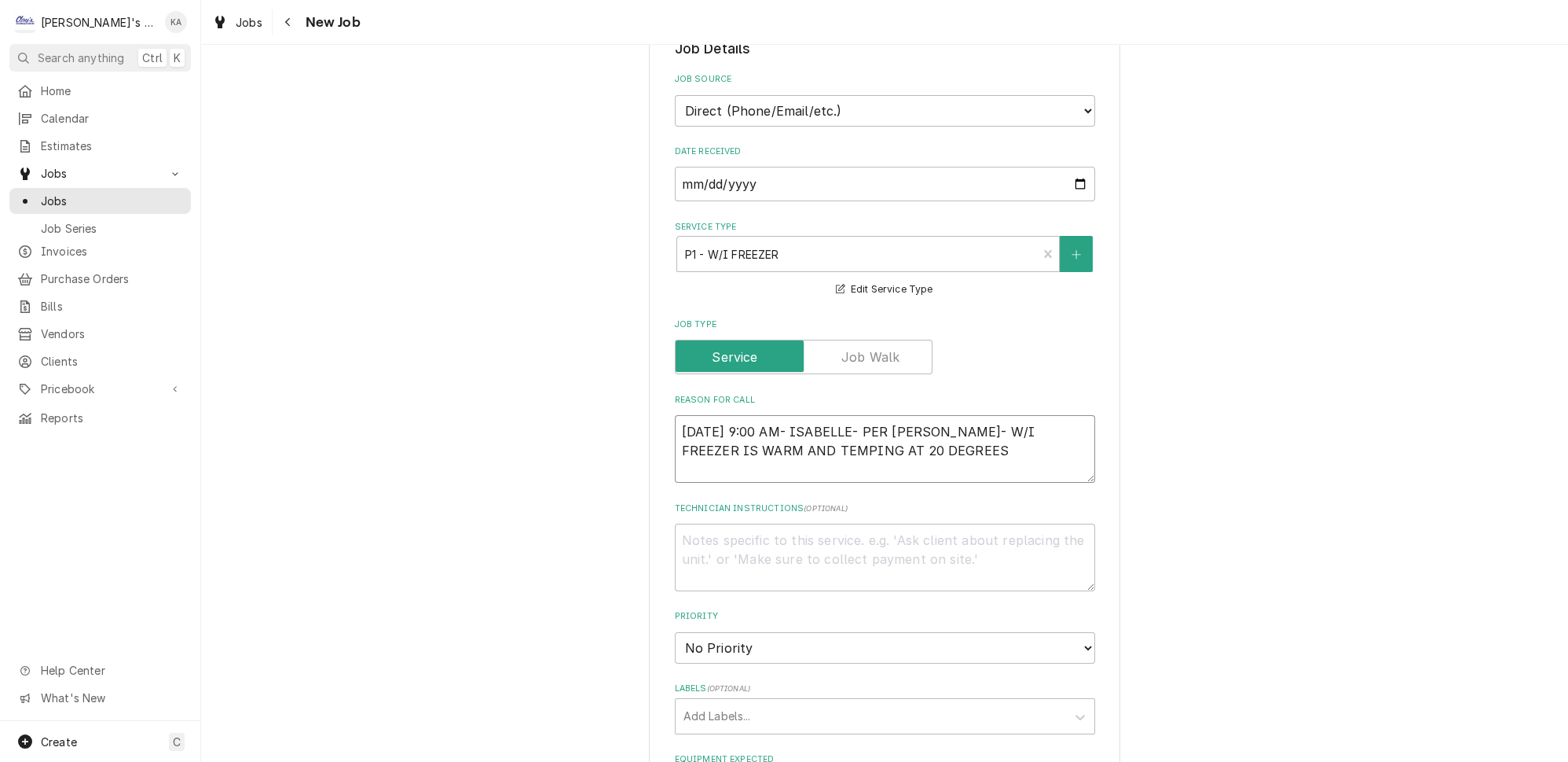
click at [944, 440] on textarea "9/24/2025 9:00 AM- ISABELLE- PER RENEE- W/I FREEZER IS WARM AND TEMPING AT 20 D…" at bounding box center [884, 448] width 420 height 68
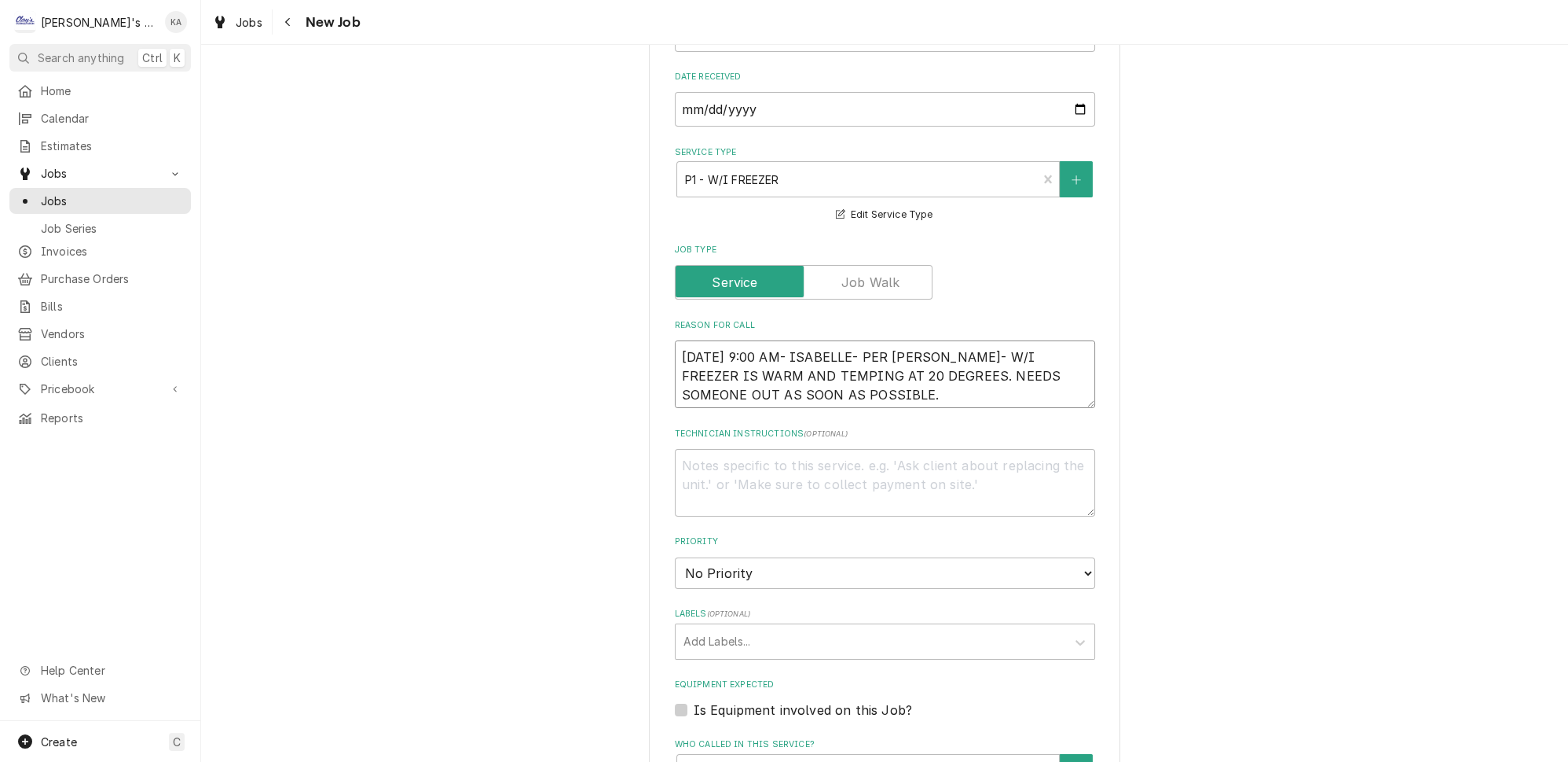
scroll to position [643, 0]
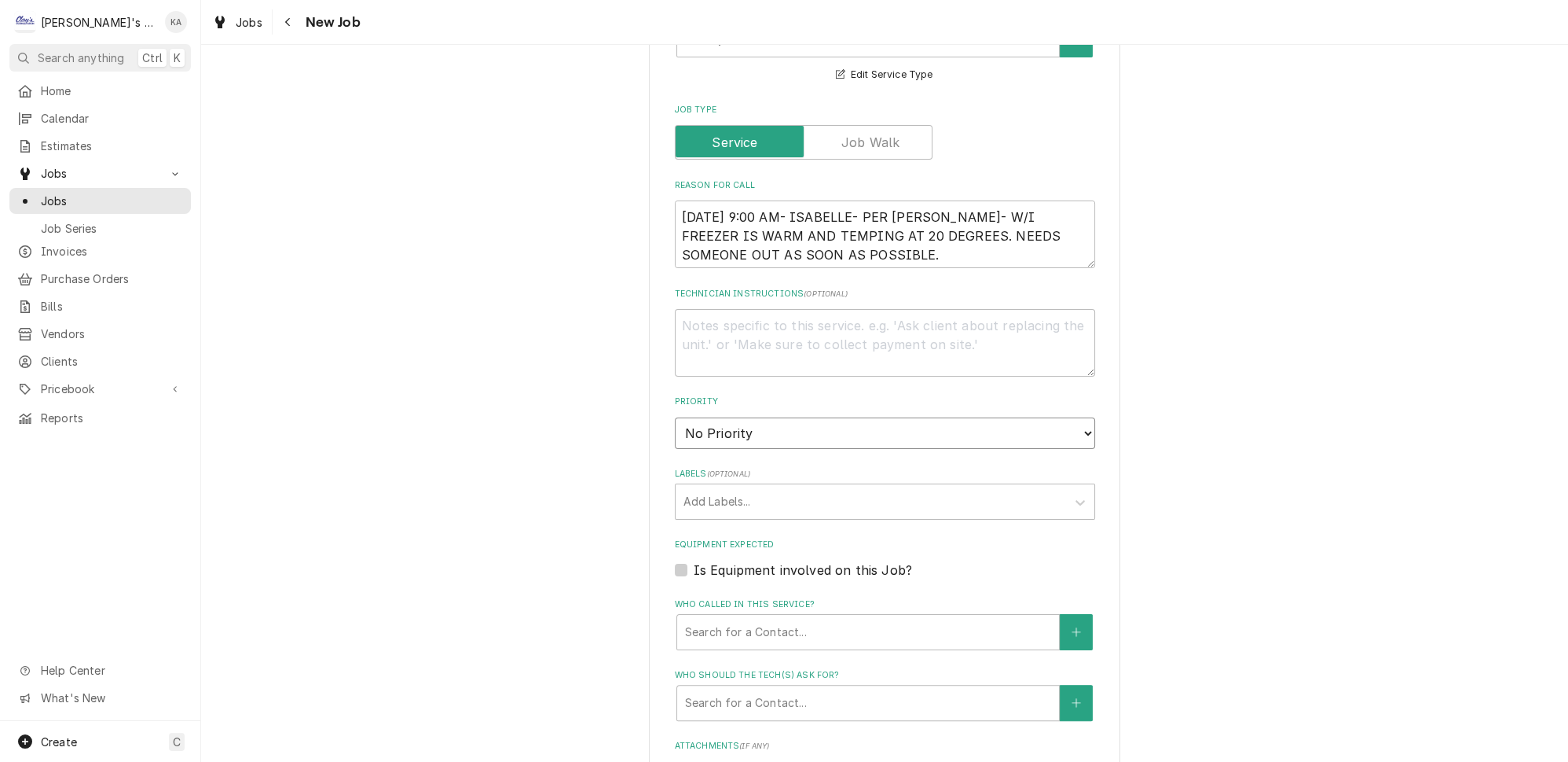
click at [772, 417] on select "No Priority Urgent High Medium Low" at bounding box center [884, 432] width 420 height 31
click at [675, 417] on select "No Priority Urgent High Medium Low" at bounding box center [884, 432] width 420 height 31
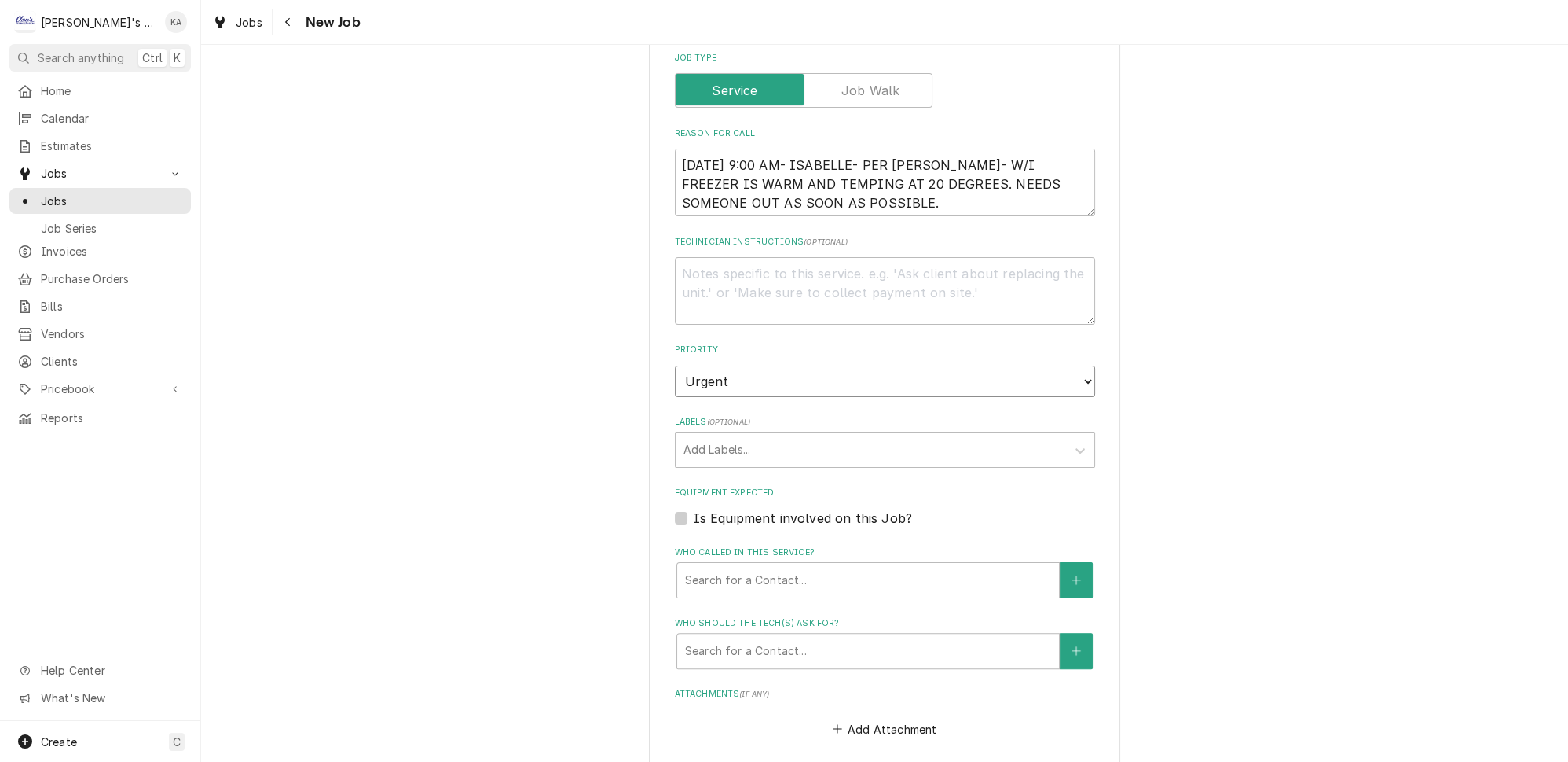
scroll to position [714, 0]
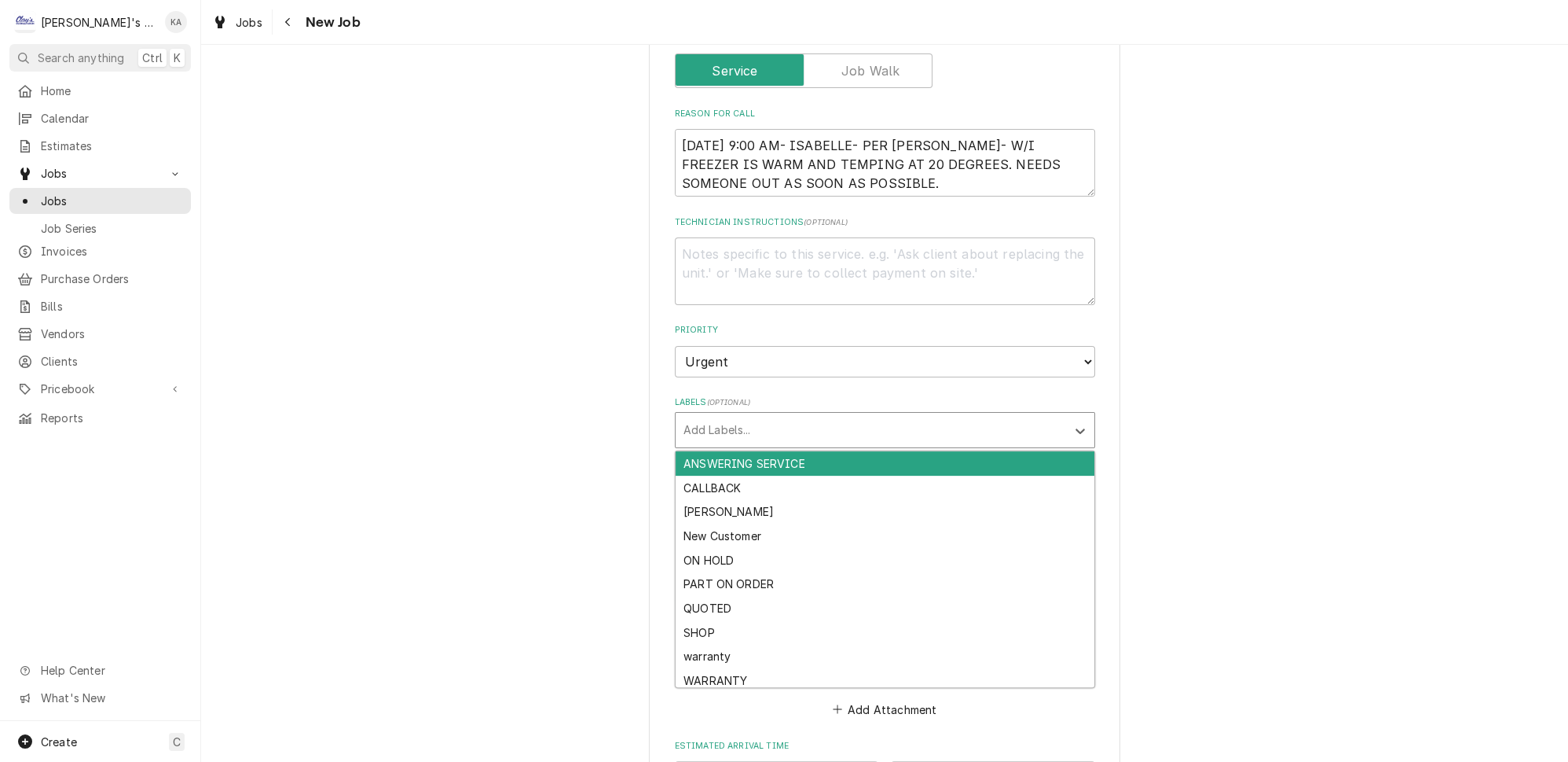
click at [803, 419] on div "Labels" at bounding box center [871, 429] width 375 height 28
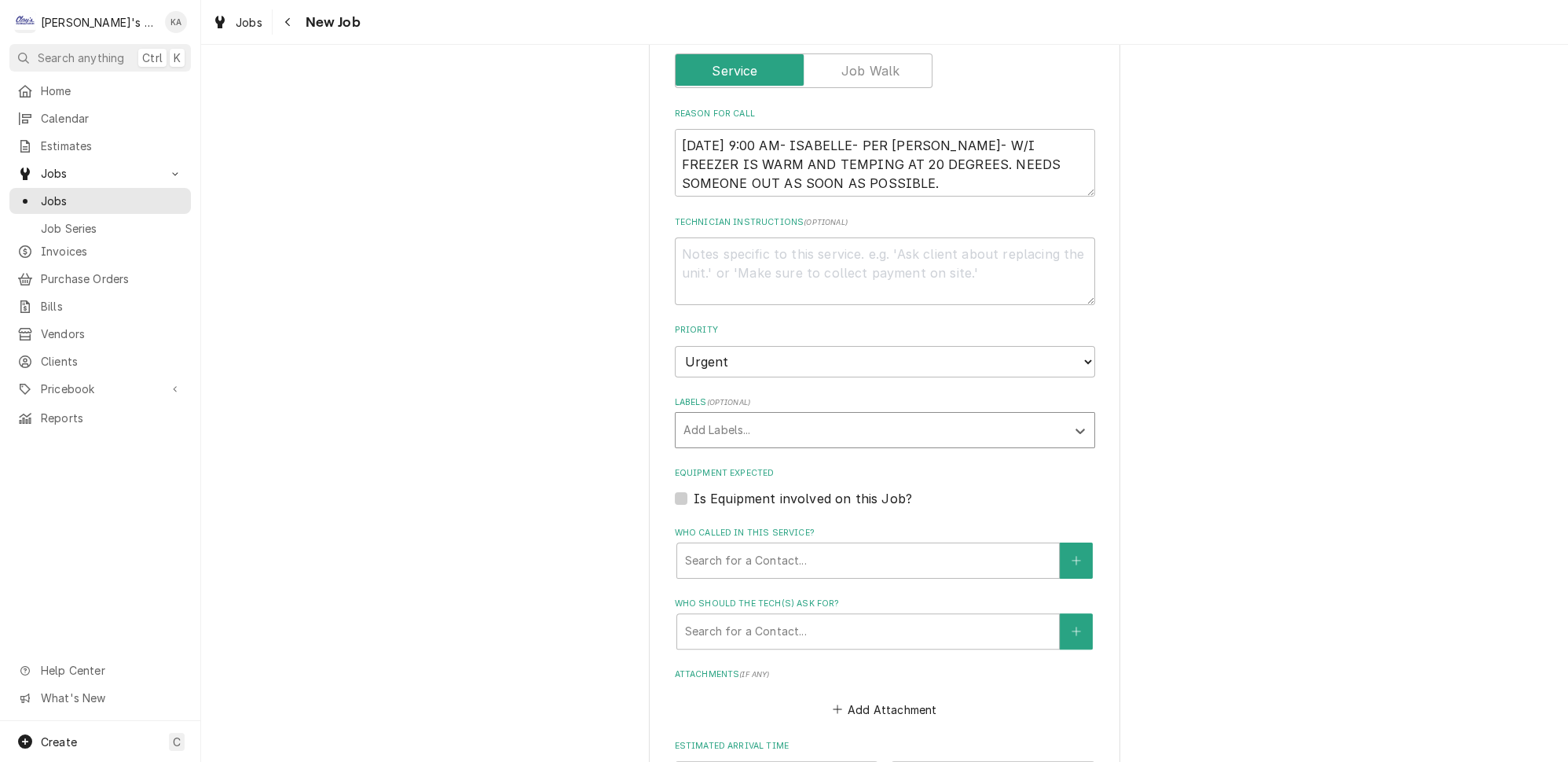
scroll to position [857, 0]
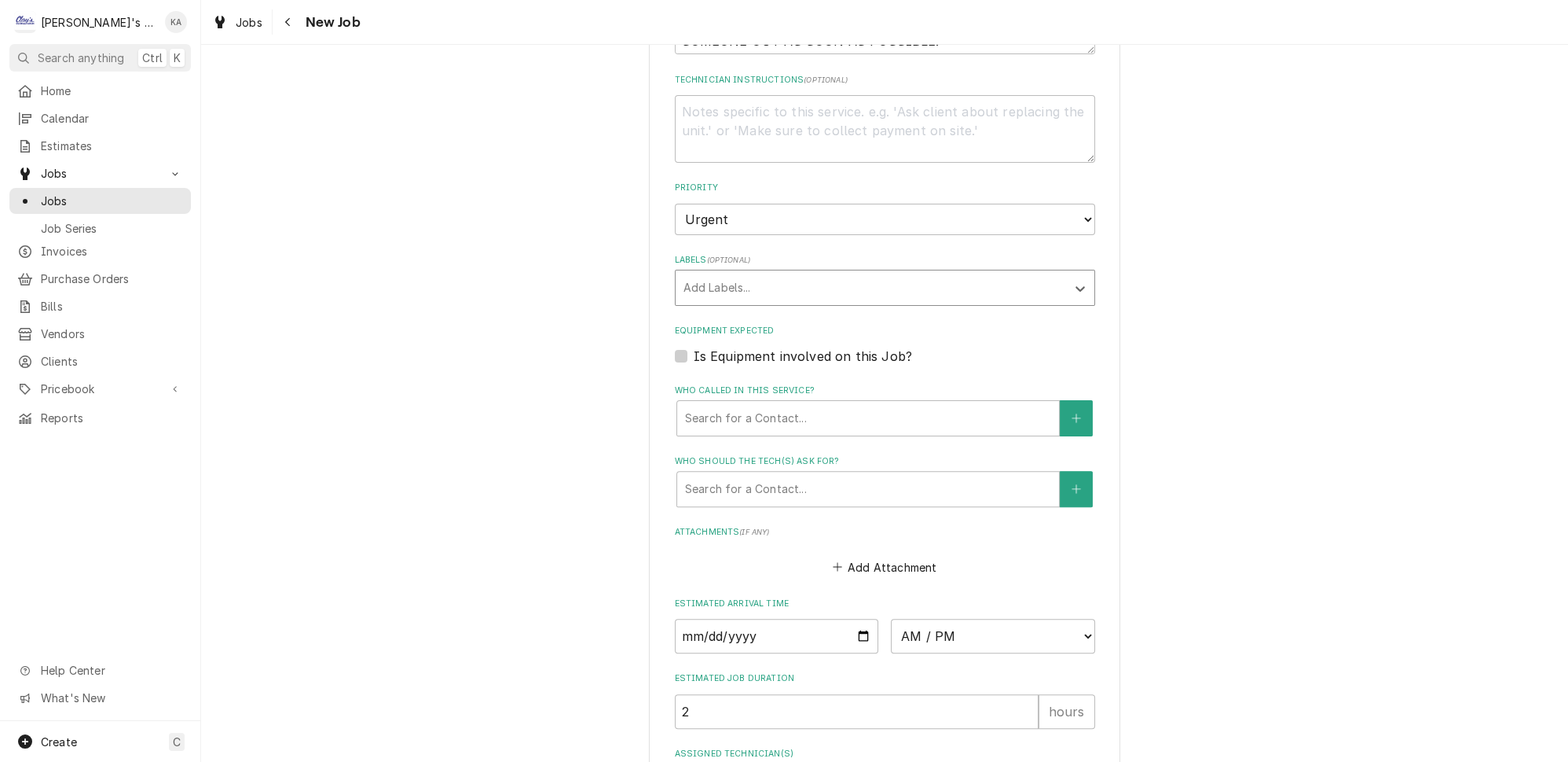
click at [819, 346] on label "Is Equipment involved on this Job?" at bounding box center [803, 356] width 219 height 19
click at [819, 346] on input "Equipment Expected" at bounding box center [904, 363] width 420 height 34
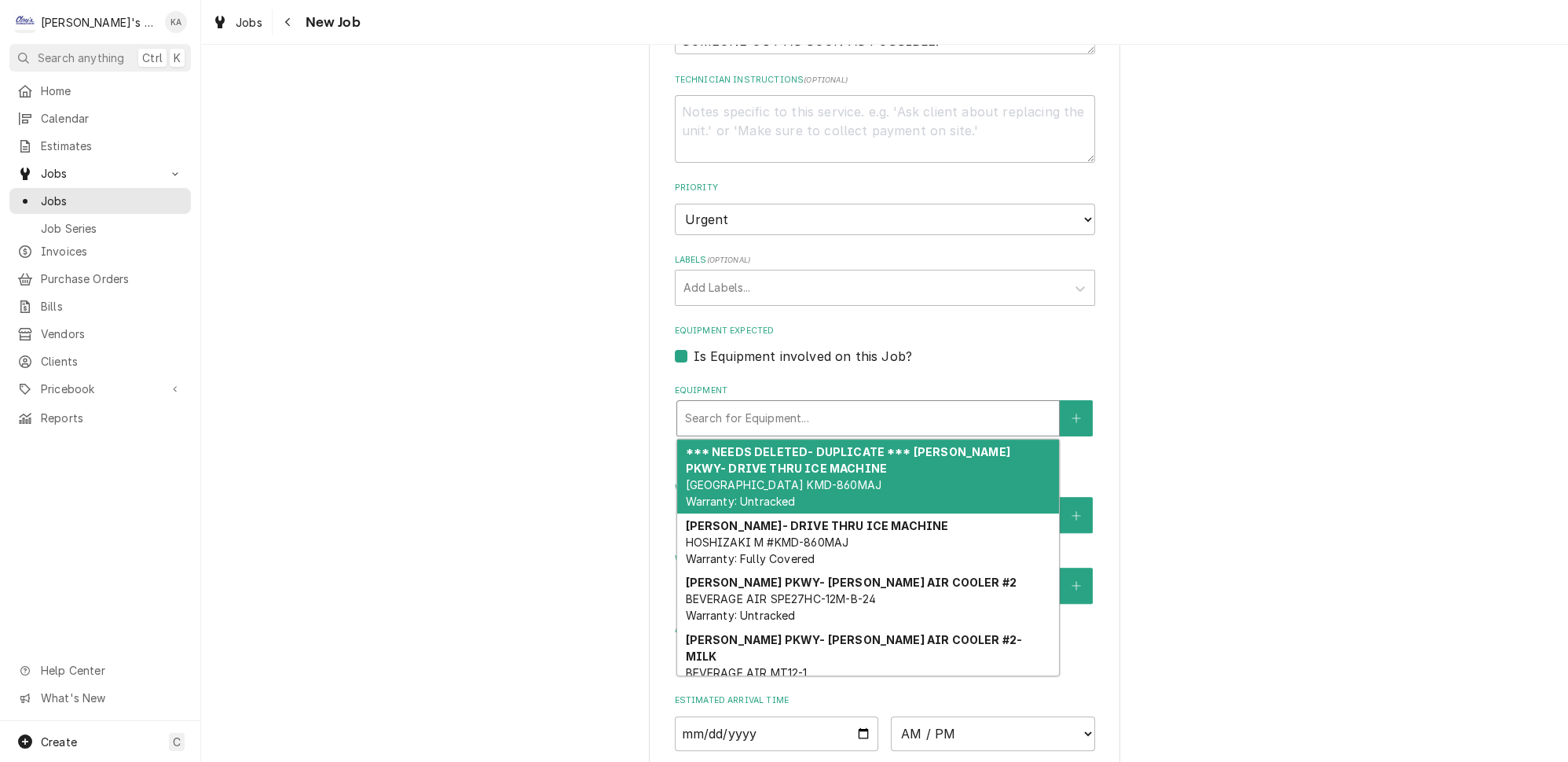
click at [843, 404] on div "Equipment" at bounding box center [868, 417] width 366 height 28
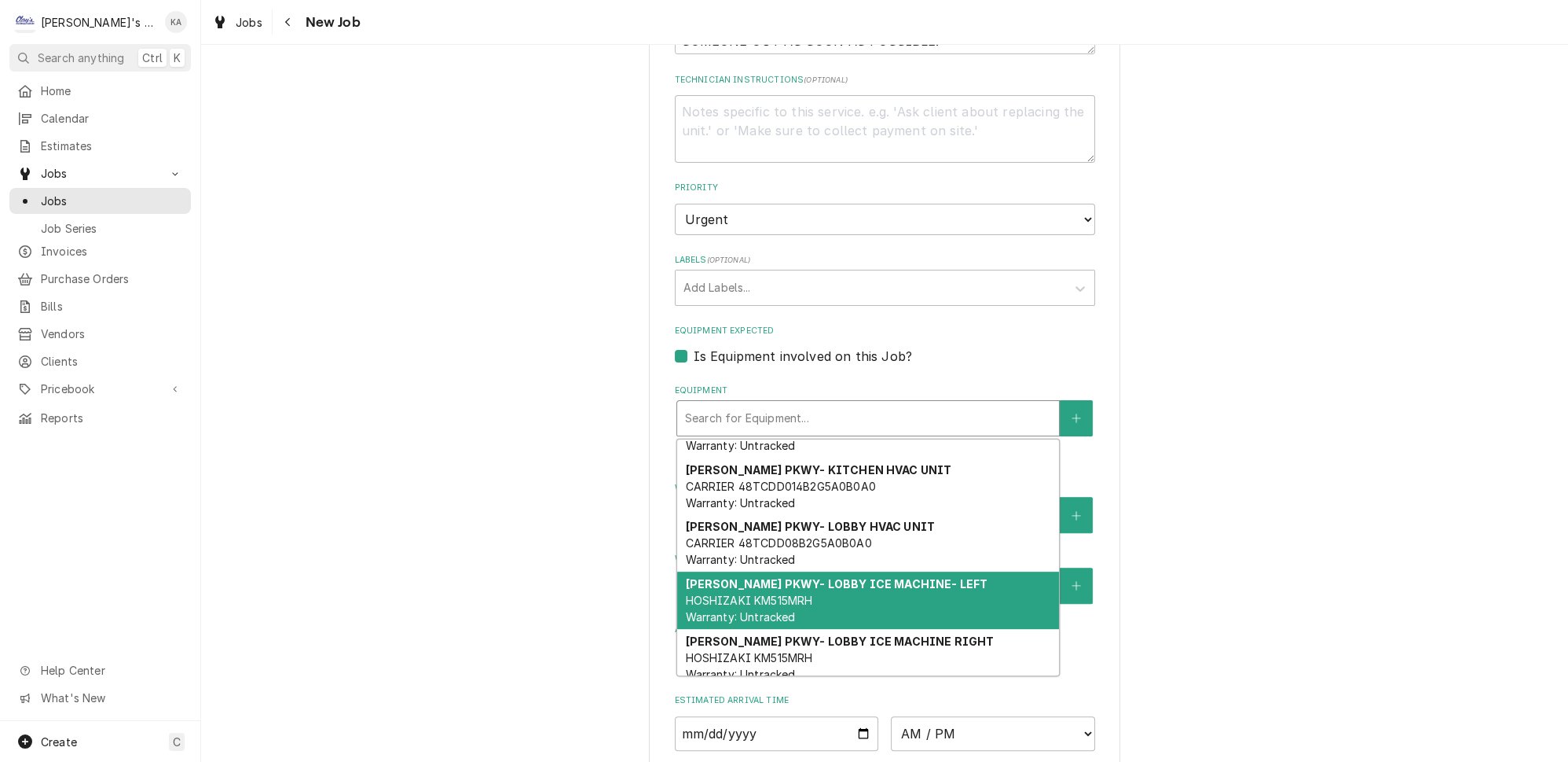
scroll to position [742, 0]
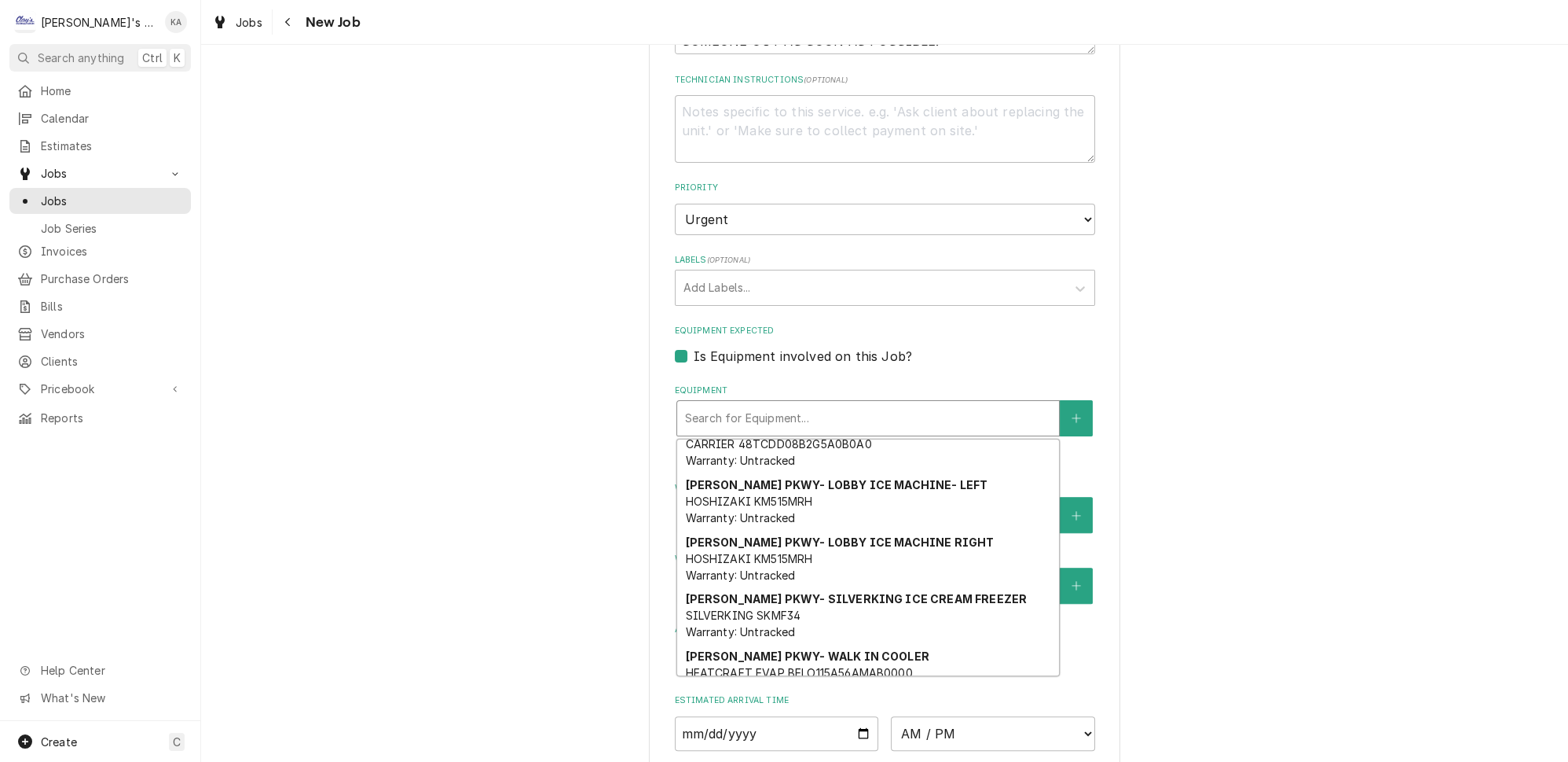
click at [901, 701] on div "STEWART PKWY- WALK IN FREEZER IMPERIAL A534-105B-DE Warranty: Untracked" at bounding box center [868, 730] width 382 height 57
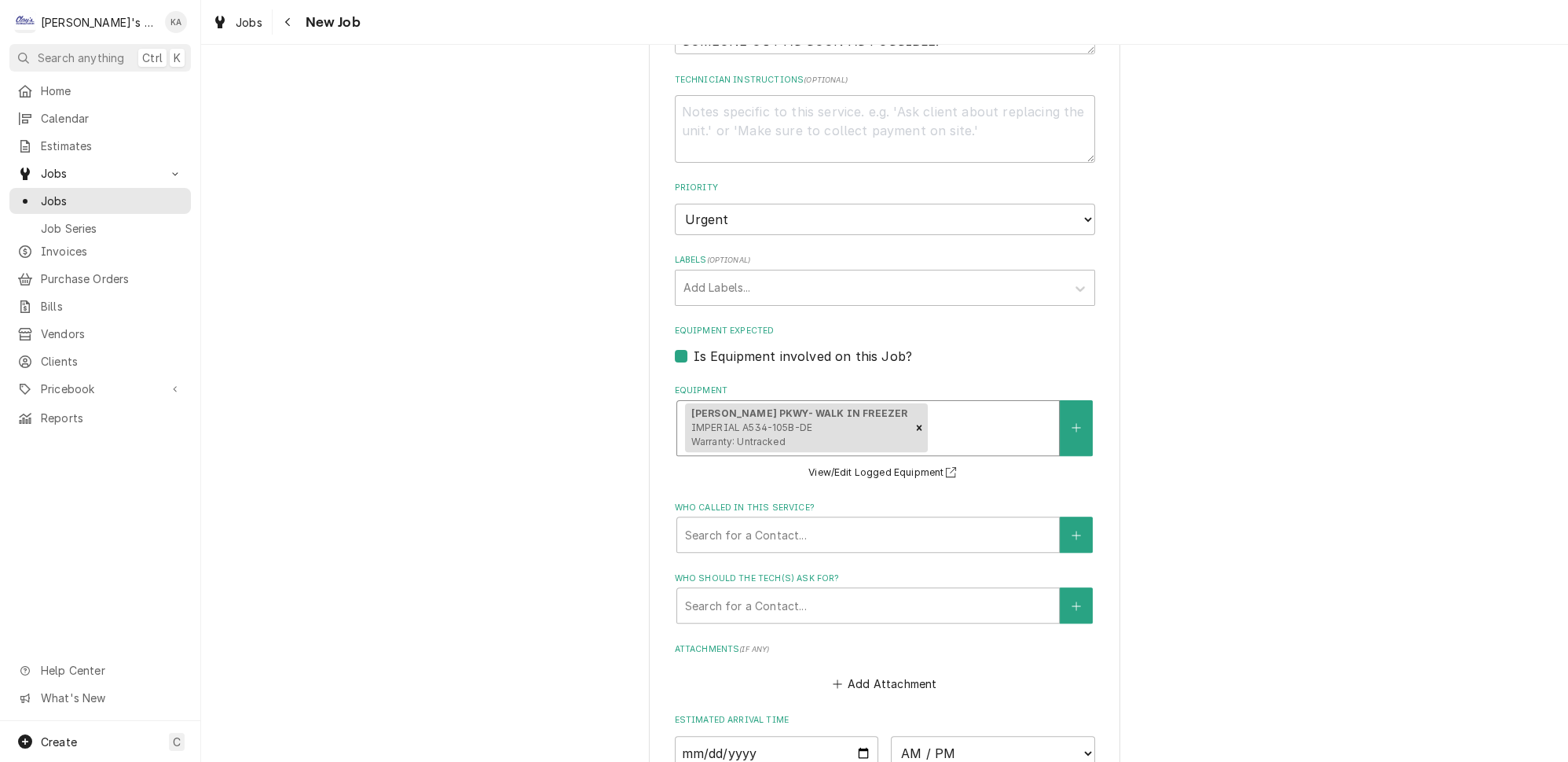
click at [995, 461] on div "Equipment option [object Object], selected. STEWART PKWY- WALK IN FREEZER IMPER…" at bounding box center [884, 433] width 420 height 97
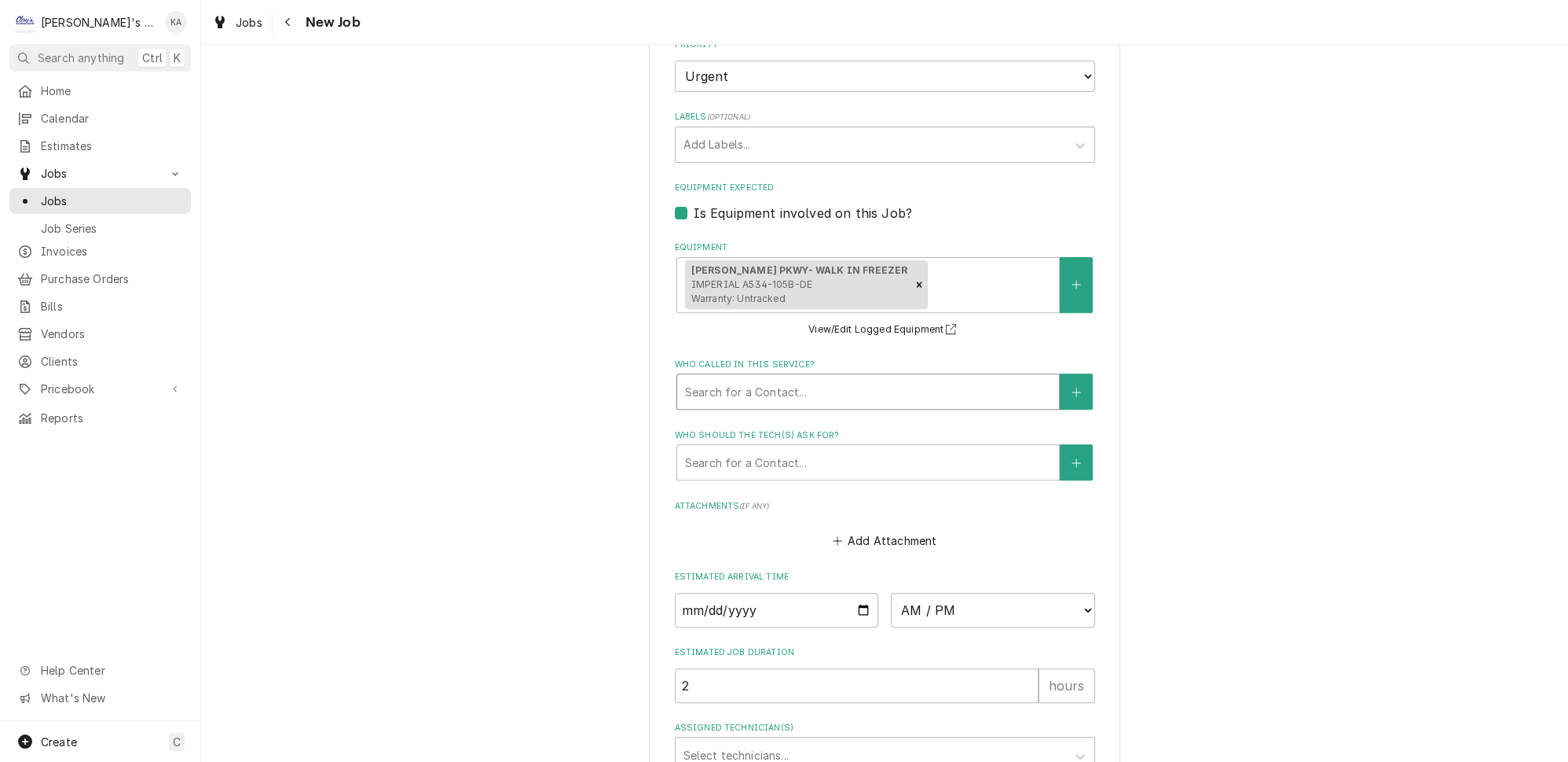
click at [803, 377] on div "Who called in this service?" at bounding box center [868, 391] width 366 height 28
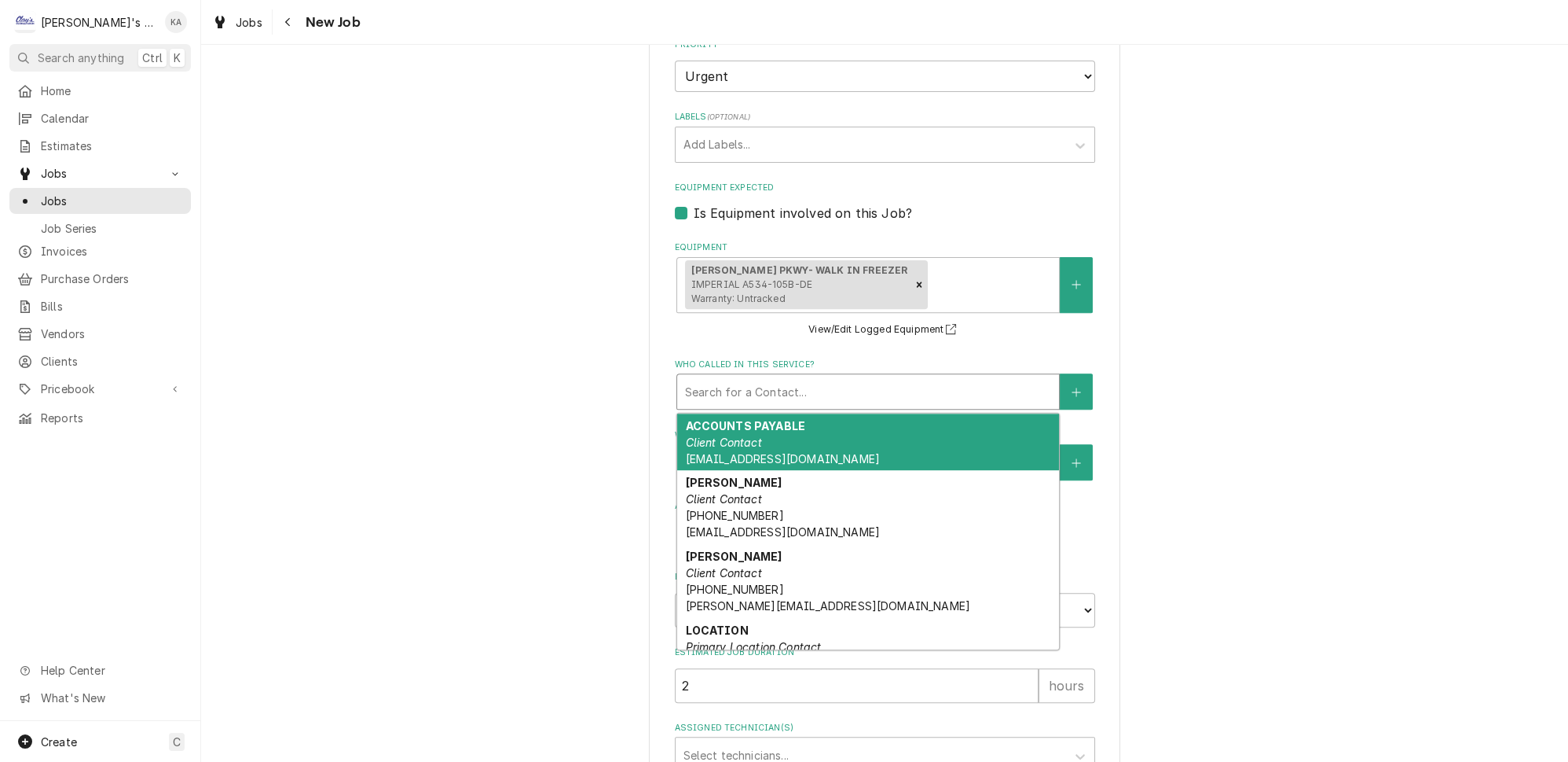
scroll to position [78, 0]
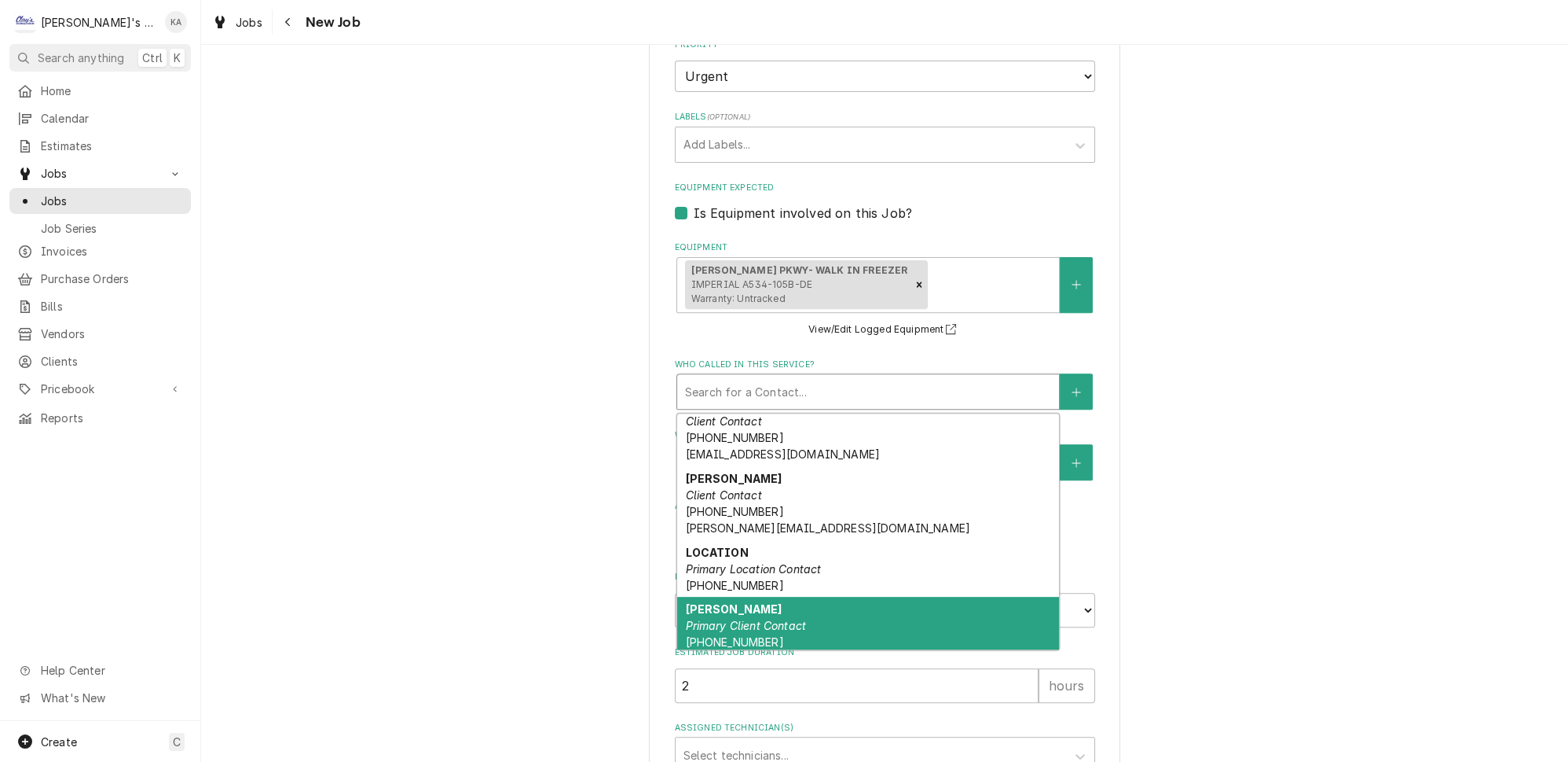
click at [796, 608] on div "RENEE RUMMER Primary Client Contact (541) 613-0176 RENEE@TEAMJCK.COM" at bounding box center [868, 634] width 382 height 74
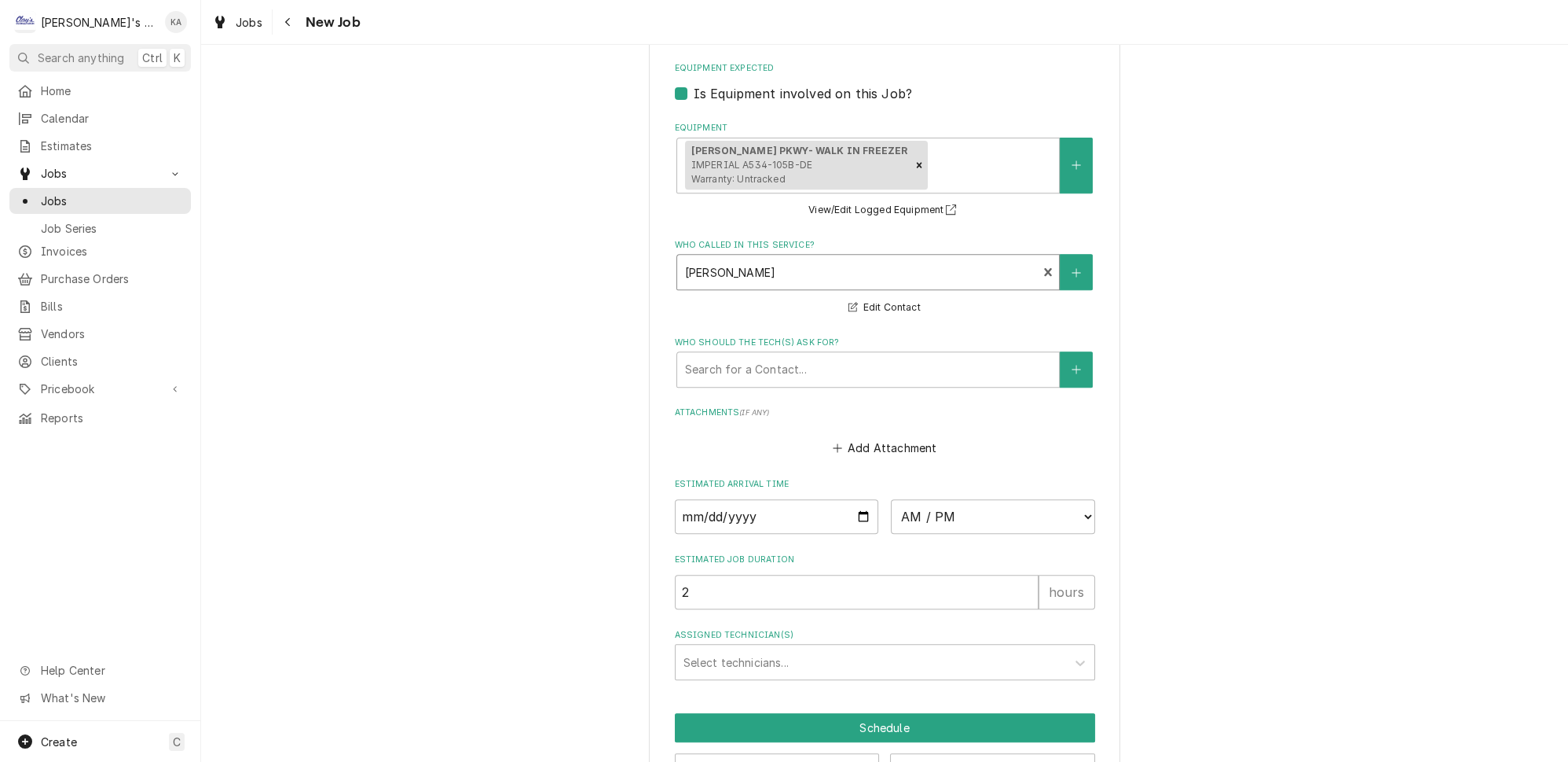
scroll to position [1151, 0]
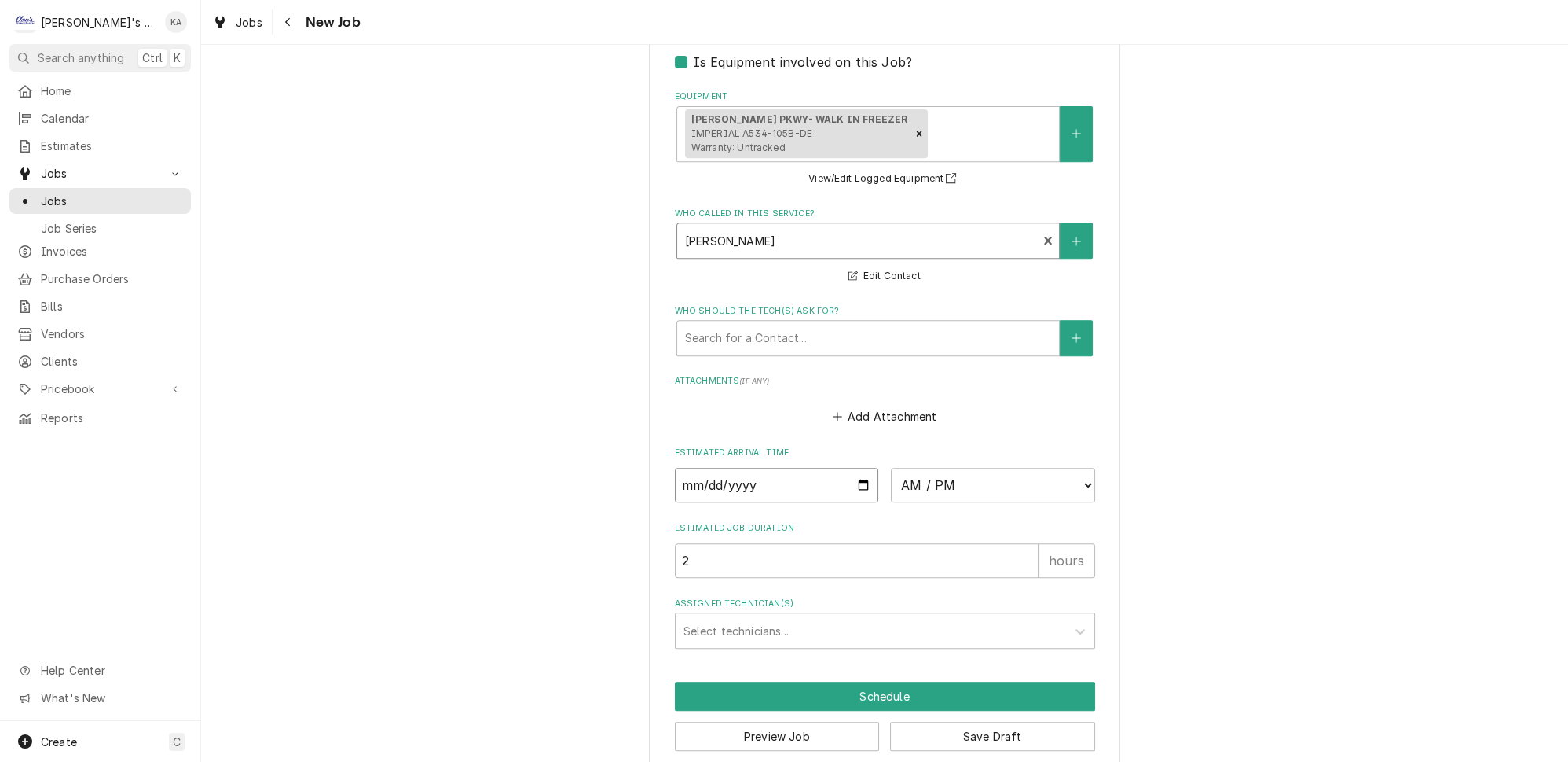
click at [856, 472] on input "Date" at bounding box center [777, 484] width 204 height 34
drag, startPoint x: 778, startPoint y: 532, endPoint x: 752, endPoint y: 542, distance: 27.9
click at [853, 475] on input "Date" at bounding box center [777, 484] width 204 height 34
click at [957, 477] on select "AM / PM 6:00 AM 6:15 AM 6:30 AM 6:45 AM 7:00 AM 7:15 AM 7:30 AM 7:45 AM 8:00 AM…" at bounding box center [993, 484] width 204 height 34
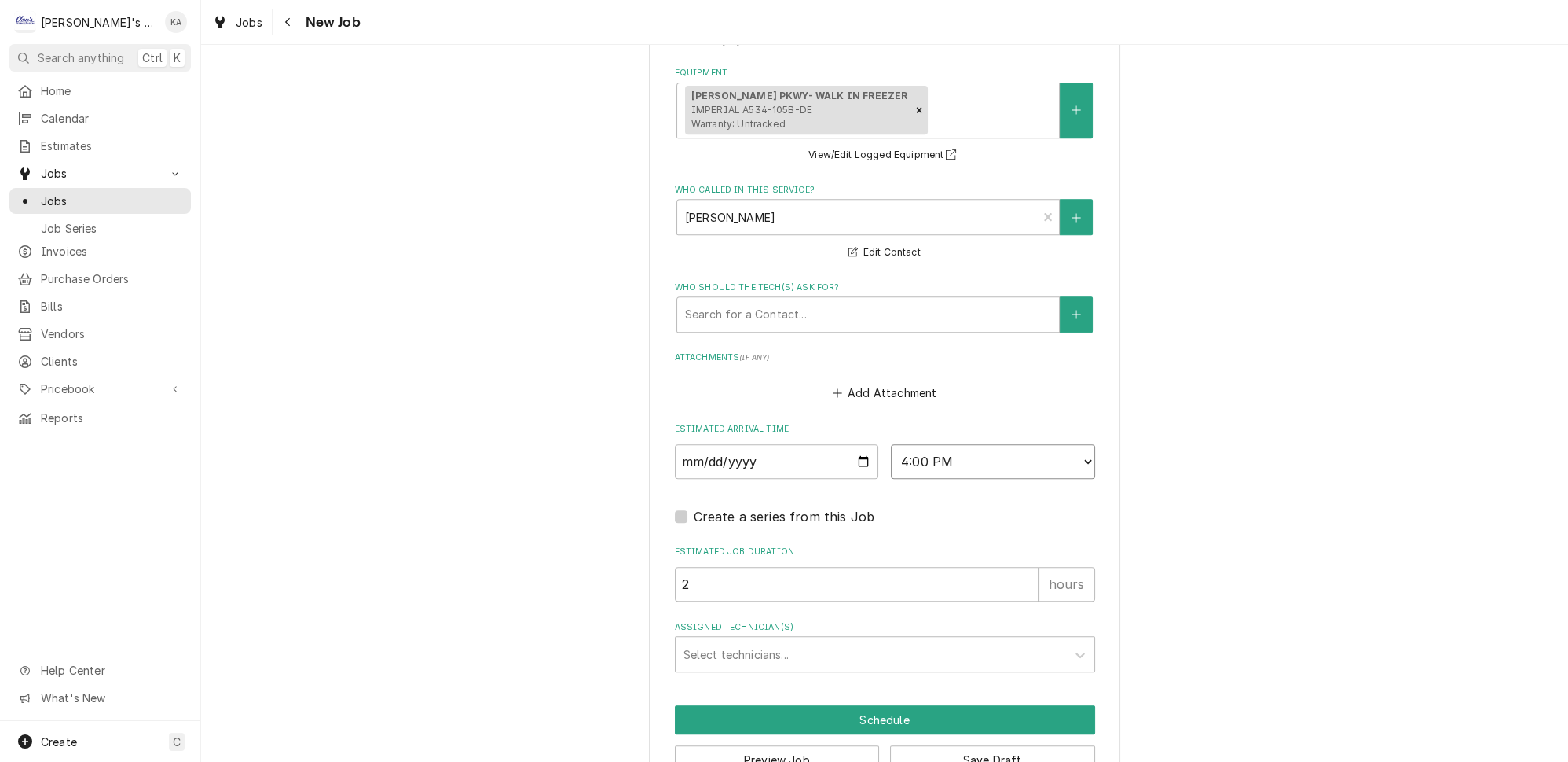
scroll to position [1195, 0]
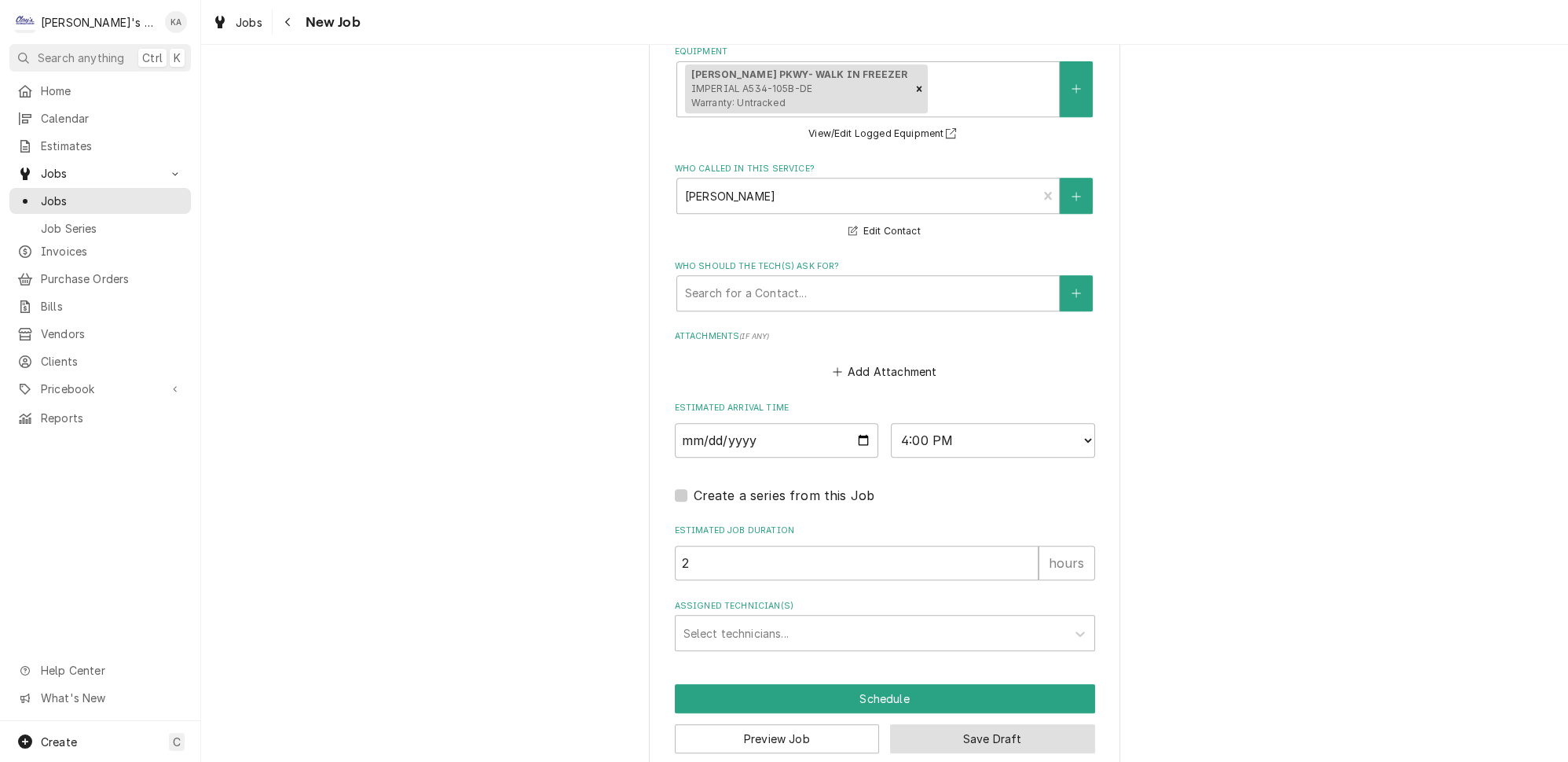
click at [1007, 724] on button "Save Draft" at bounding box center [992, 738] width 205 height 29
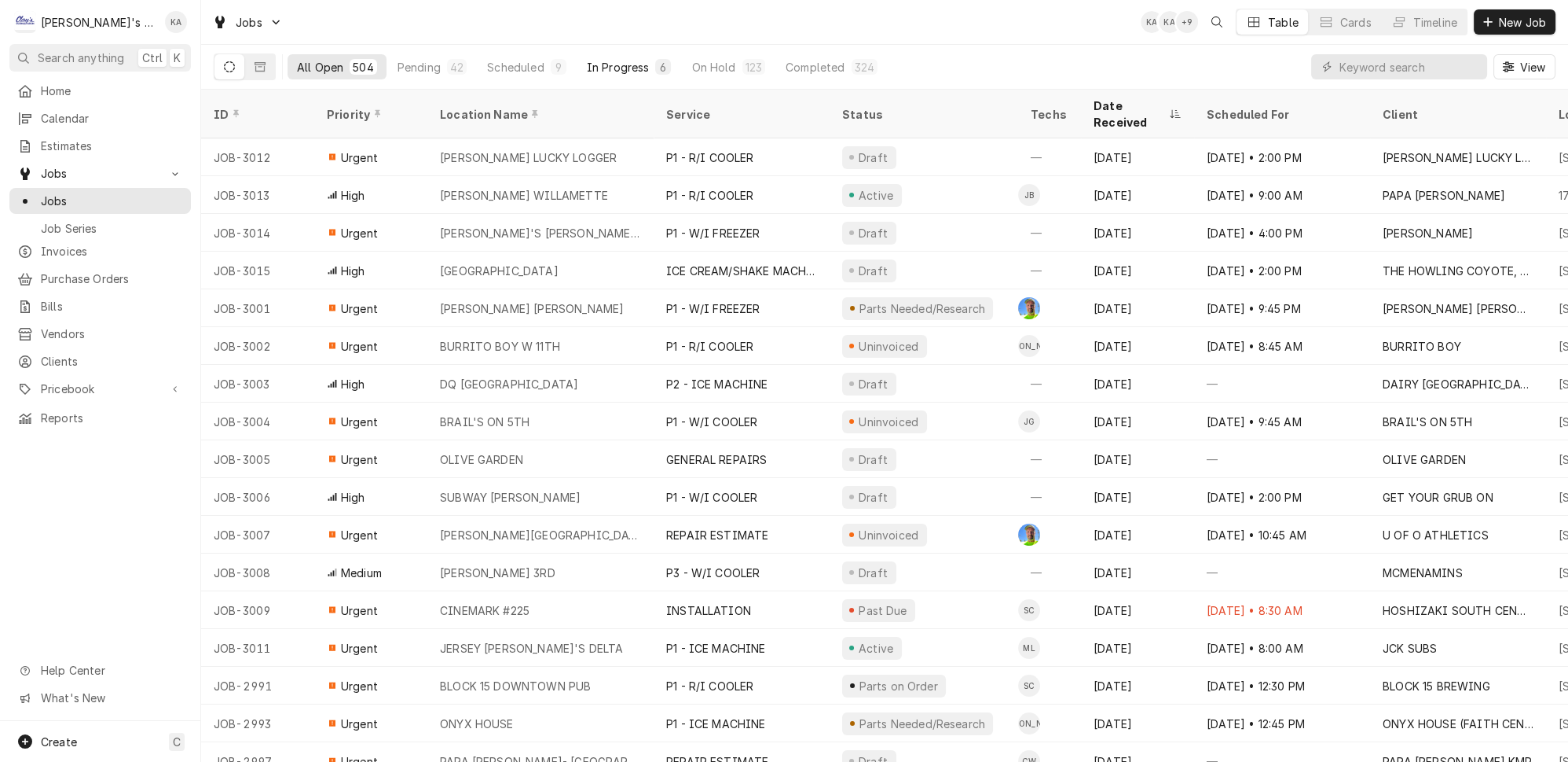
click at [587, 59] on div "In Progress" at bounding box center [618, 67] width 63 height 17
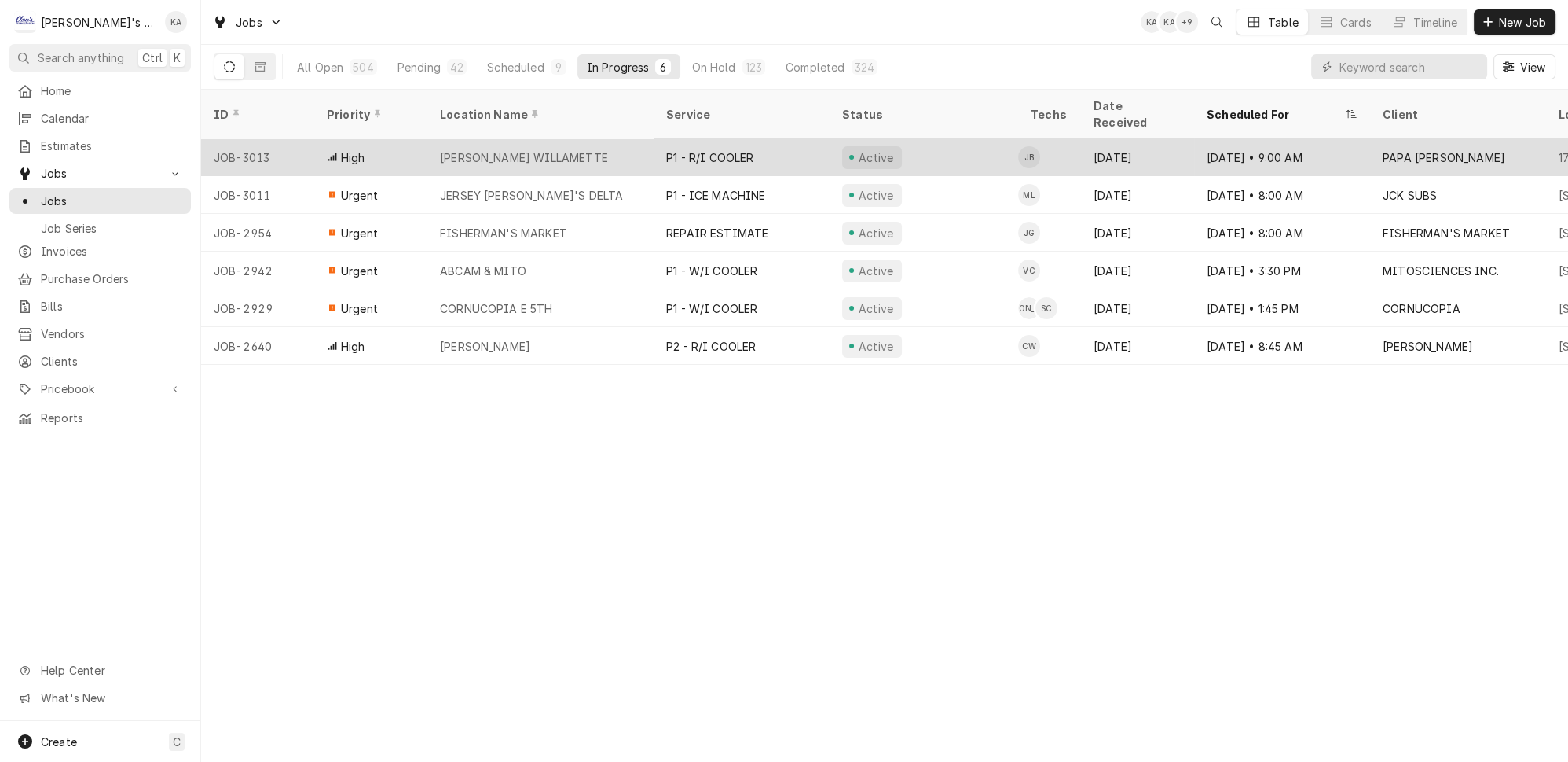
click at [620, 138] on div "[PERSON_NAME] WILLAMETTE" at bounding box center [541, 156] width 227 height 38
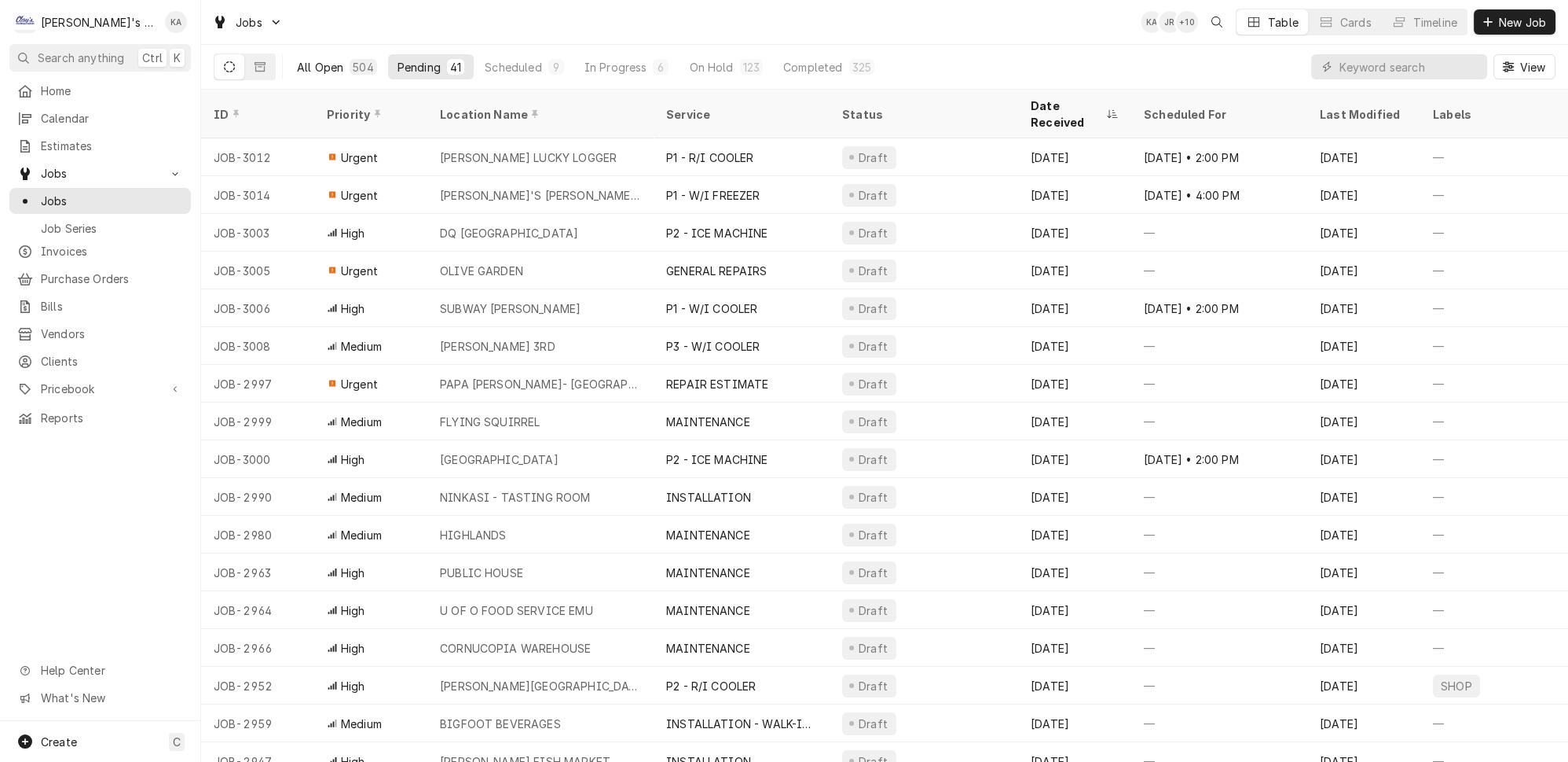
click at [300, 62] on div "All Open" at bounding box center [320, 67] width 46 height 17
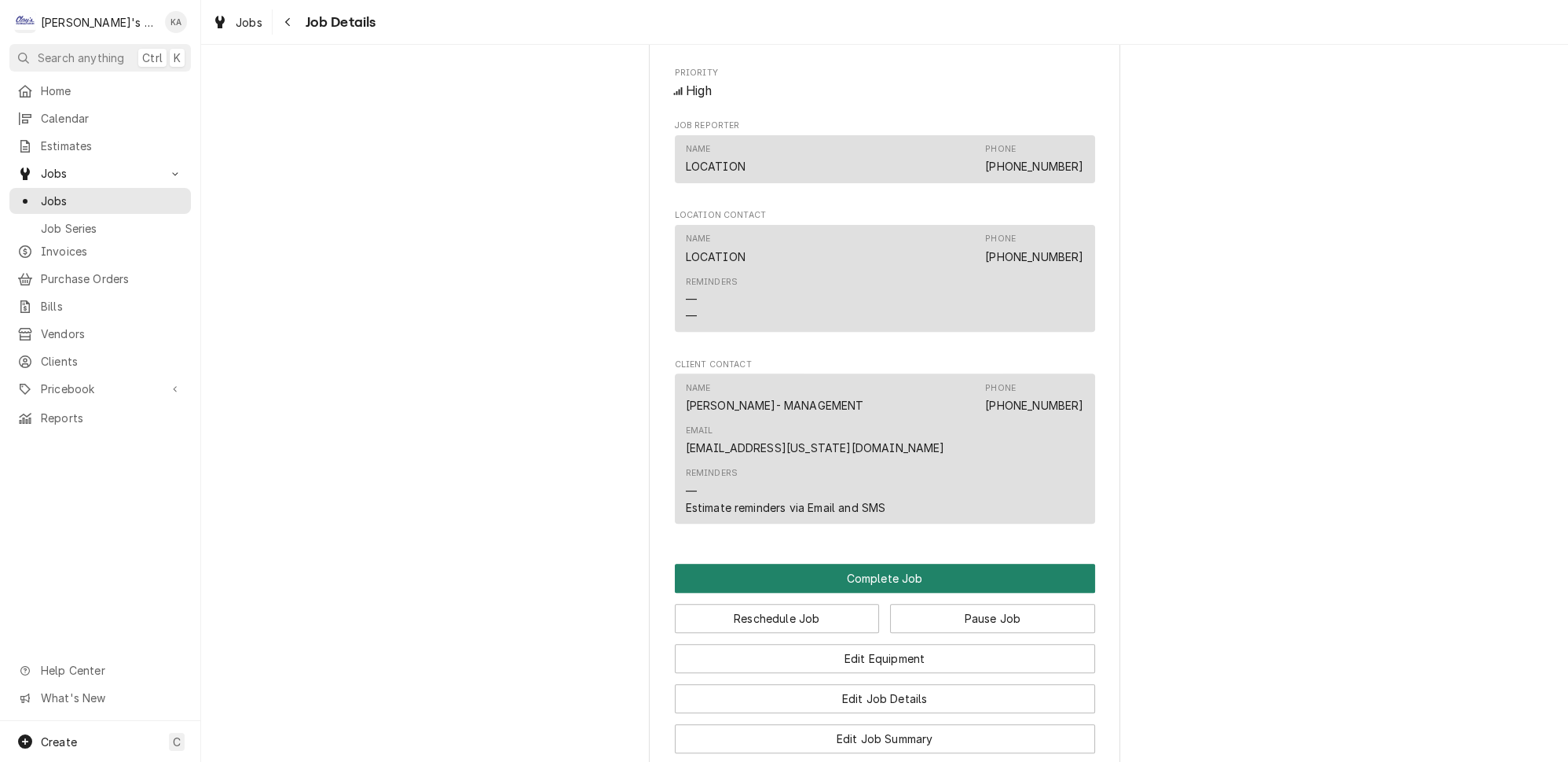
scroll to position [1072, 0]
